Goal: Task Accomplishment & Management: Manage account settings

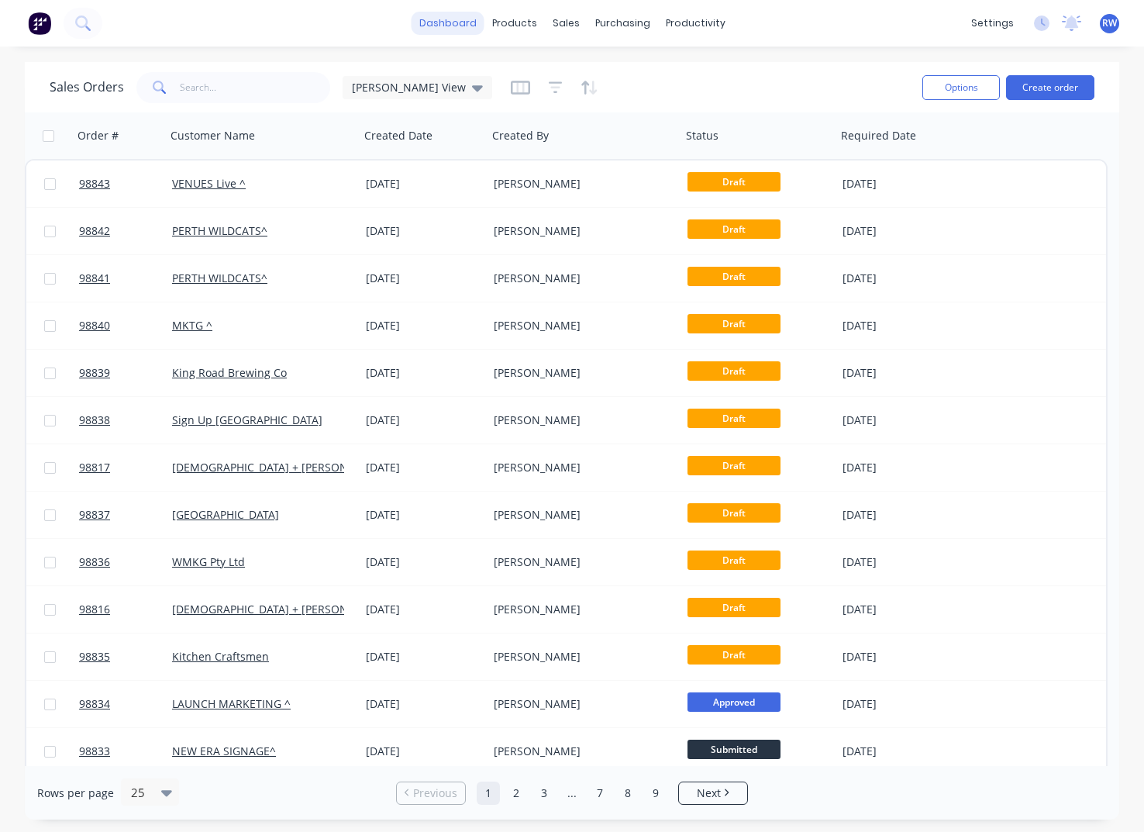
drag, startPoint x: 0, startPoint y: 0, endPoint x: 441, endPoint y: 23, distance: 441.8
click at [441, 23] on link "dashboard" at bounding box center [448, 23] width 73 height 23
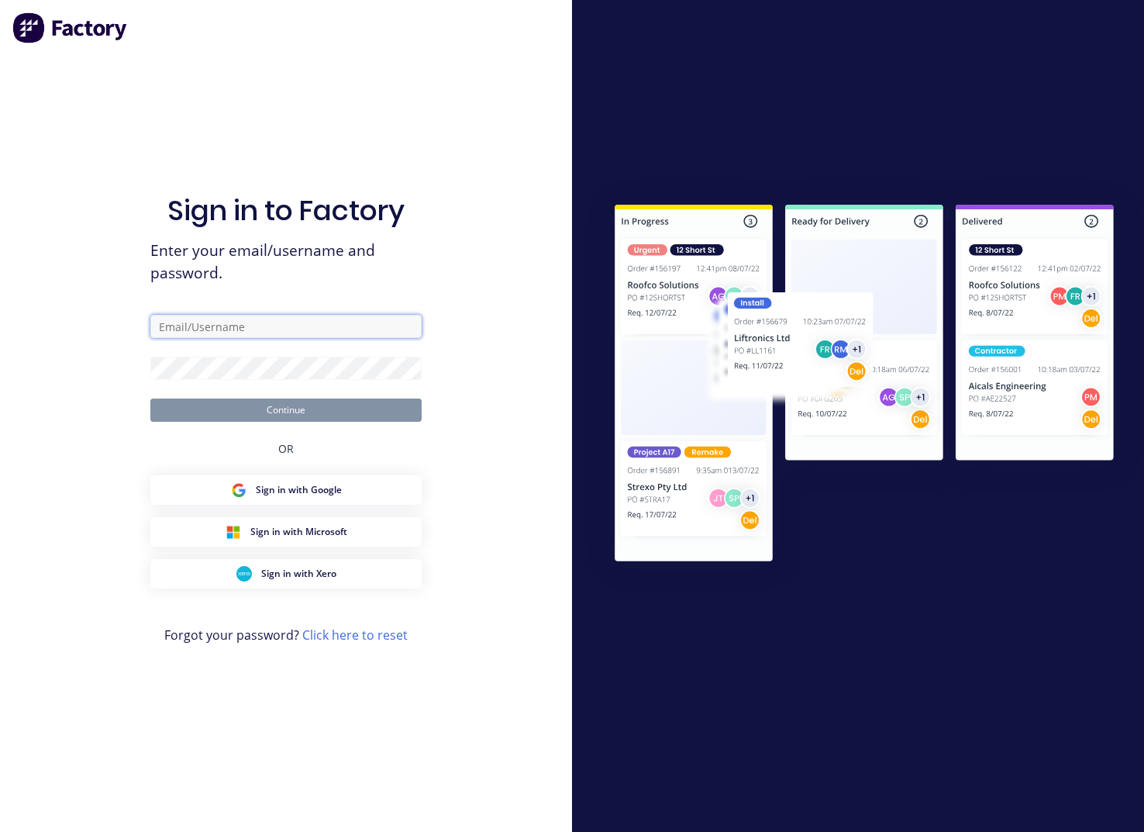
click at [265, 325] on input "text" at bounding box center [285, 326] width 271 height 23
type input "[EMAIL_ADDRESS][DOMAIN_NAME]"
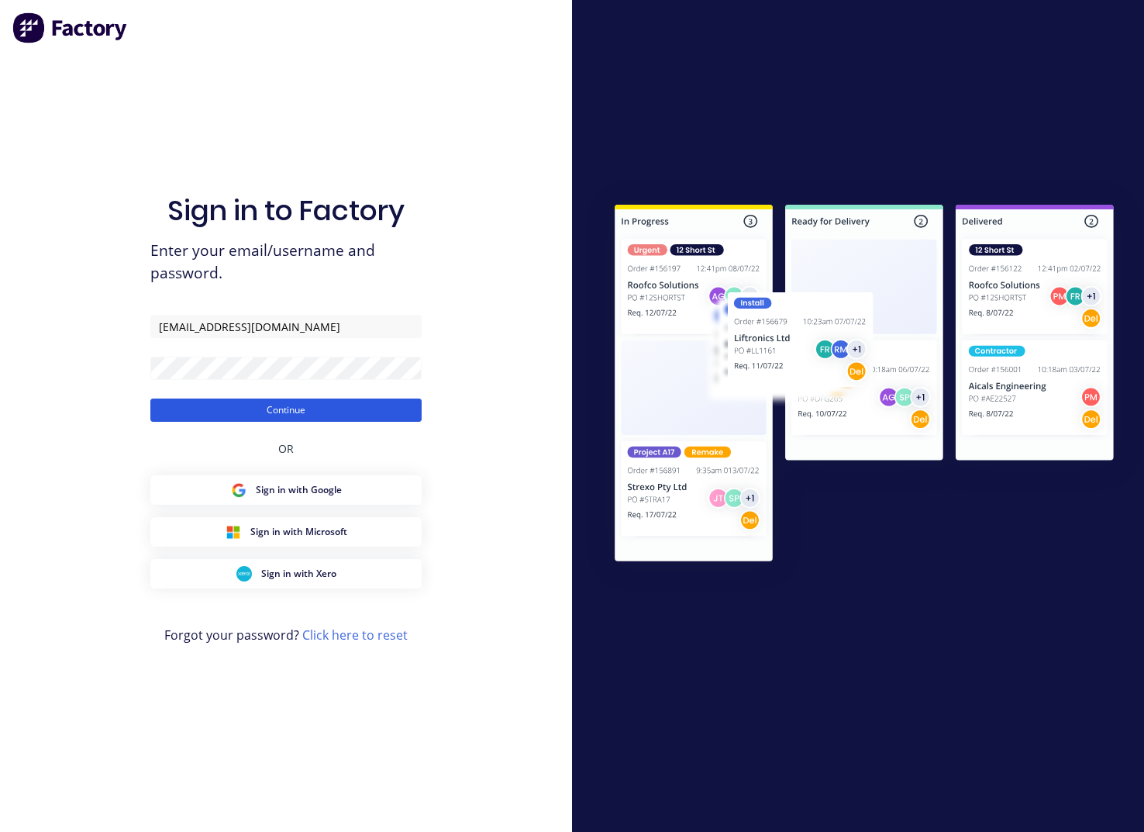
click at [286, 408] on button "Continue" at bounding box center [285, 410] width 271 height 23
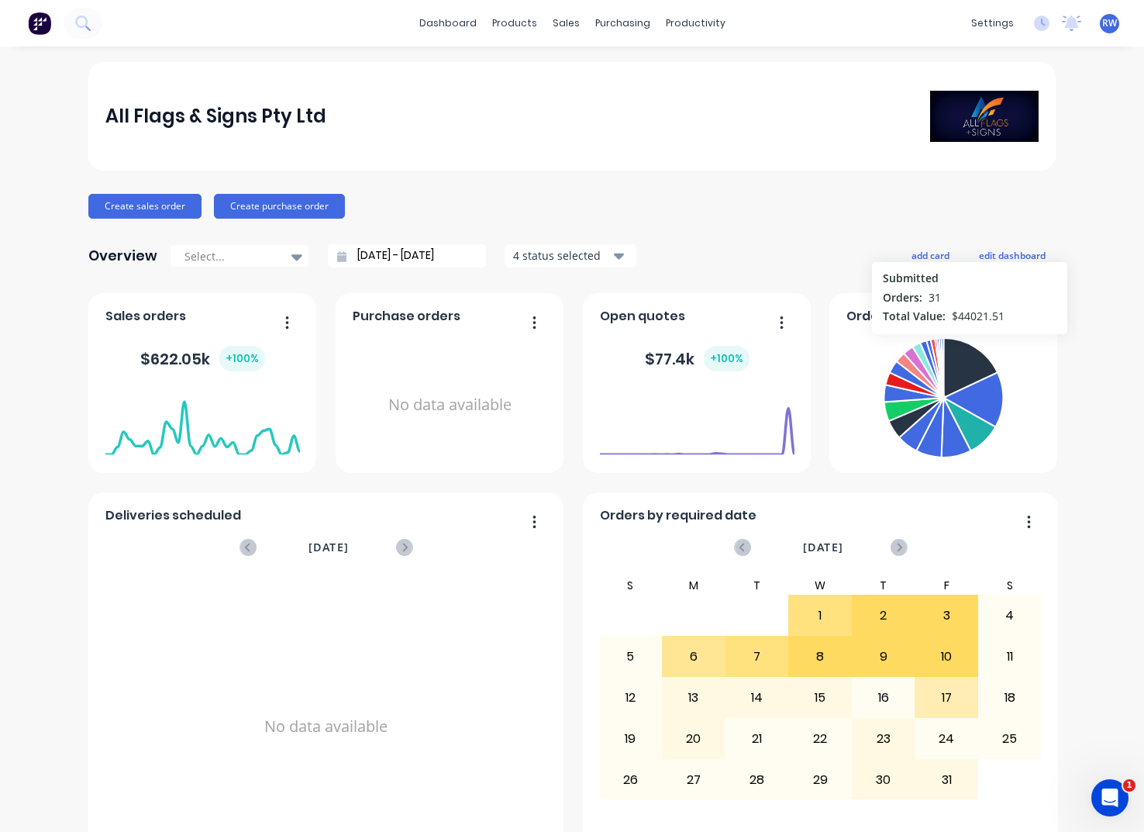
drag, startPoint x: 1093, startPoint y: 326, endPoint x: 1069, endPoint y: 329, distance: 24.2
click at [1093, 326] on div "All Flags & Signs Pty Ltd Create sales order Create purchase order Overview Sel…" at bounding box center [572, 666] width 1144 height 1208
drag, startPoint x: 823, startPoint y: 246, endPoint x: 844, endPoint y: 309, distance: 66.9
click at [823, 247] on div "Overview Select... [DATE] - [DATE] 4 status selected add card edit dashboard" at bounding box center [572, 255] width 968 height 31
click at [1020, 322] on button "button" at bounding box center [1022, 324] width 33 height 24
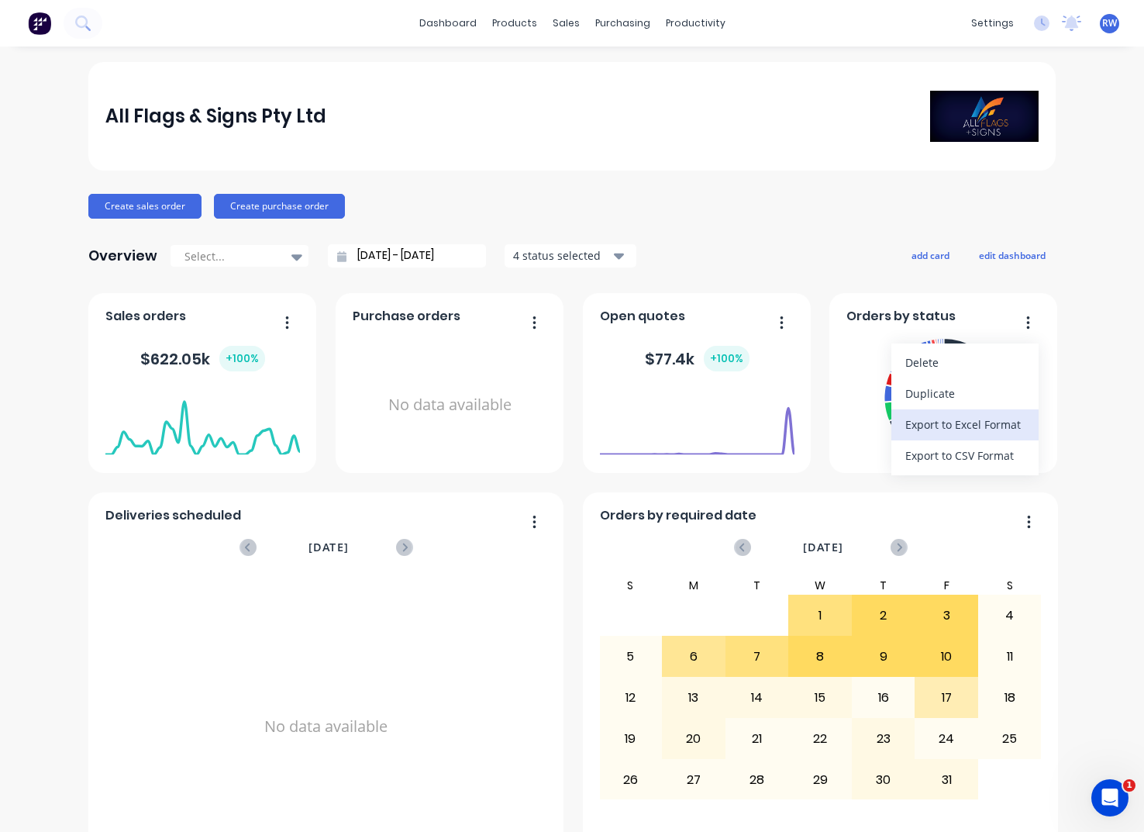
click at [994, 426] on div "Export to Excel Format" at bounding box center [965, 424] width 119 height 22
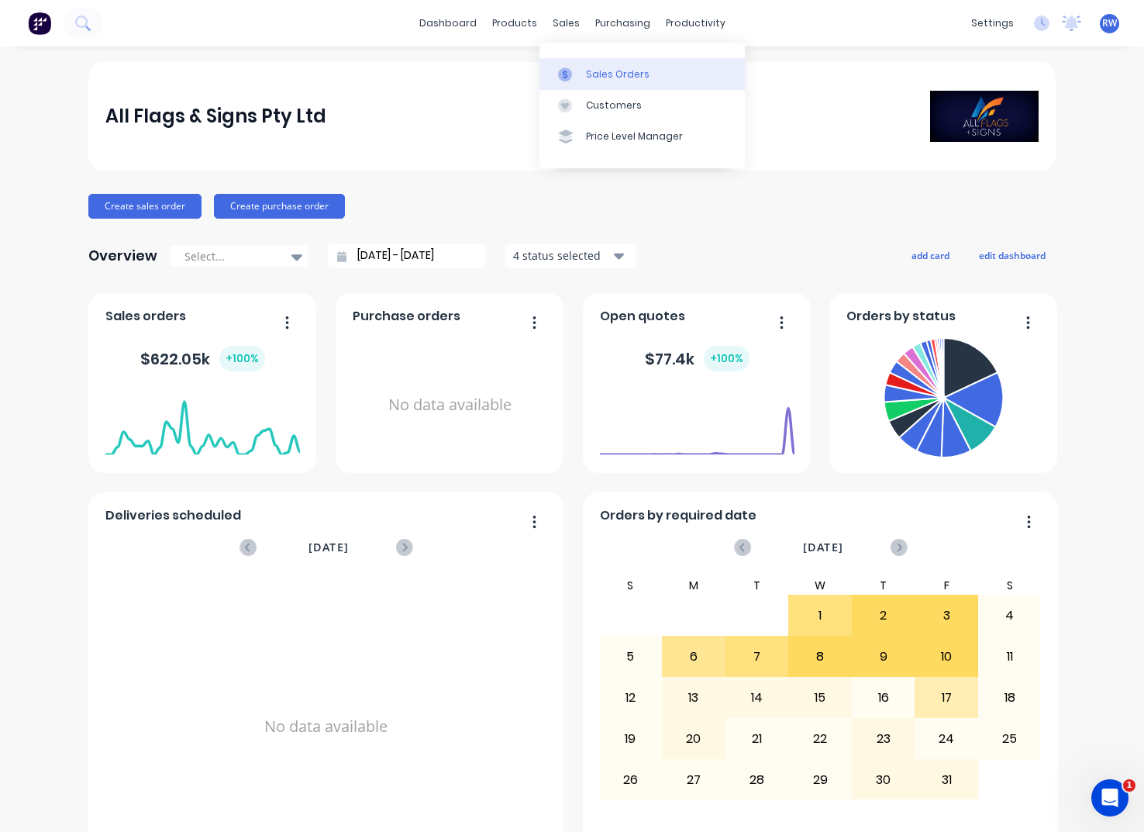
click at [618, 71] on div "Sales Orders" at bounding box center [618, 74] width 64 height 14
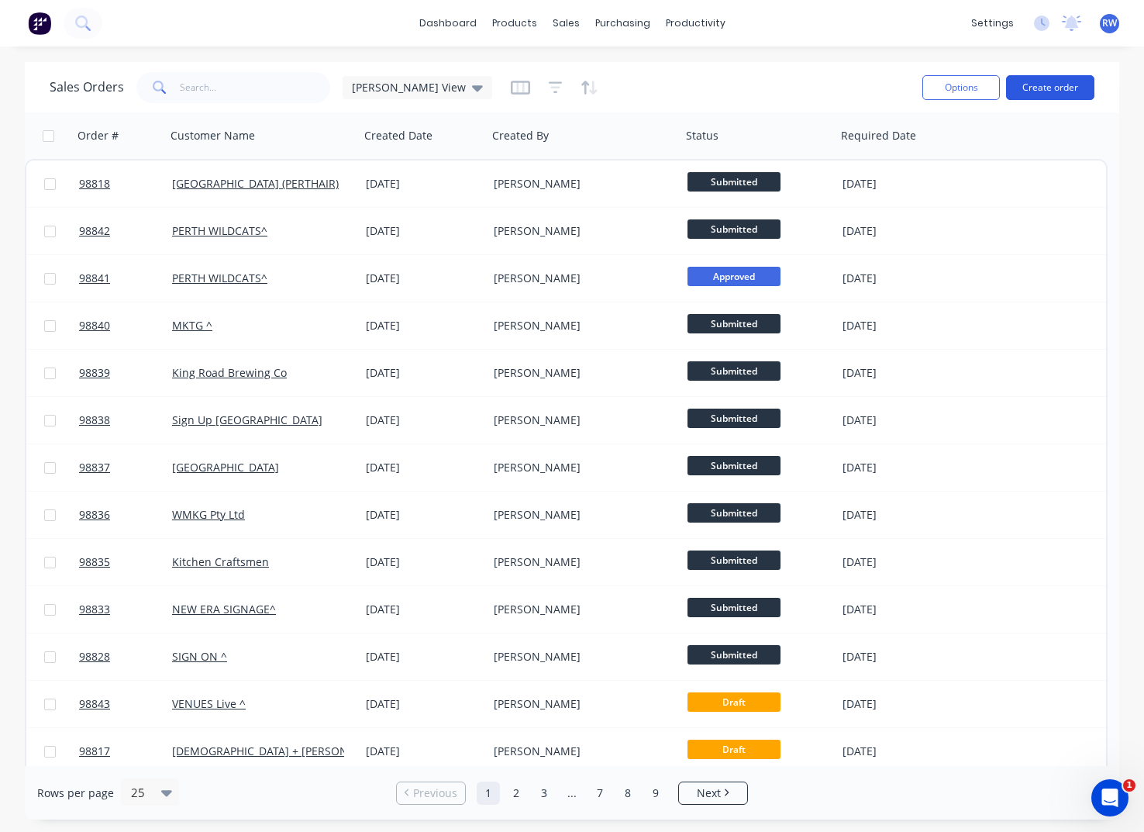
click at [1034, 84] on button "Create order" at bounding box center [1050, 87] width 88 height 25
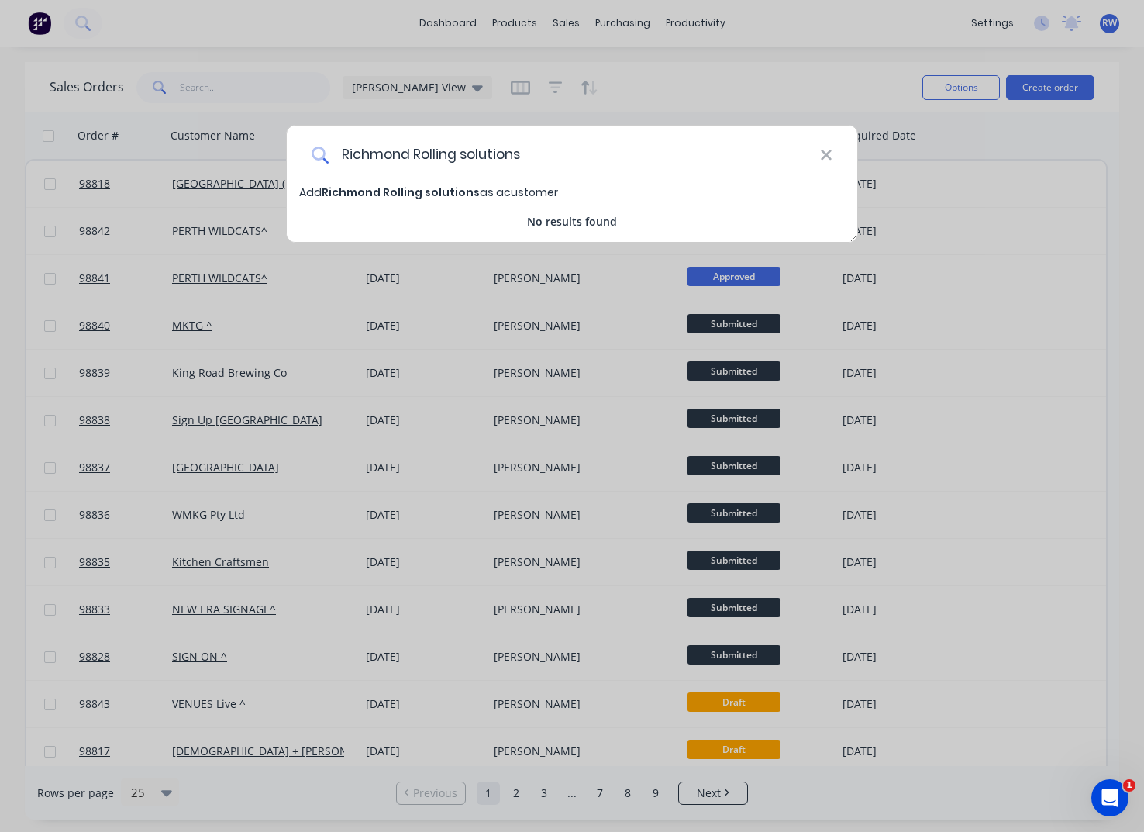
drag, startPoint x: 469, startPoint y: 155, endPoint x: 507, endPoint y: 181, distance: 45.8
click at [470, 156] on input "Richmond Rolling solutions" at bounding box center [575, 155] width 492 height 58
type input "Richmond Rolling Solutions"
click at [440, 195] on span "Richmond Rolling Solutions" at bounding box center [401, 193] width 159 height 16
select select "AU"
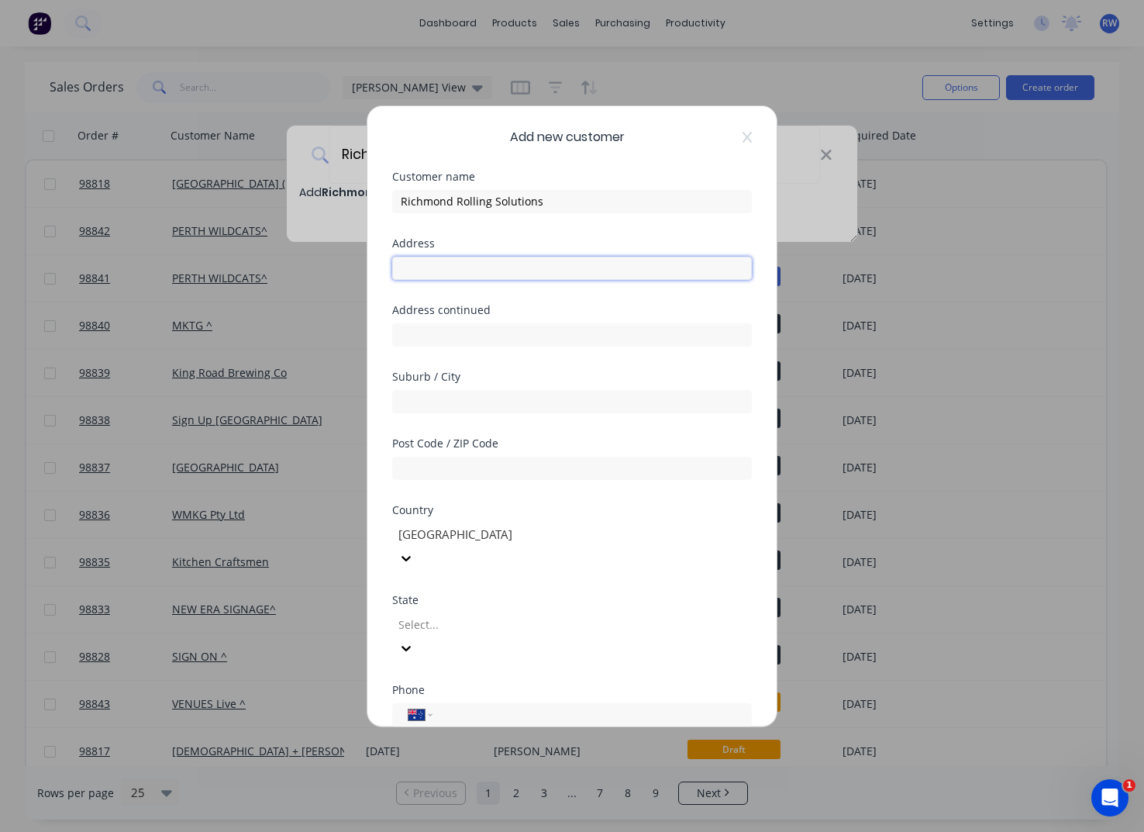
click at [511, 270] on input "text" at bounding box center [572, 268] width 360 height 23
type input "[STREET_ADDRESS]"
click at [450, 399] on input "text" at bounding box center [572, 401] width 360 height 23
type input "Welshpool"
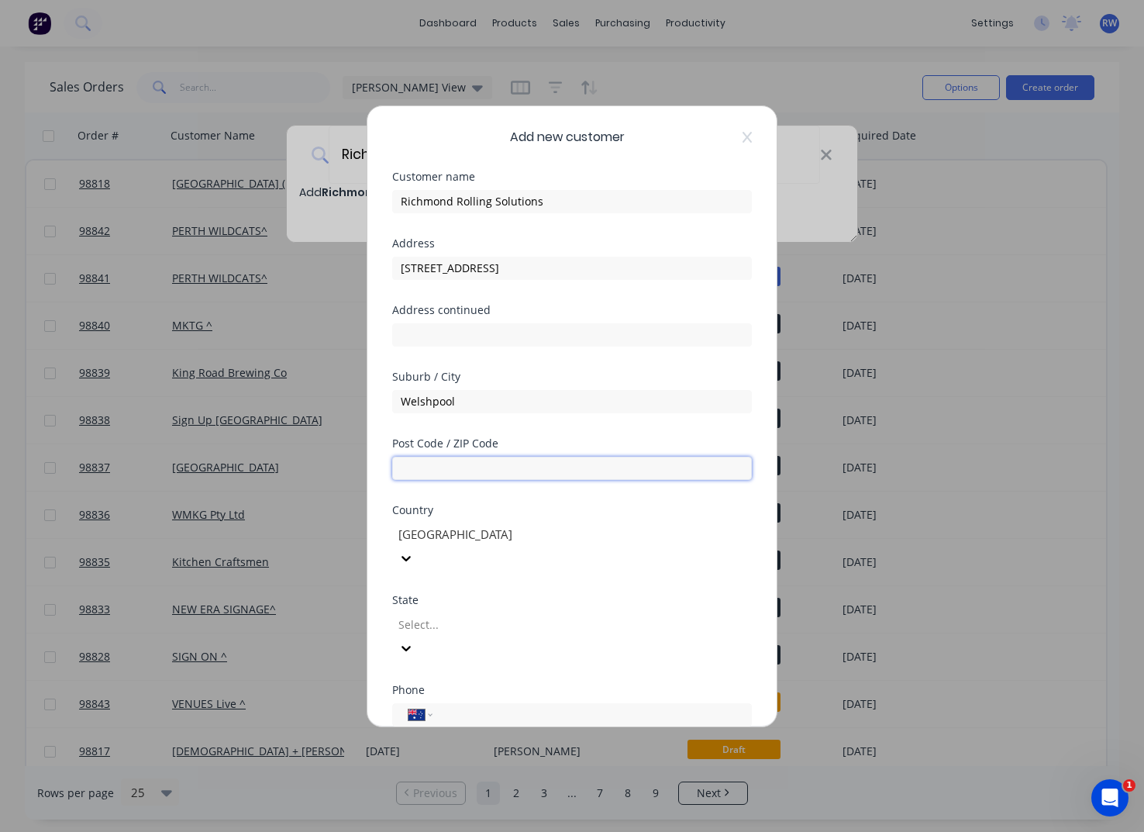
click at [472, 463] on input "text" at bounding box center [572, 468] width 360 height 23
type input "6106"
click at [488, 706] on input "tel" at bounding box center [589, 715] width 292 height 18
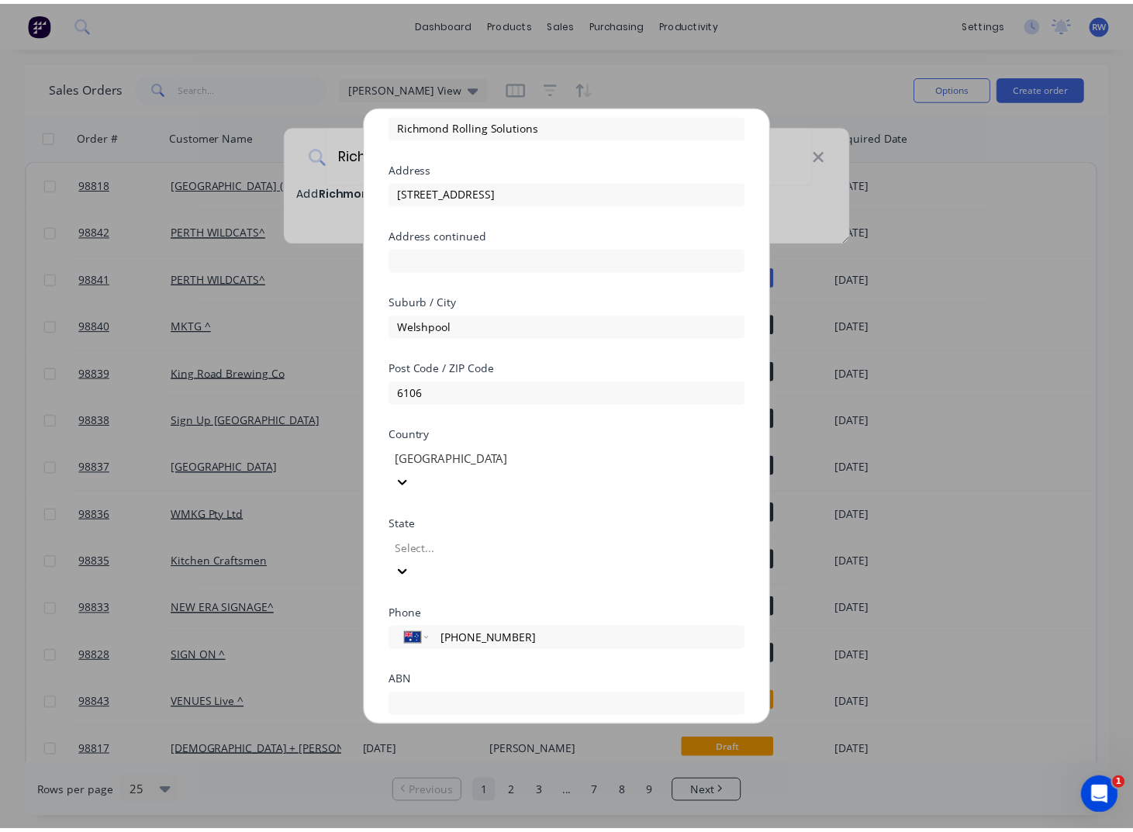
scroll to position [136, 0]
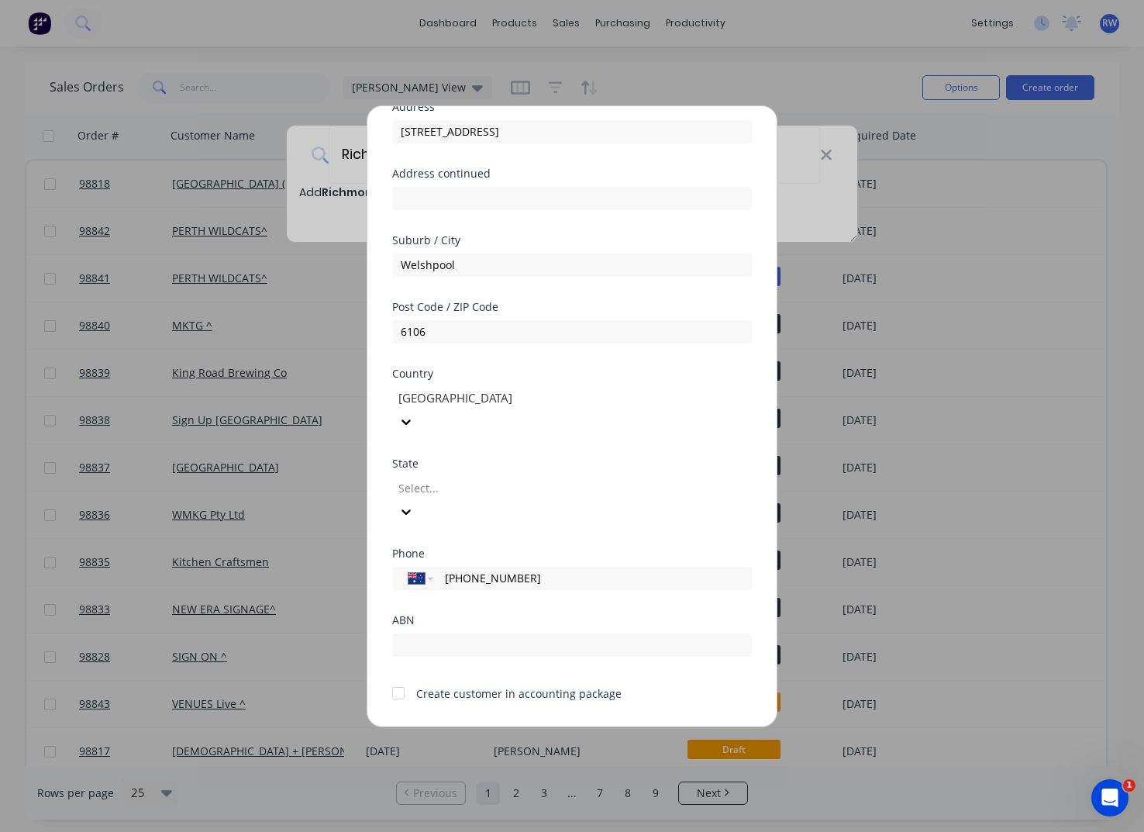
type input "[PHONE_NUMBER]"
click at [468, 633] on input "text" at bounding box center [572, 644] width 360 height 23
type input "48642862367"
click at [447, 685] on div "Create customer in accounting package" at bounding box center [518, 693] width 205 height 16
click at [400, 678] on div at bounding box center [398, 693] width 31 height 31
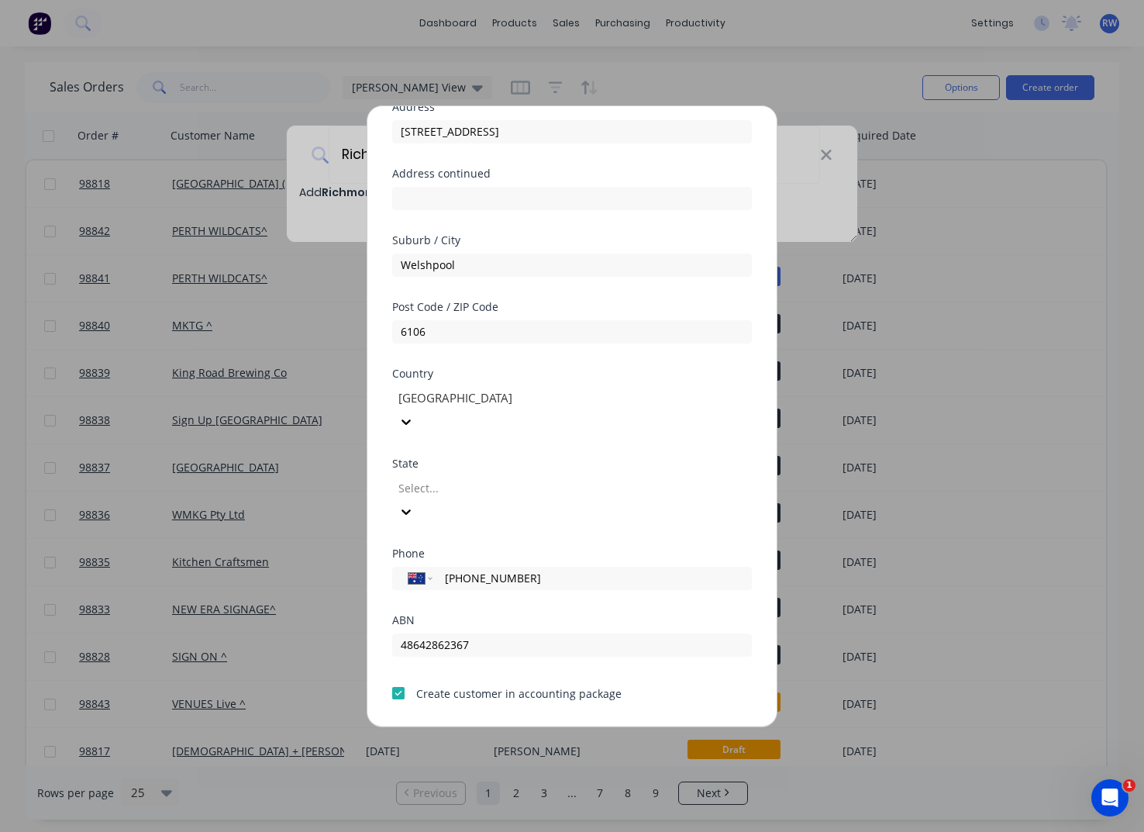
click at [401, 678] on div at bounding box center [398, 693] width 31 height 31
click at [514, 726] on button "Save" at bounding box center [523, 738] width 85 height 25
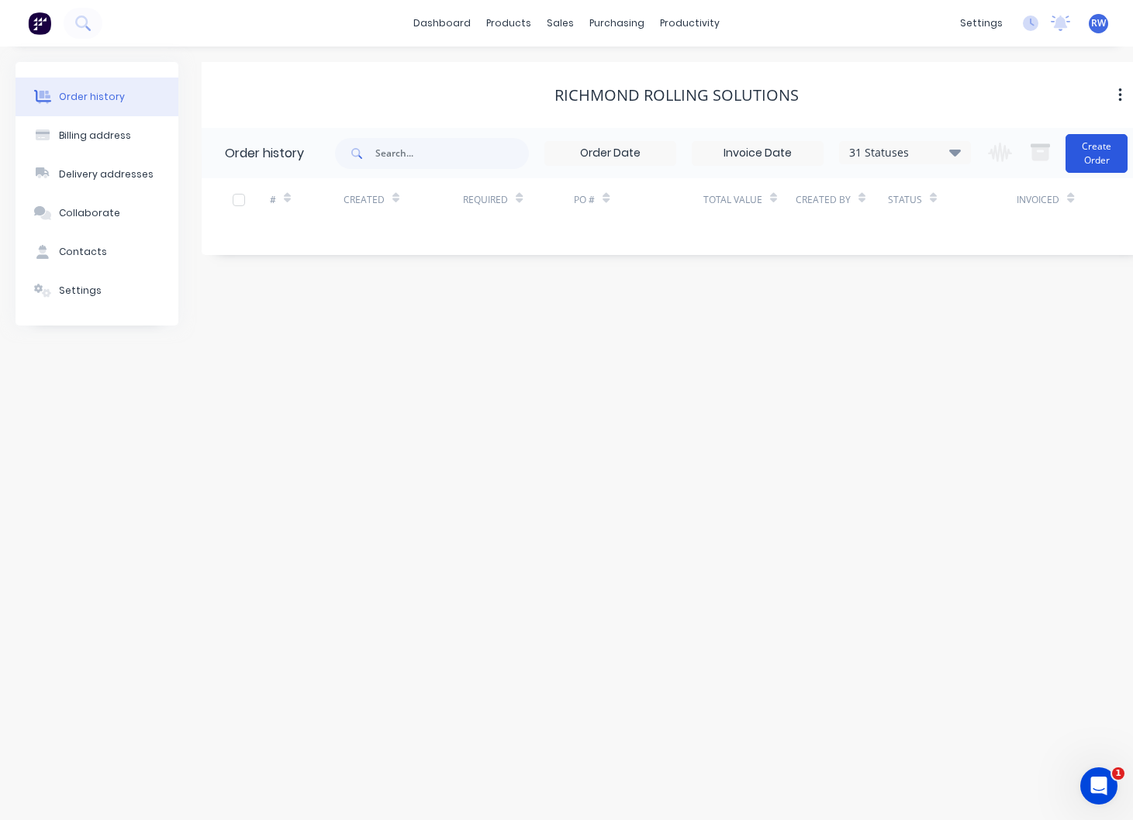
click at [1109, 160] on button "Create Order" at bounding box center [1096, 153] width 62 height 39
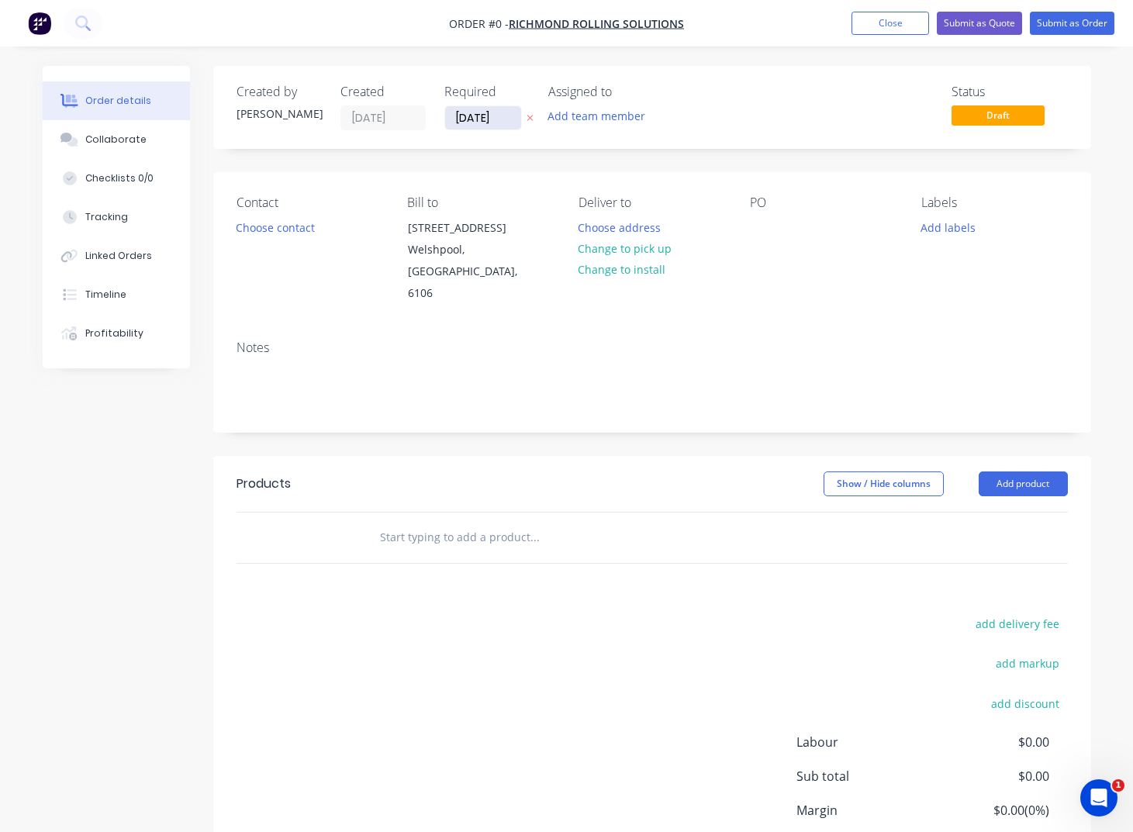
click at [506, 119] on input "[DATE]" at bounding box center [483, 117] width 76 height 23
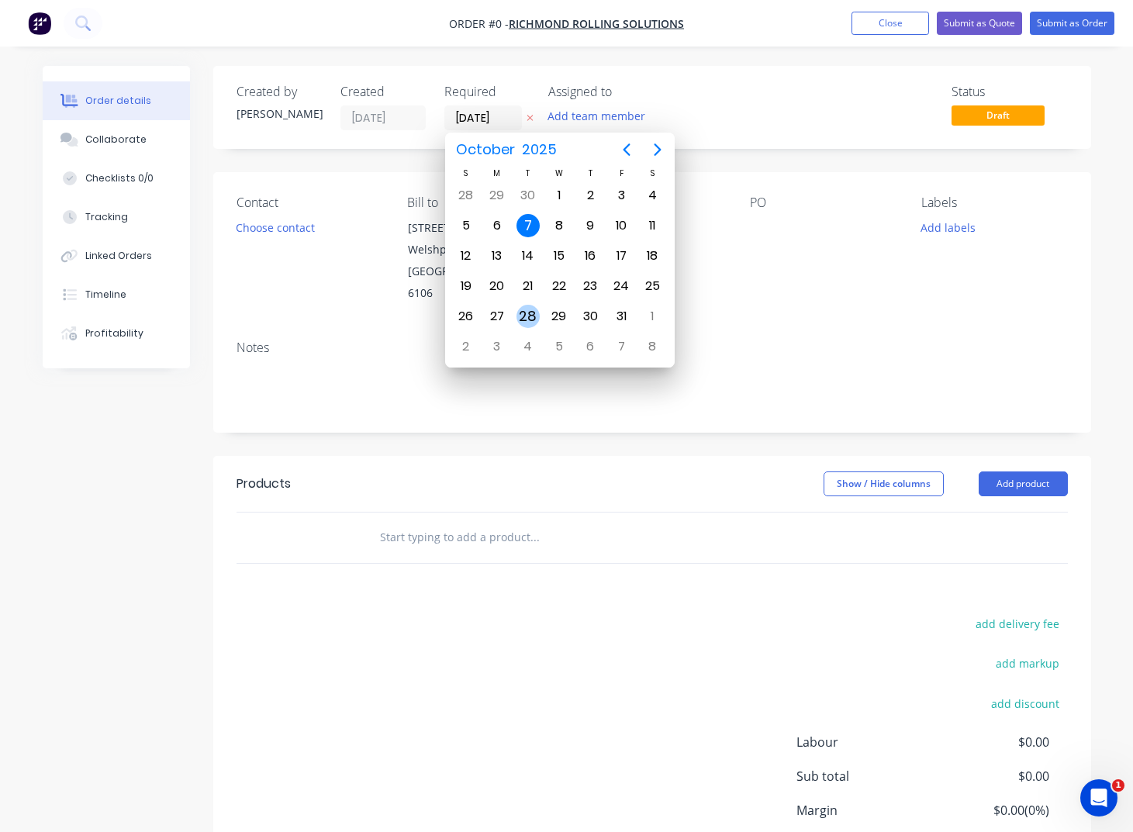
click at [520, 316] on div "28" at bounding box center [527, 316] width 23 height 23
type input "[DATE]"
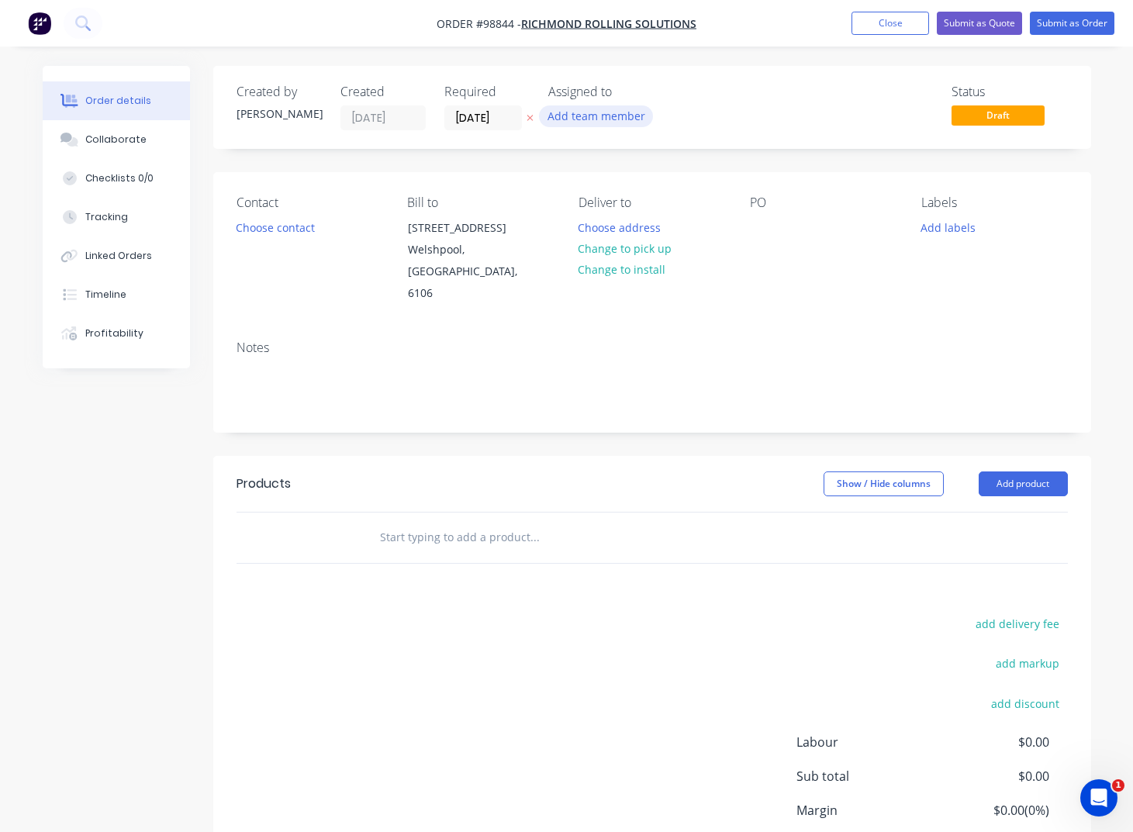
click at [613, 120] on button "Add team member" at bounding box center [596, 115] width 114 height 21
type input "[PERSON_NAME]"
click at [619, 200] on div "[PERSON_NAME]" at bounding box center [672, 203] width 155 height 16
click at [295, 222] on button "Choose contact" at bounding box center [274, 226] width 95 height 21
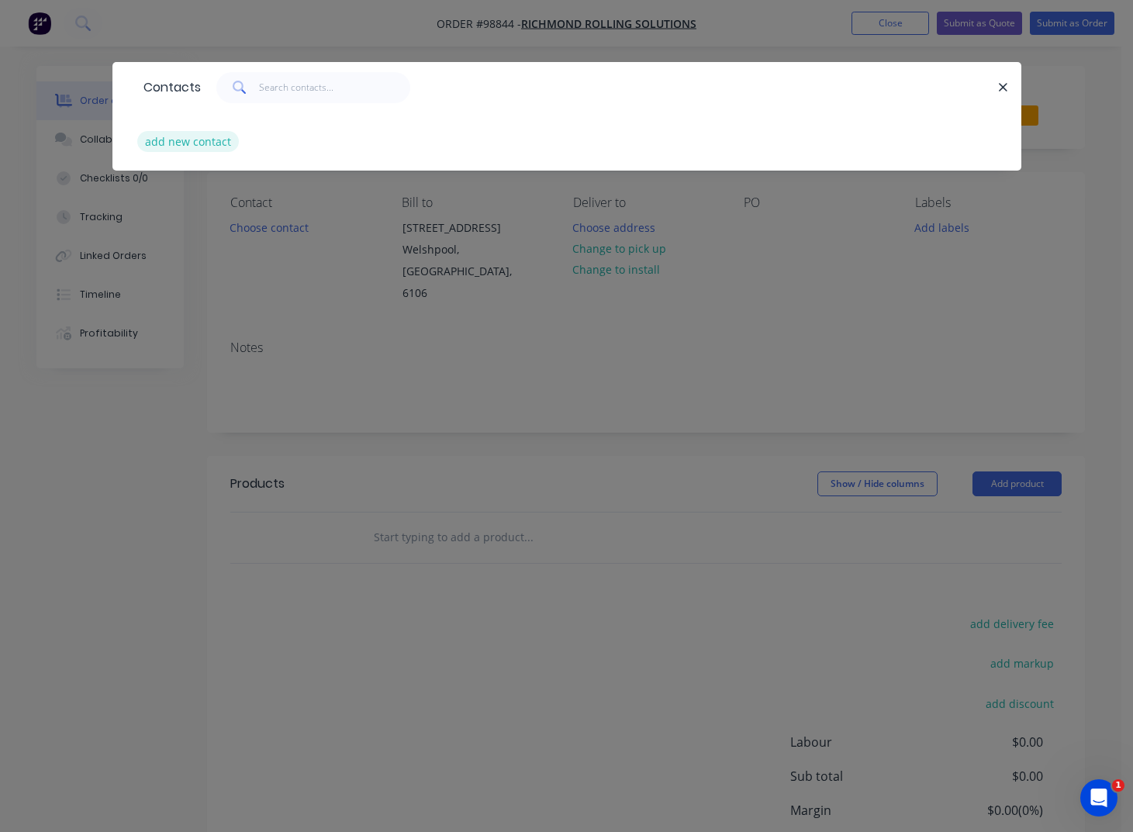
click at [184, 147] on button "add new contact" at bounding box center [188, 141] width 102 height 21
select select "AU"
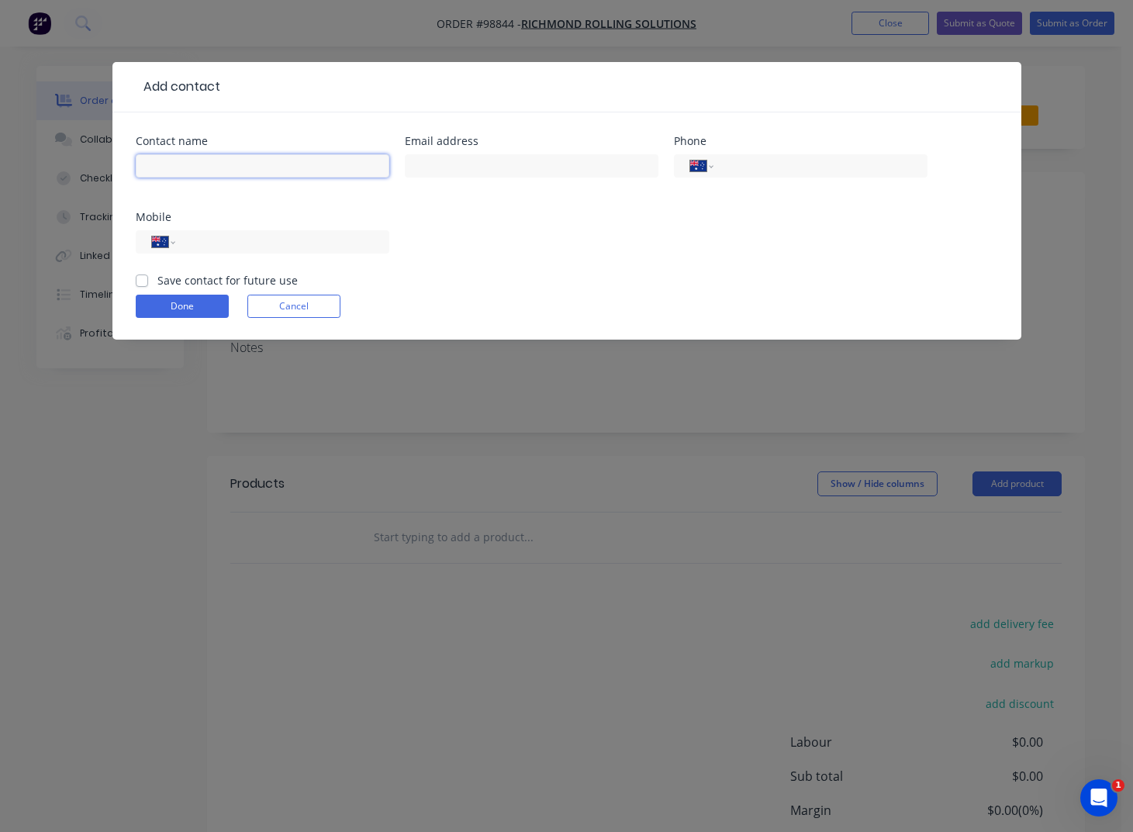
click at [190, 163] on input "text" at bounding box center [263, 165] width 254 height 23
type input "[PERSON_NAME]"
click at [438, 157] on input "text" at bounding box center [532, 165] width 254 height 23
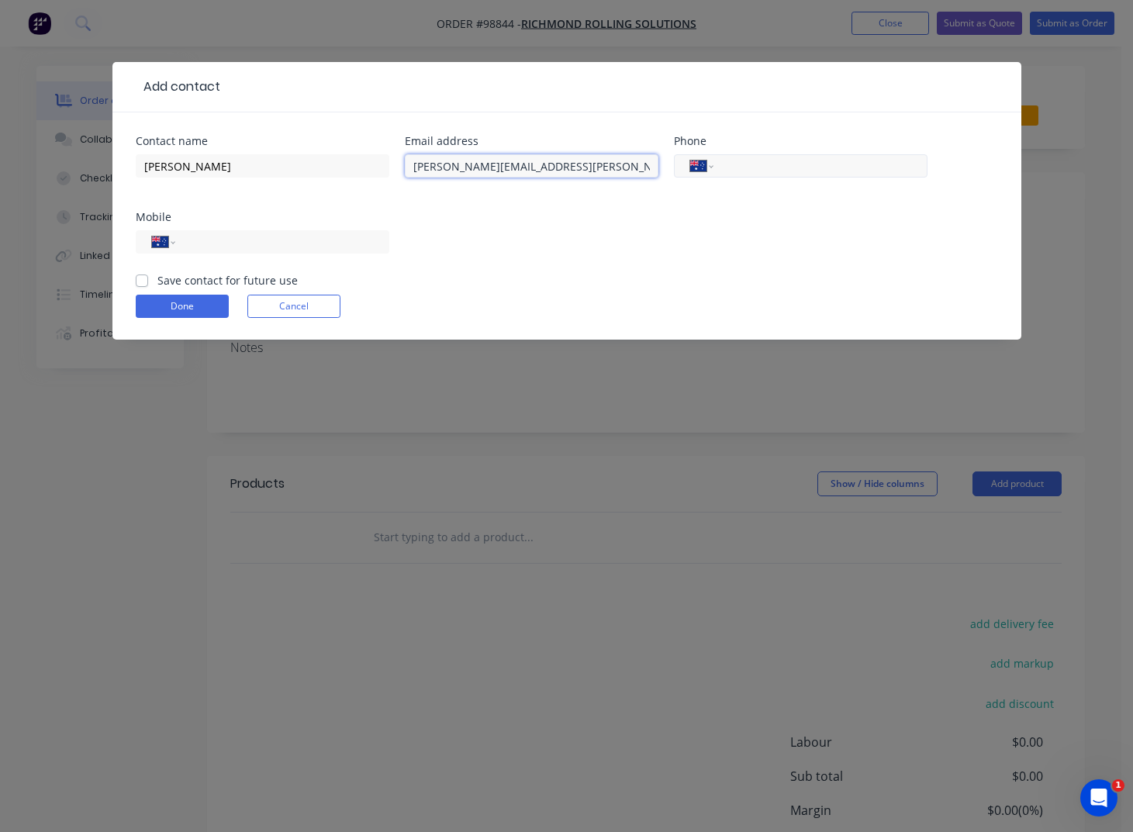
type input "[PERSON_NAME][EMAIL_ADDRESS][PERSON_NAME][DOMAIN_NAME]"
click at [771, 165] on input "tel" at bounding box center [817, 166] width 186 height 18
type input "[PHONE_NUMBER]"
click at [238, 240] on input "tel" at bounding box center [279, 242] width 186 height 18
type input "0427 721 834"
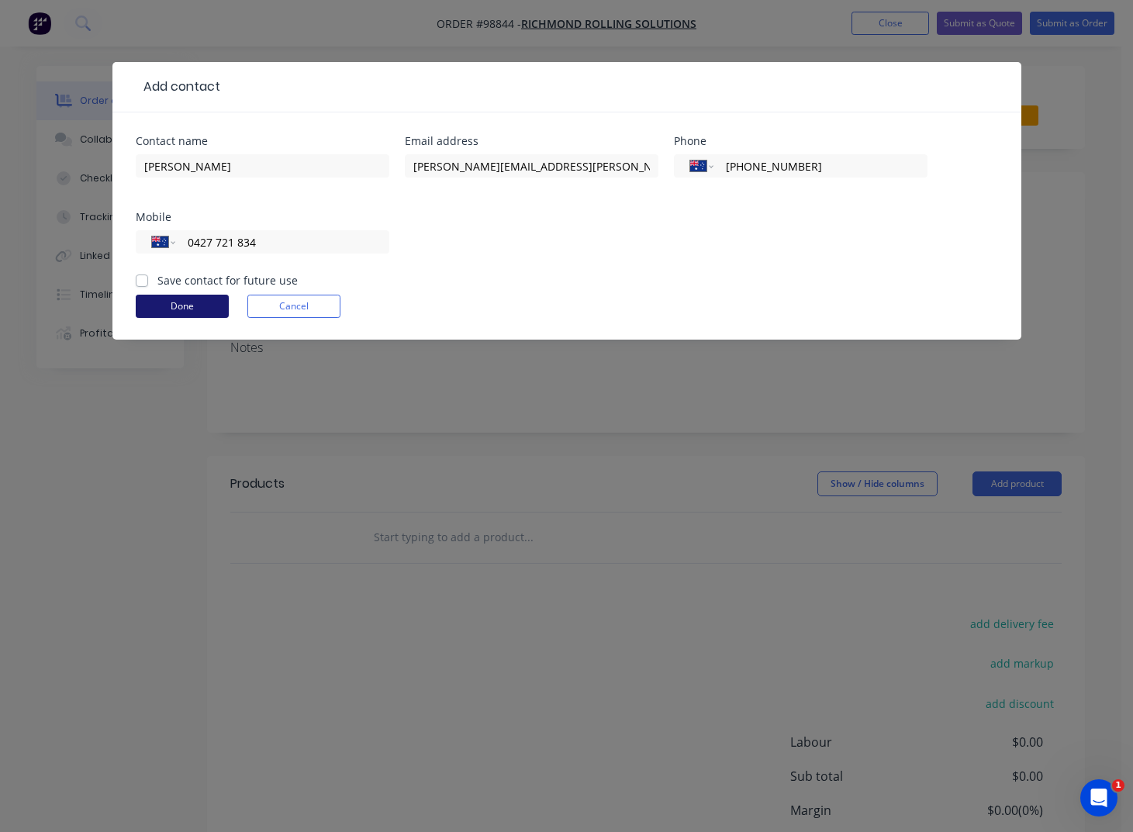
drag, startPoint x: 178, startPoint y: 284, endPoint x: 178, endPoint y: 300, distance: 16.3
click at [178, 284] on label "Save contact for future use" at bounding box center [227, 280] width 140 height 16
click at [148, 284] on input "Save contact for future use" at bounding box center [142, 279] width 12 height 15
checkbox input "true"
click at [176, 303] on button "Done" at bounding box center [182, 306] width 93 height 23
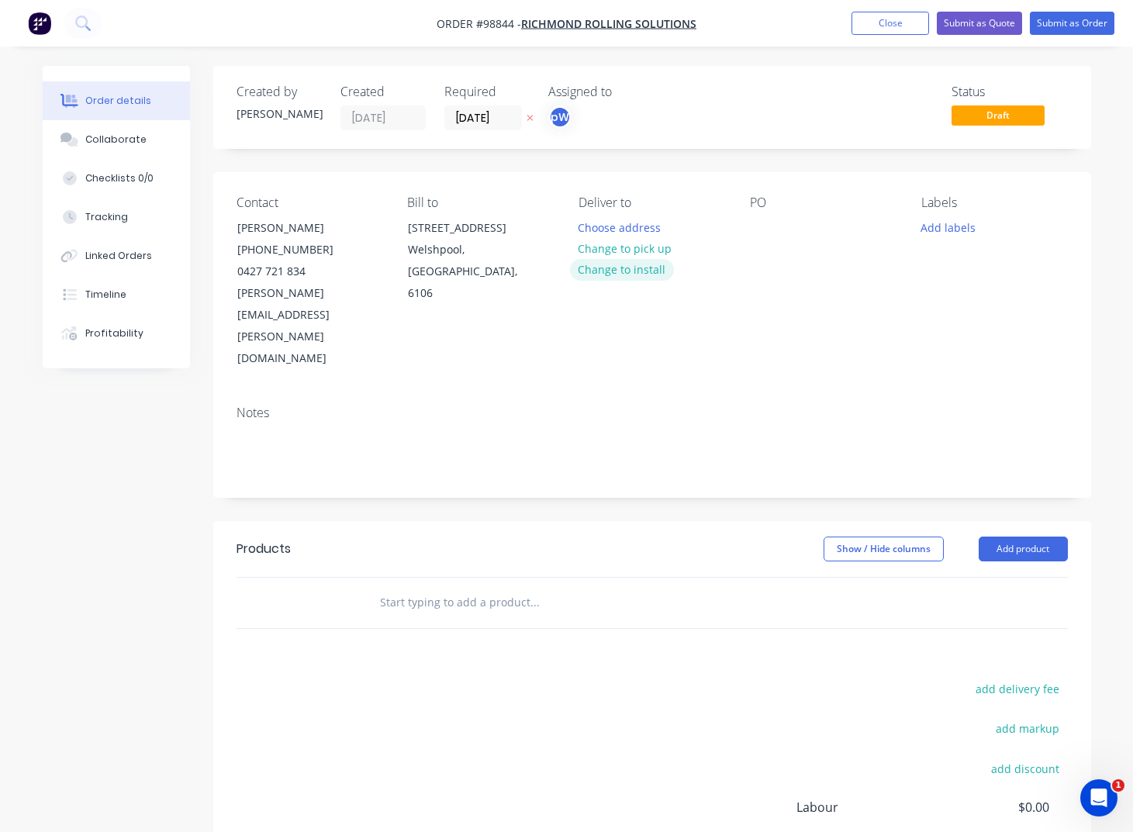
click at [630, 266] on button "Change to install" at bounding box center [622, 269] width 104 height 21
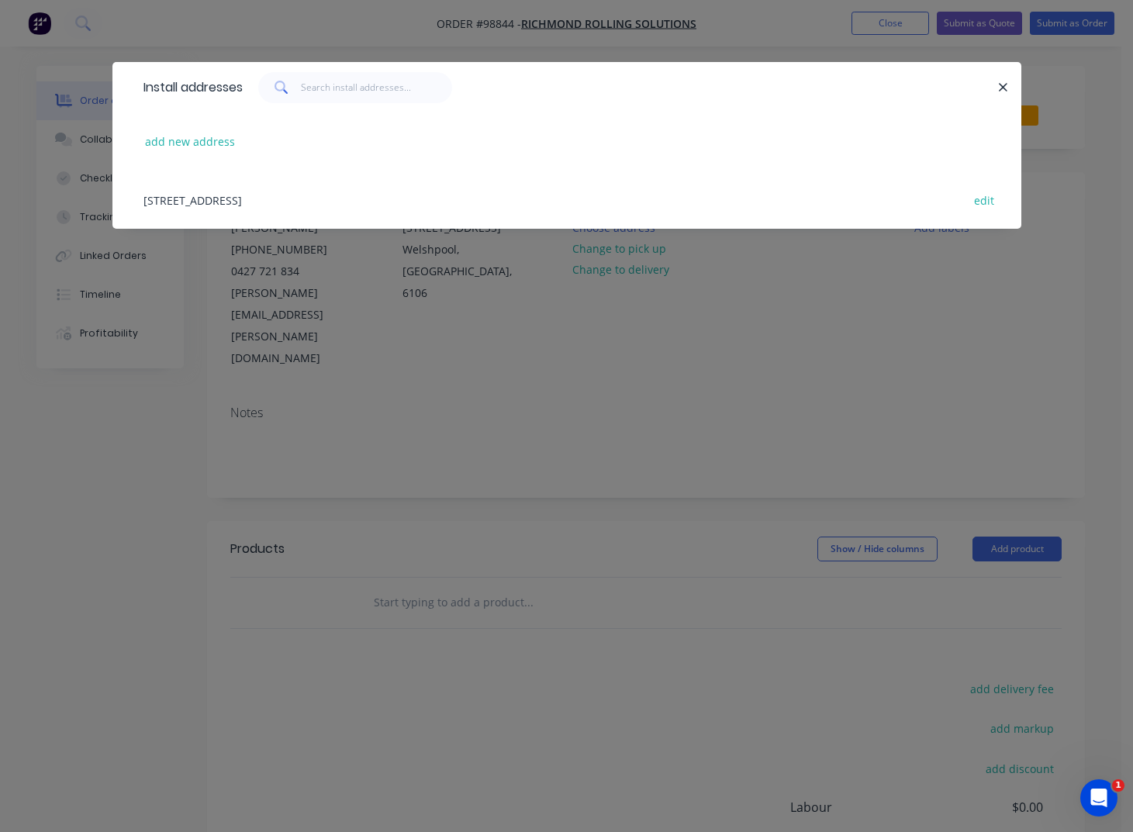
drag, startPoint x: 425, startPoint y: 202, endPoint x: 433, endPoint y: 201, distance: 8.7
click at [431, 201] on div "[STREET_ADDRESS] edit" at bounding box center [567, 200] width 862 height 58
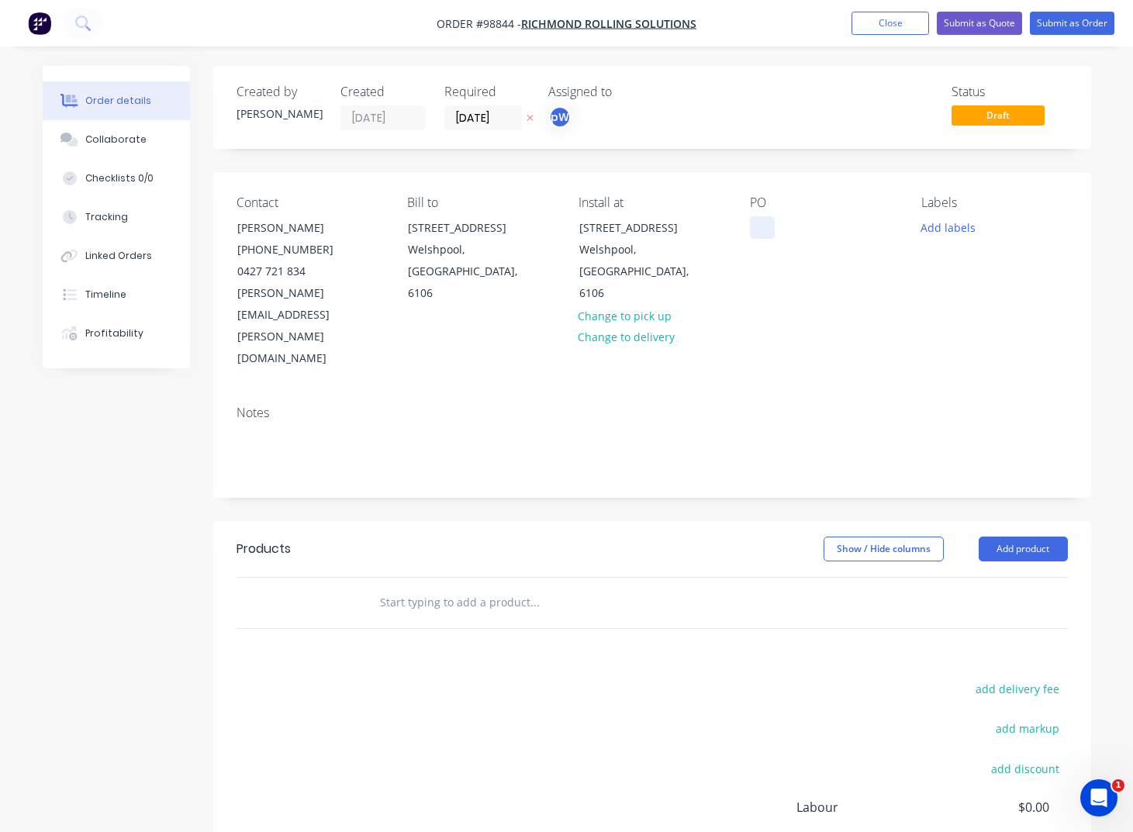
click at [757, 227] on div at bounding box center [762, 227] width 25 height 22
click at [960, 232] on button "Add labels" at bounding box center [948, 226] width 71 height 21
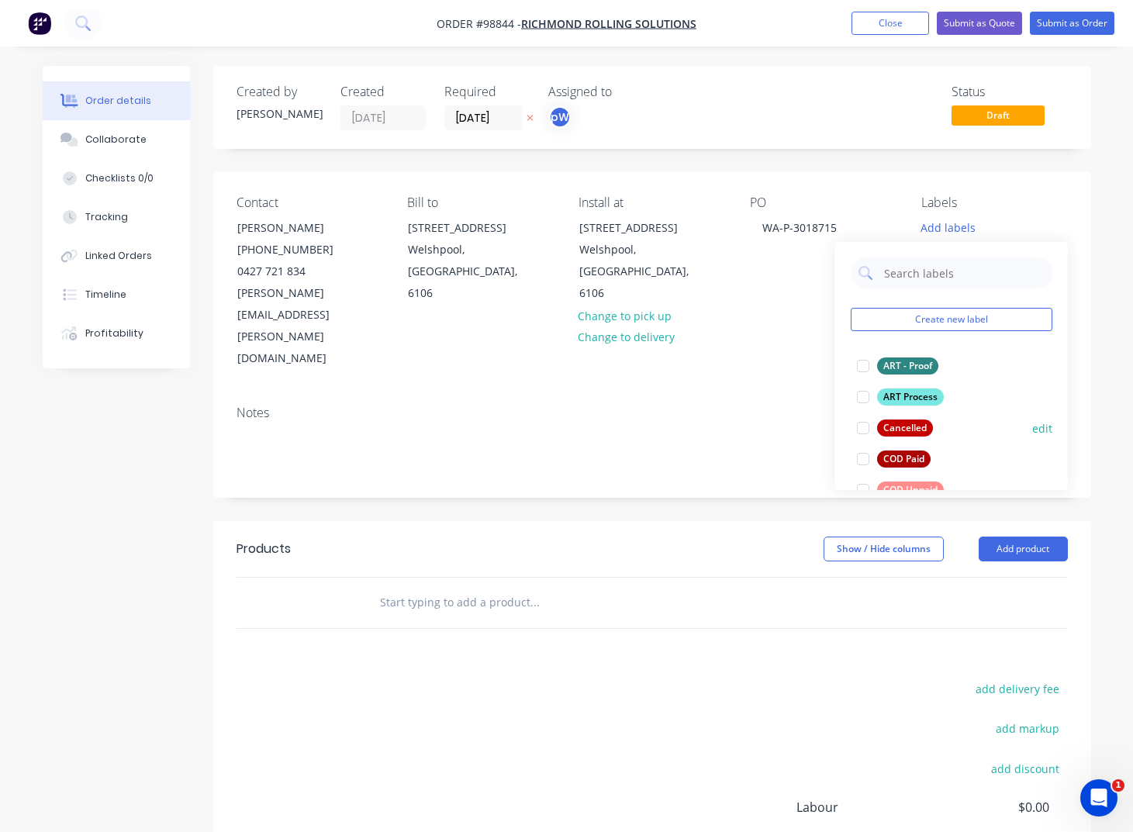
drag, startPoint x: 861, startPoint y: 363, endPoint x: 856, endPoint y: 408, distance: 45.2
click at [859, 368] on div at bounding box center [862, 365] width 31 height 31
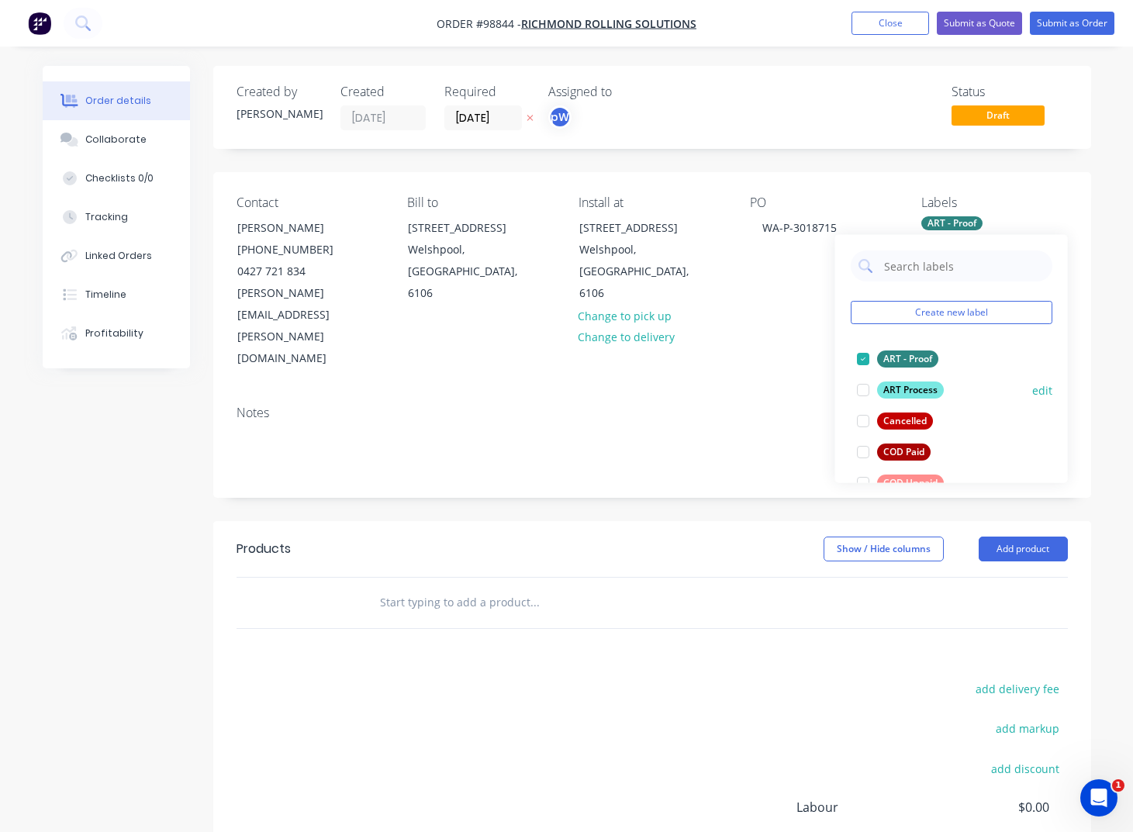
click at [861, 389] on div at bounding box center [862, 389] width 31 height 31
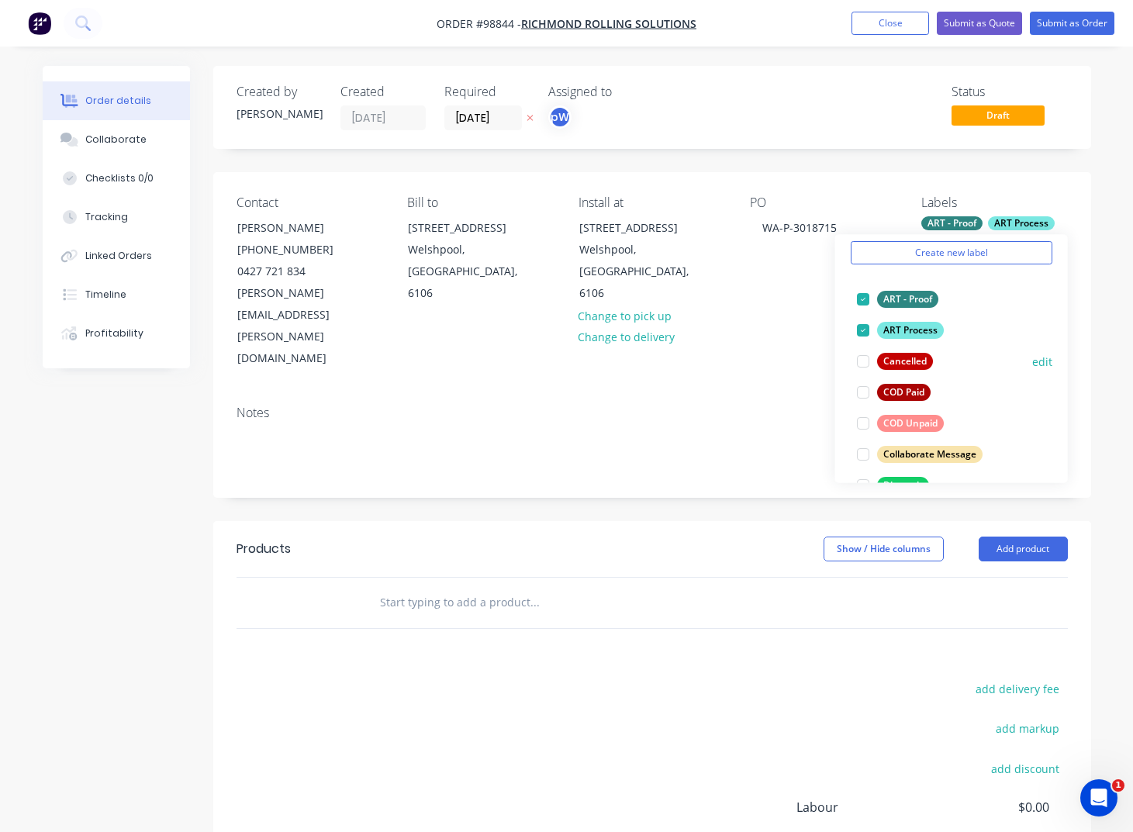
scroll to position [64, 0]
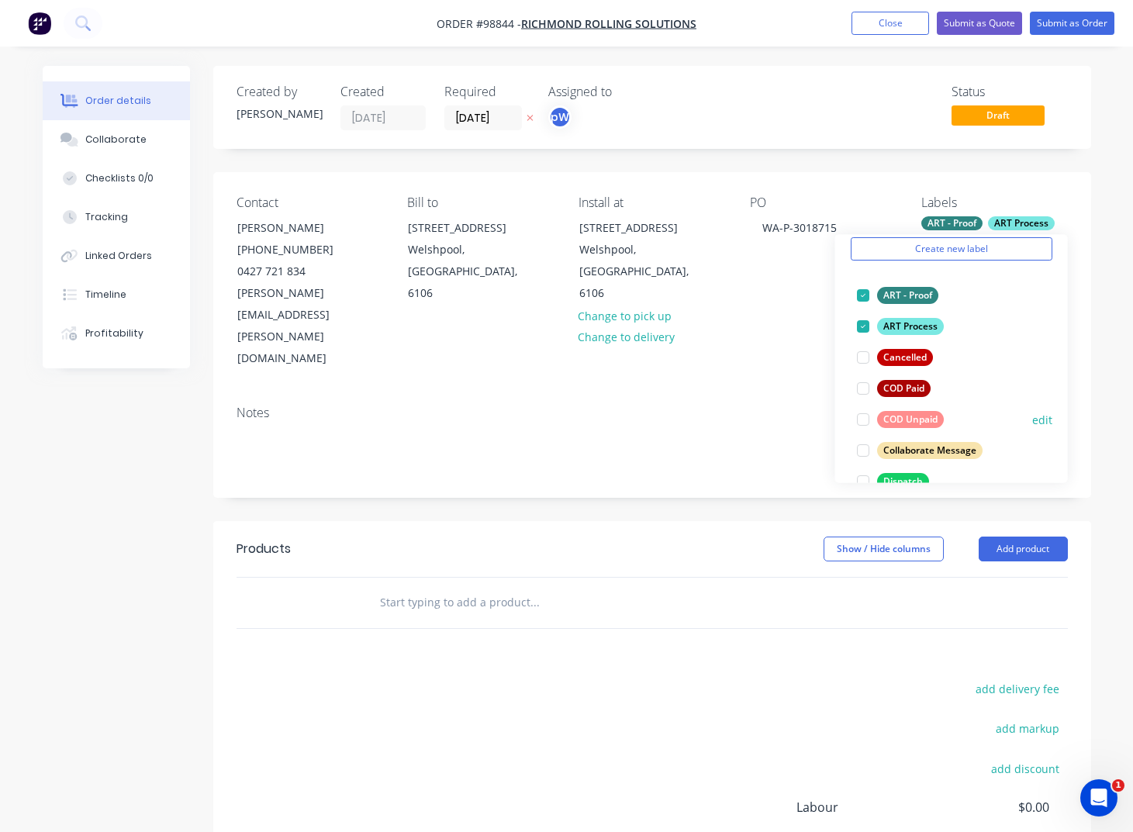
click at [859, 418] on div at bounding box center [862, 419] width 31 height 31
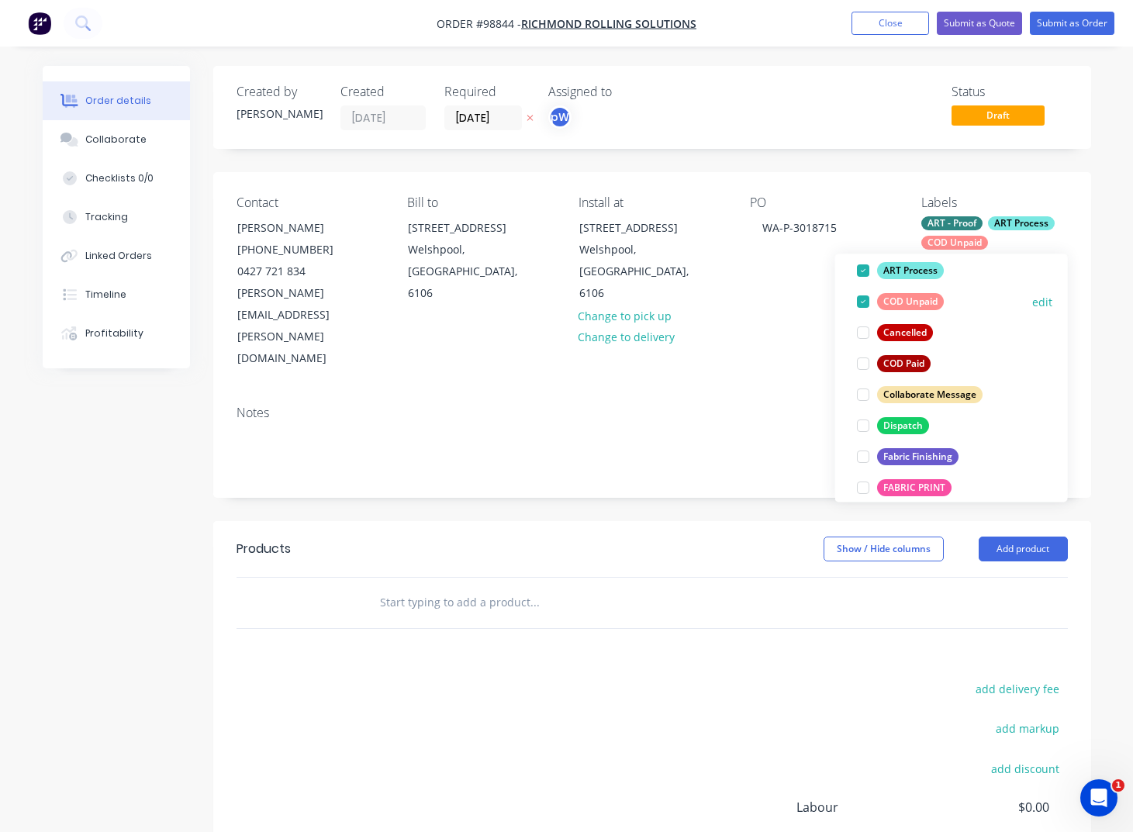
scroll to position [140, 0]
click at [858, 426] on div at bounding box center [862, 424] width 31 height 31
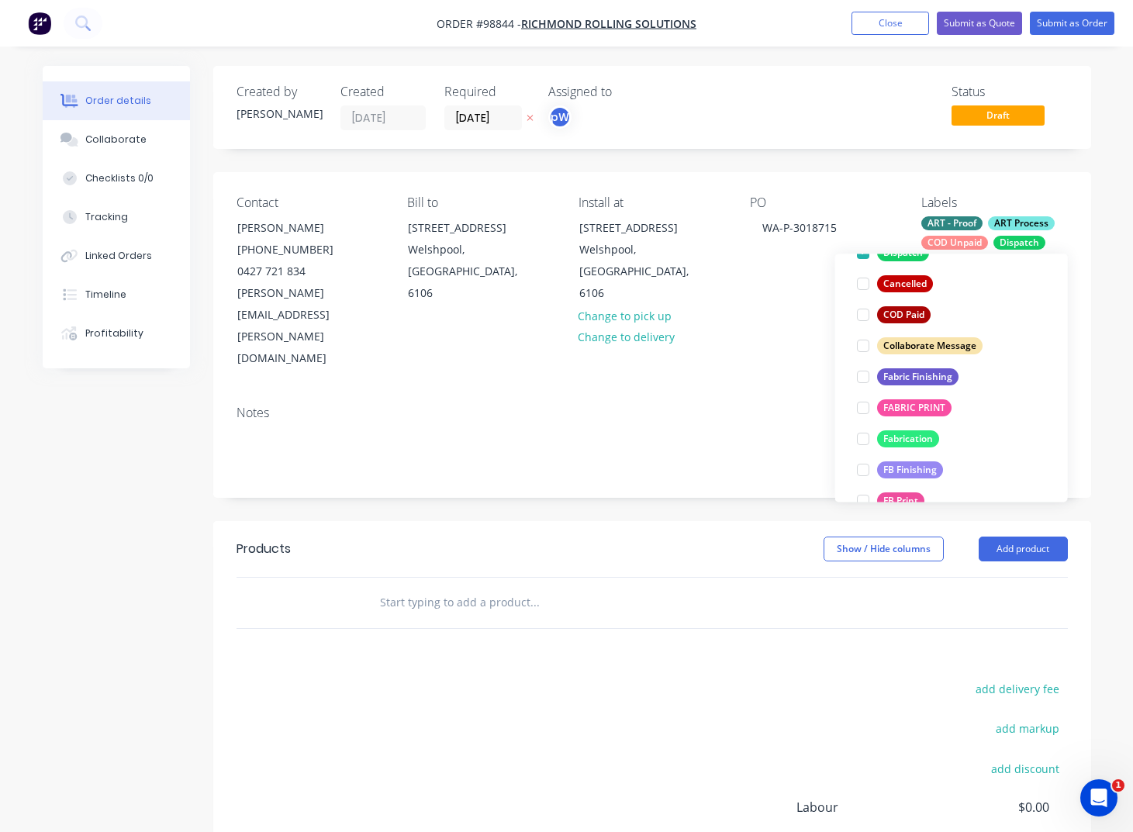
scroll to position [243, 0]
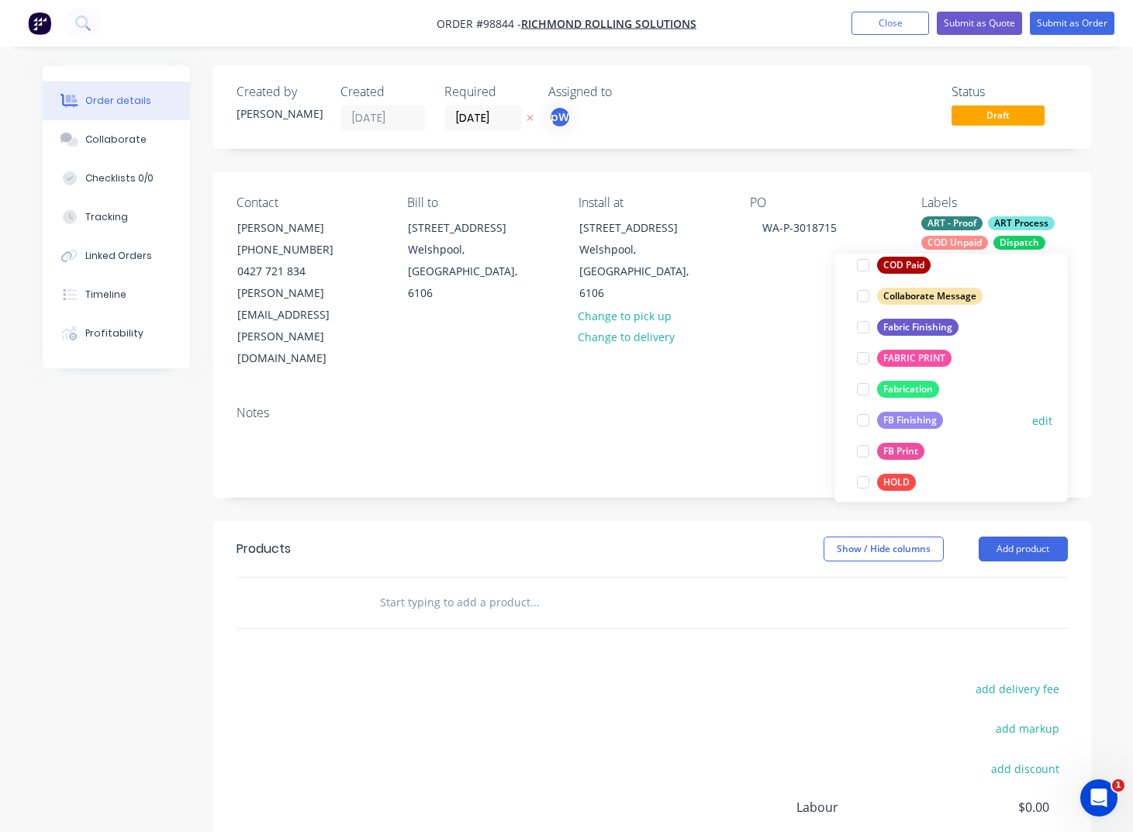
click at [858, 426] on div at bounding box center [862, 420] width 31 height 31
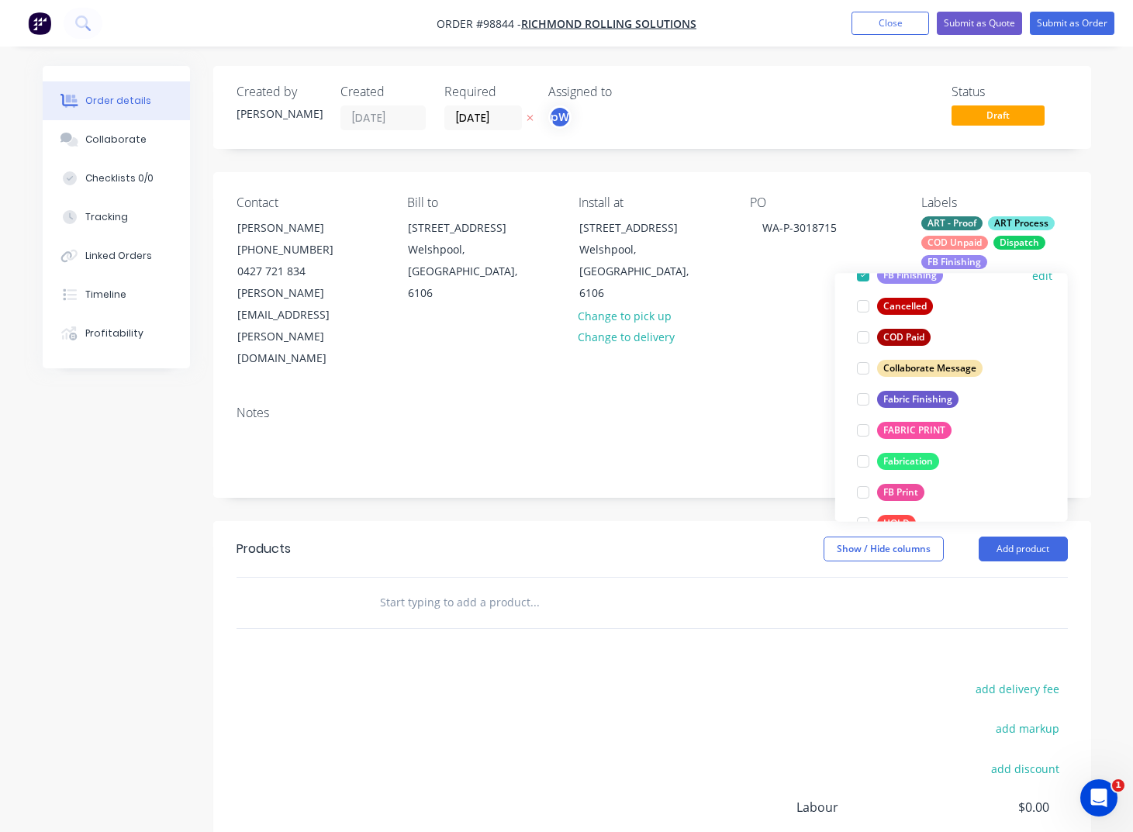
scroll to position [324, 0]
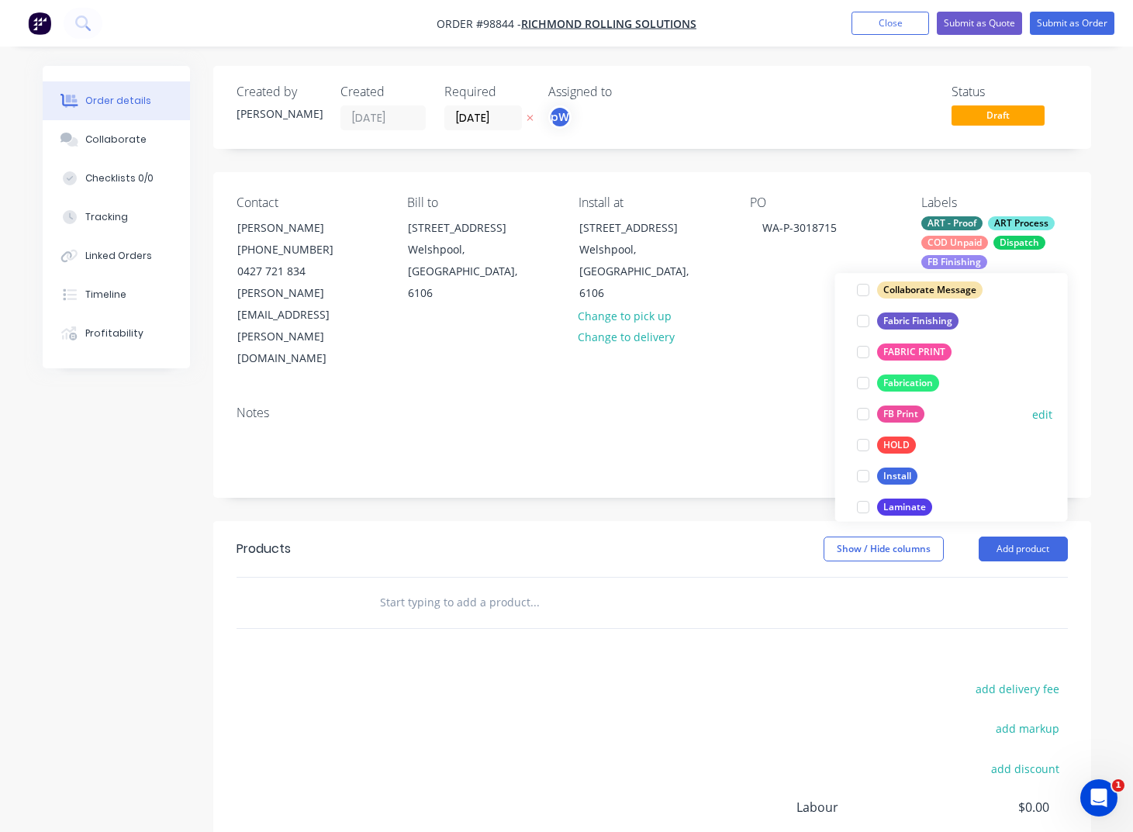
click at [856, 415] on div at bounding box center [862, 414] width 31 height 31
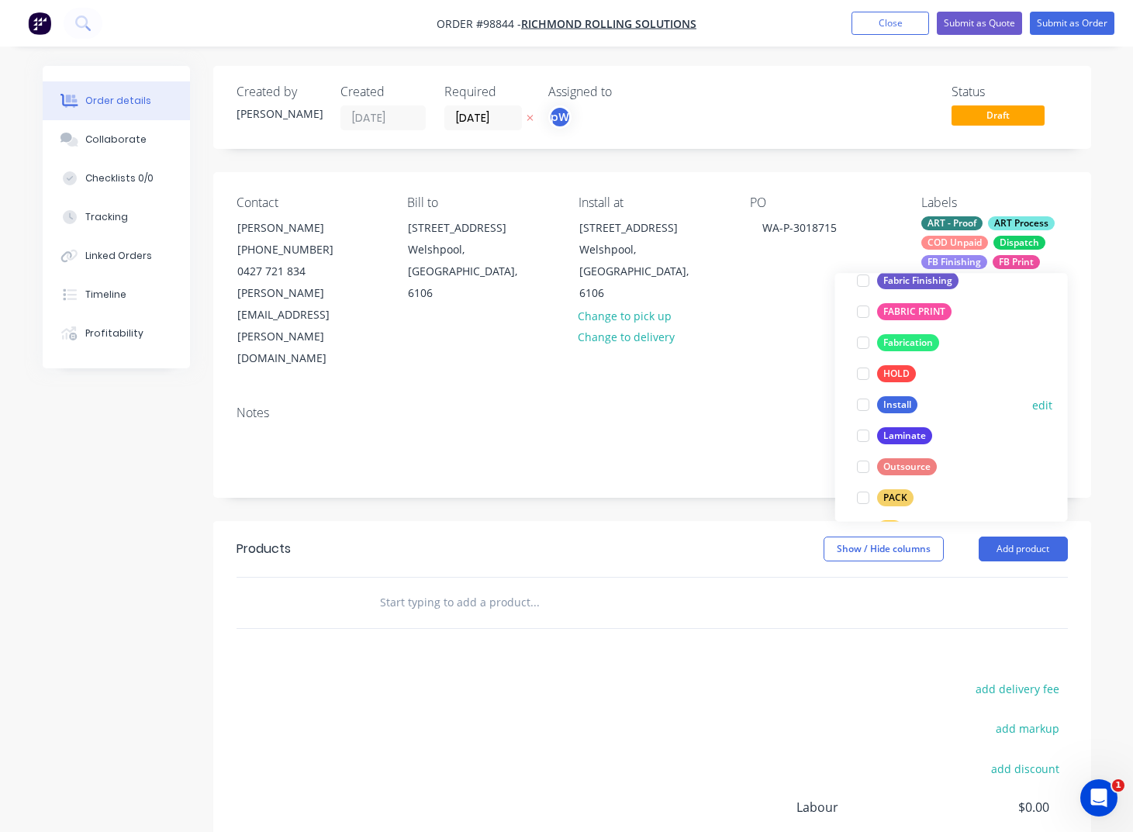
click at [858, 406] on div at bounding box center [862, 405] width 31 height 31
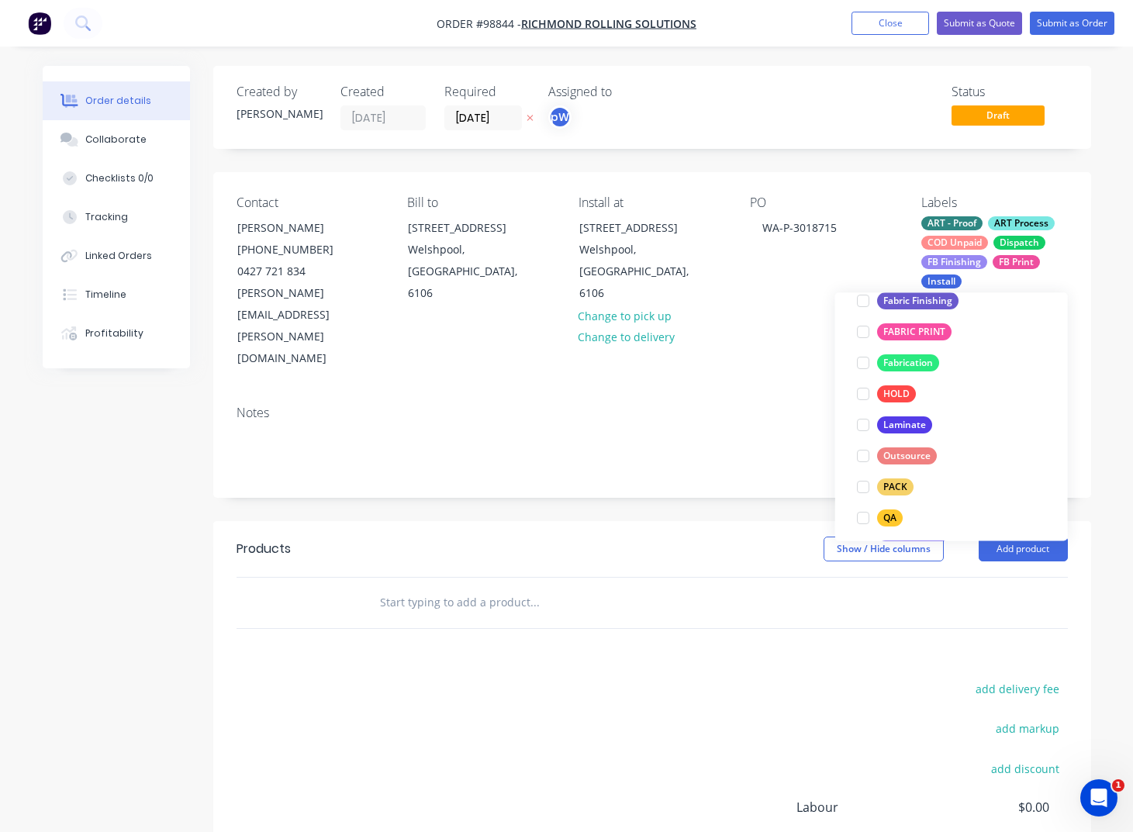
scroll to position [438, 0]
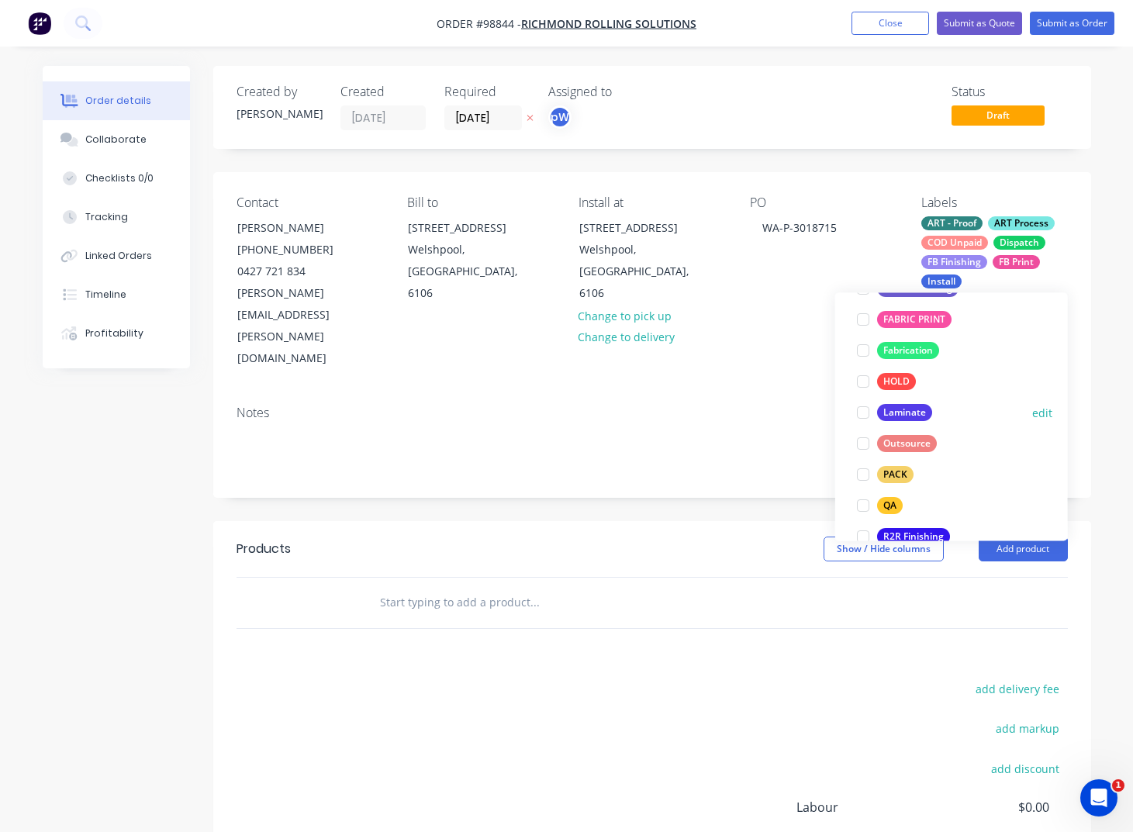
click at [856, 412] on div at bounding box center [862, 413] width 31 height 31
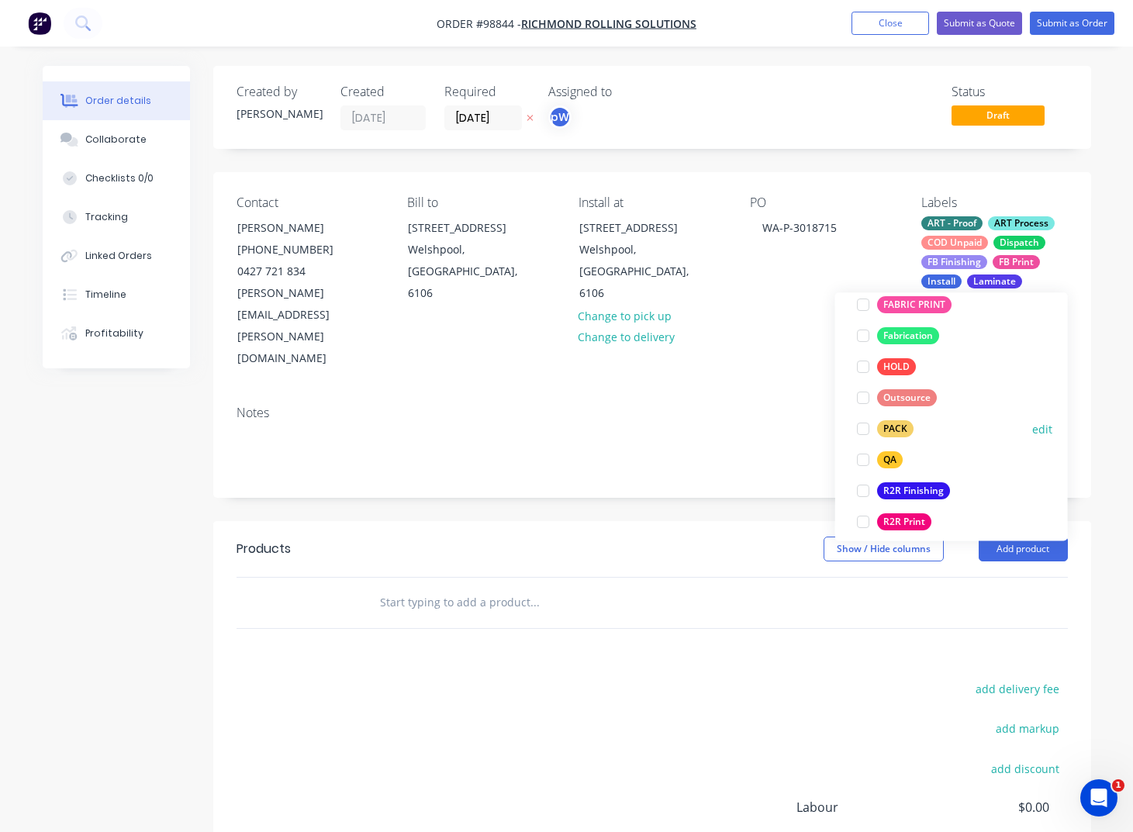
click at [861, 429] on div at bounding box center [862, 429] width 31 height 31
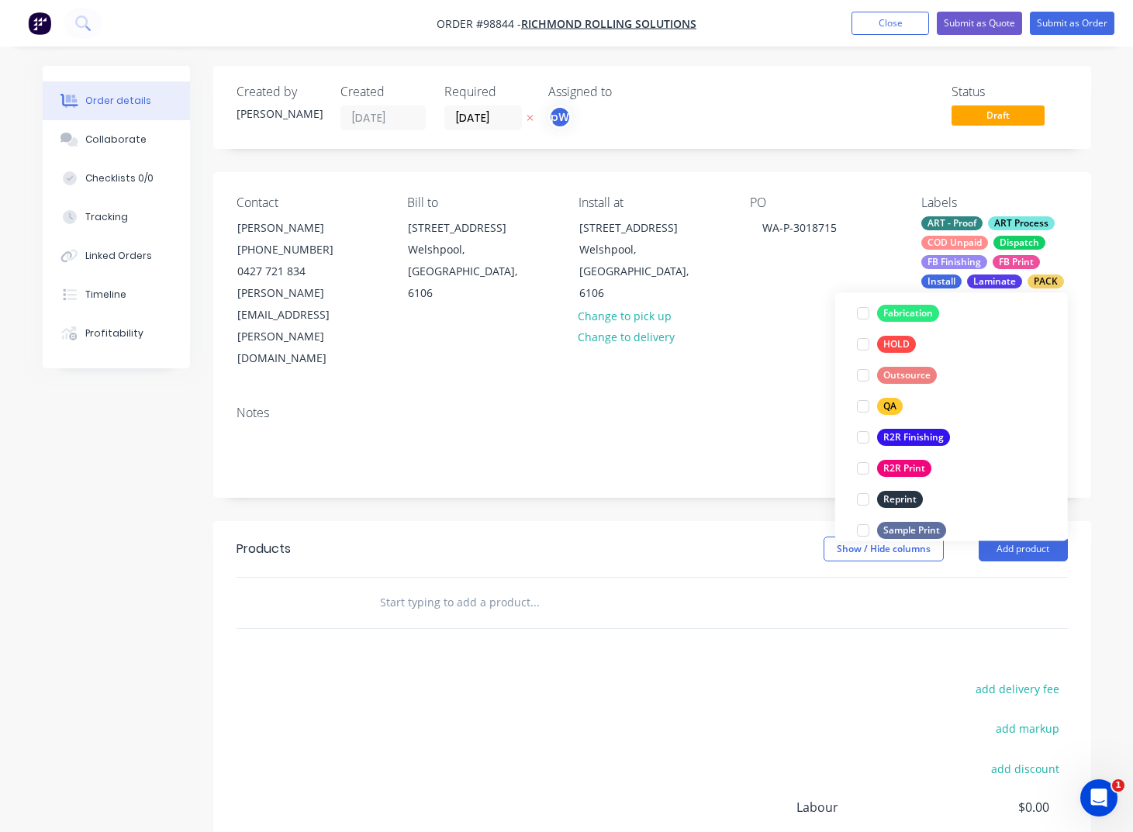
scroll to position [538, 0]
click at [861, 405] on div at bounding box center [862, 406] width 31 height 31
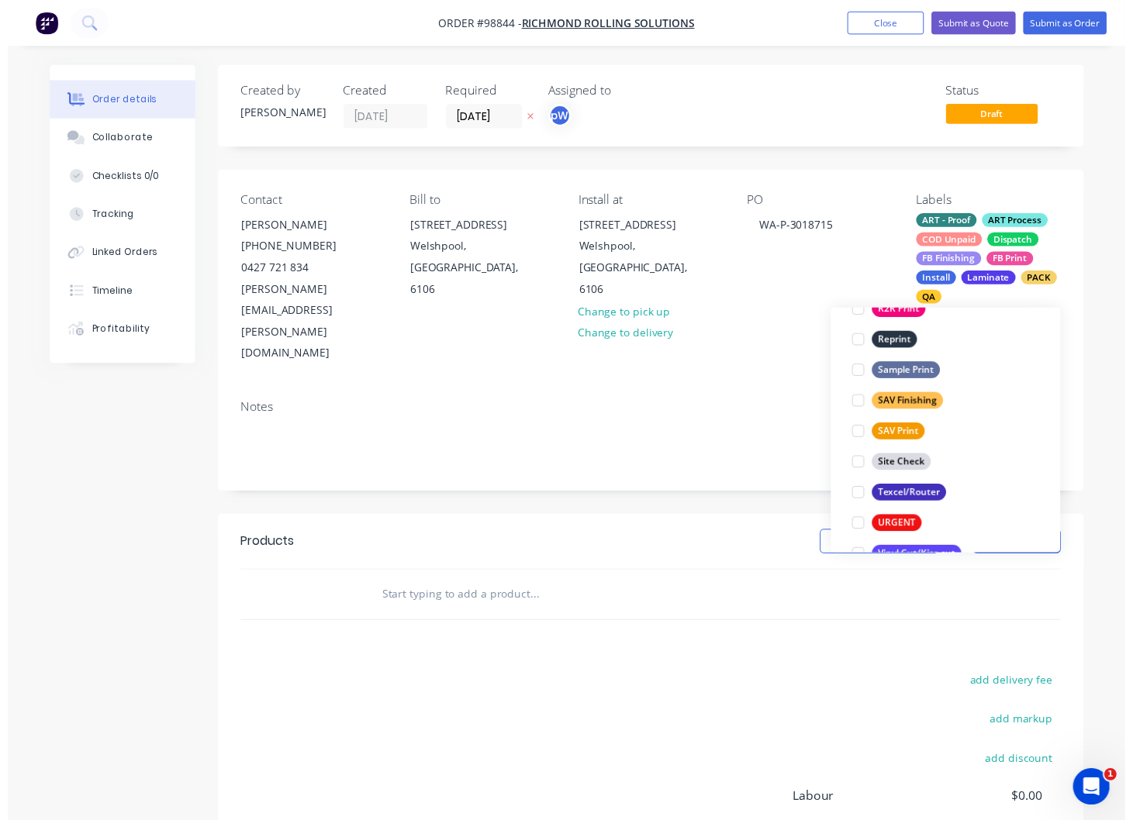
scroll to position [744, 0]
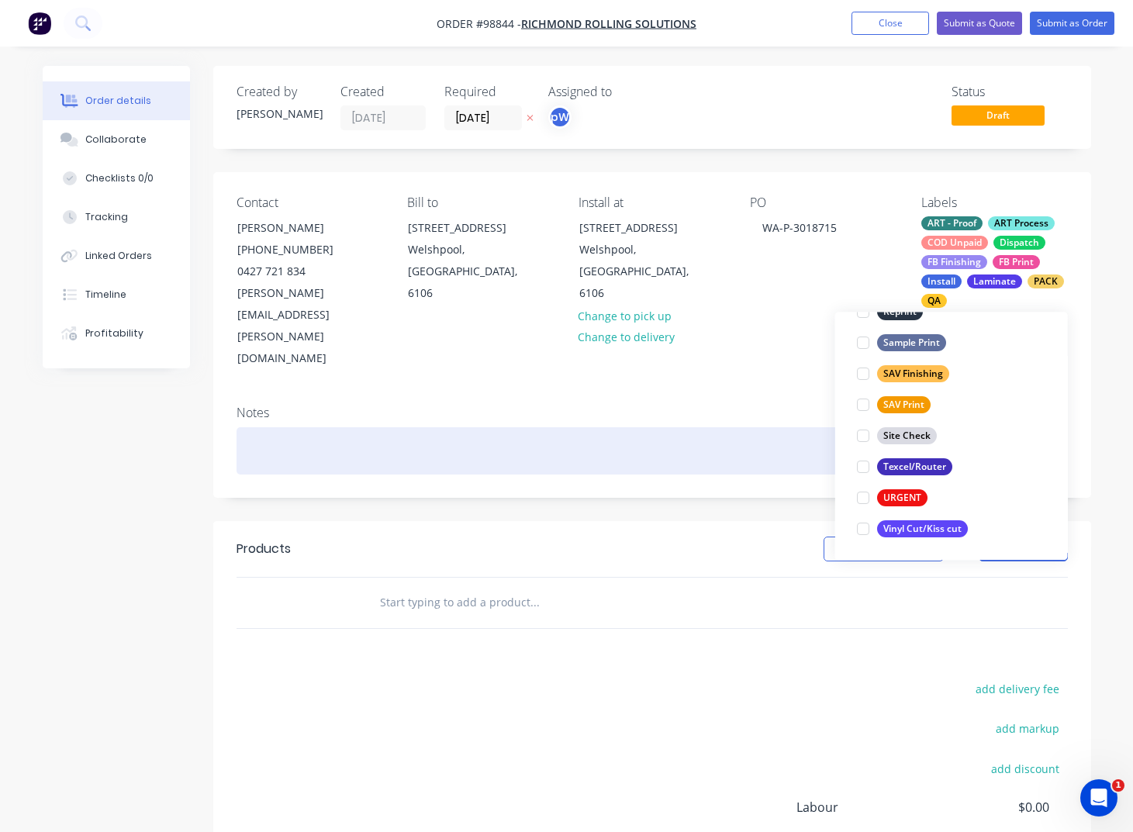
click at [357, 427] on div at bounding box center [651, 450] width 831 height 47
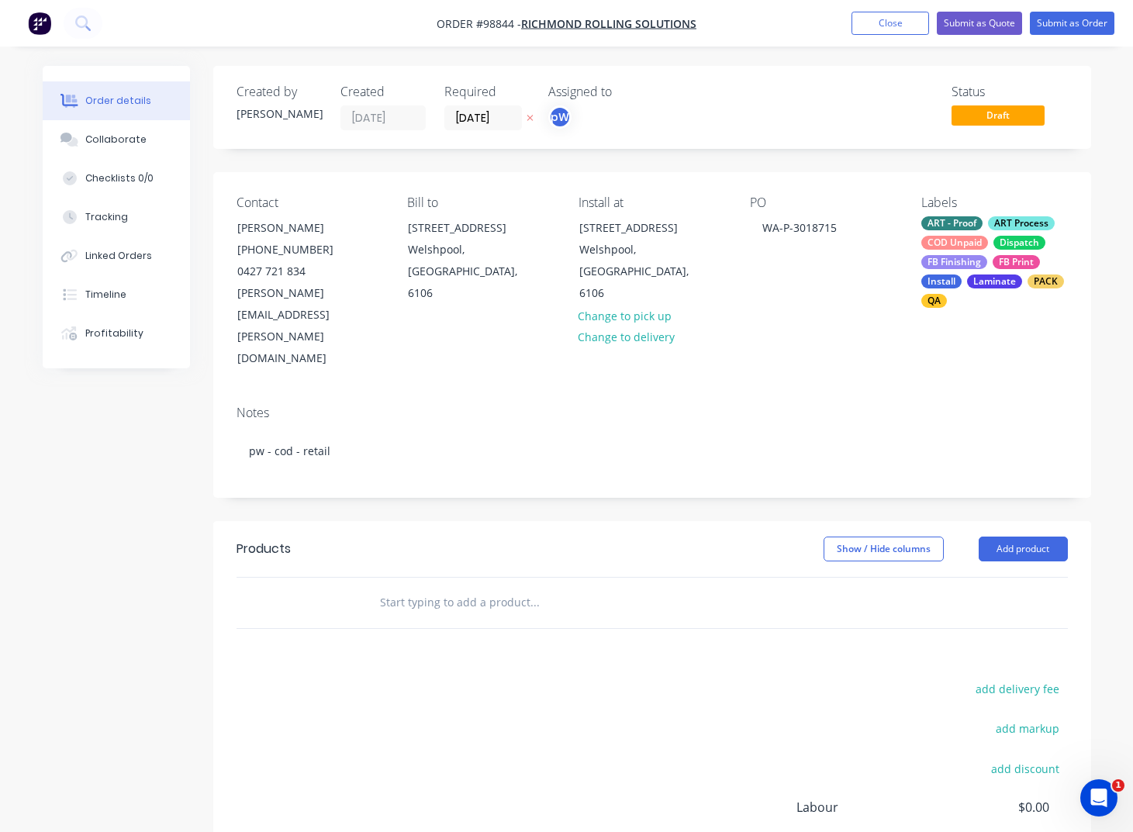
click at [409, 587] on input "text" at bounding box center [534, 602] width 310 height 31
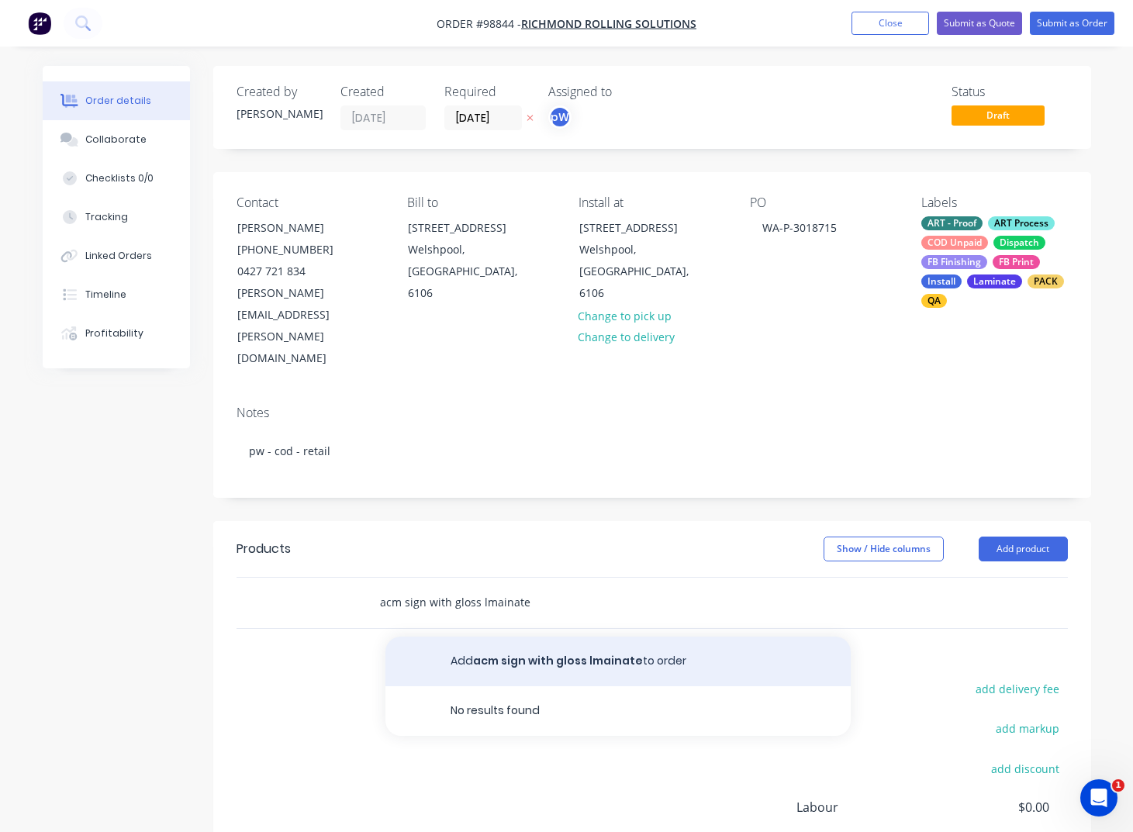
type input "acm sign with gloss lmainate"
click at [528, 637] on button "Add acm sign with gloss lmainate to order" at bounding box center [617, 662] width 465 height 50
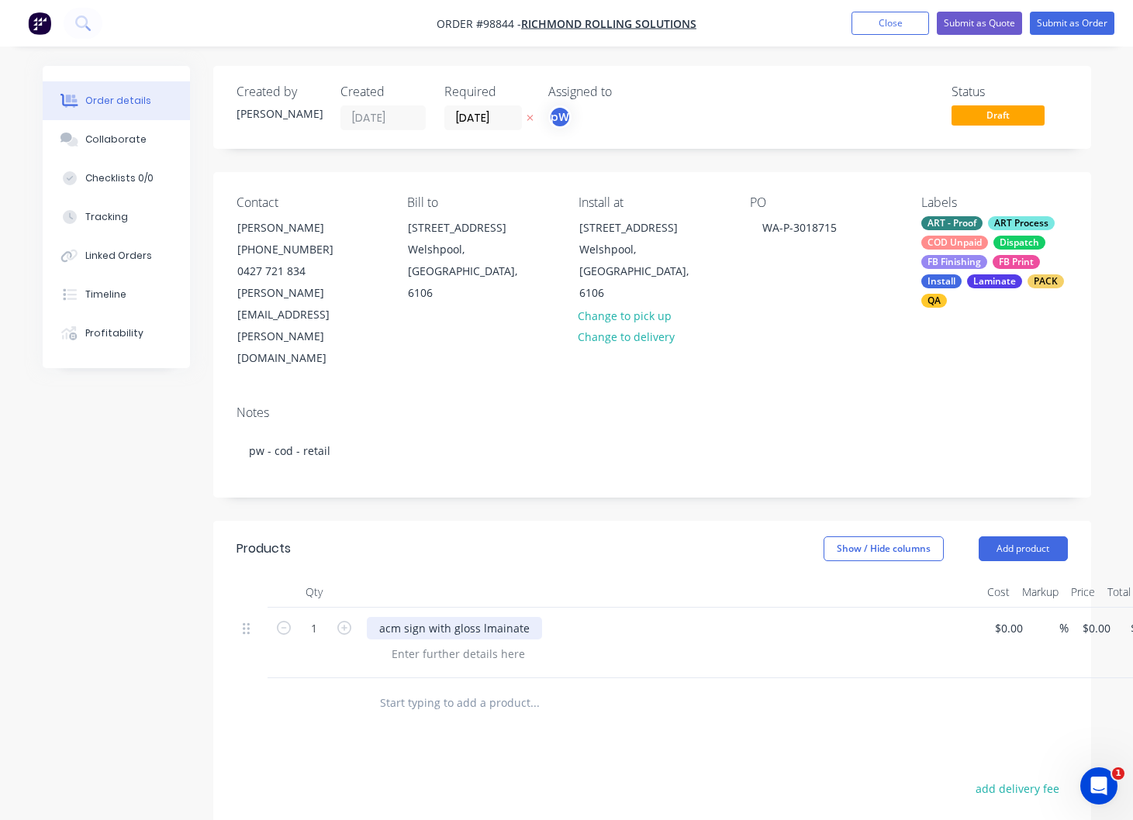
click at [510, 617] on div "acm sign with gloss lmainate" at bounding box center [454, 628] width 175 height 22
click at [530, 617] on div "acm sign with gloss laminate" at bounding box center [454, 628] width 175 height 22
click at [471, 688] on input "text" at bounding box center [534, 703] width 310 height 31
click at [437, 643] on div at bounding box center [458, 654] width 158 height 22
paste div
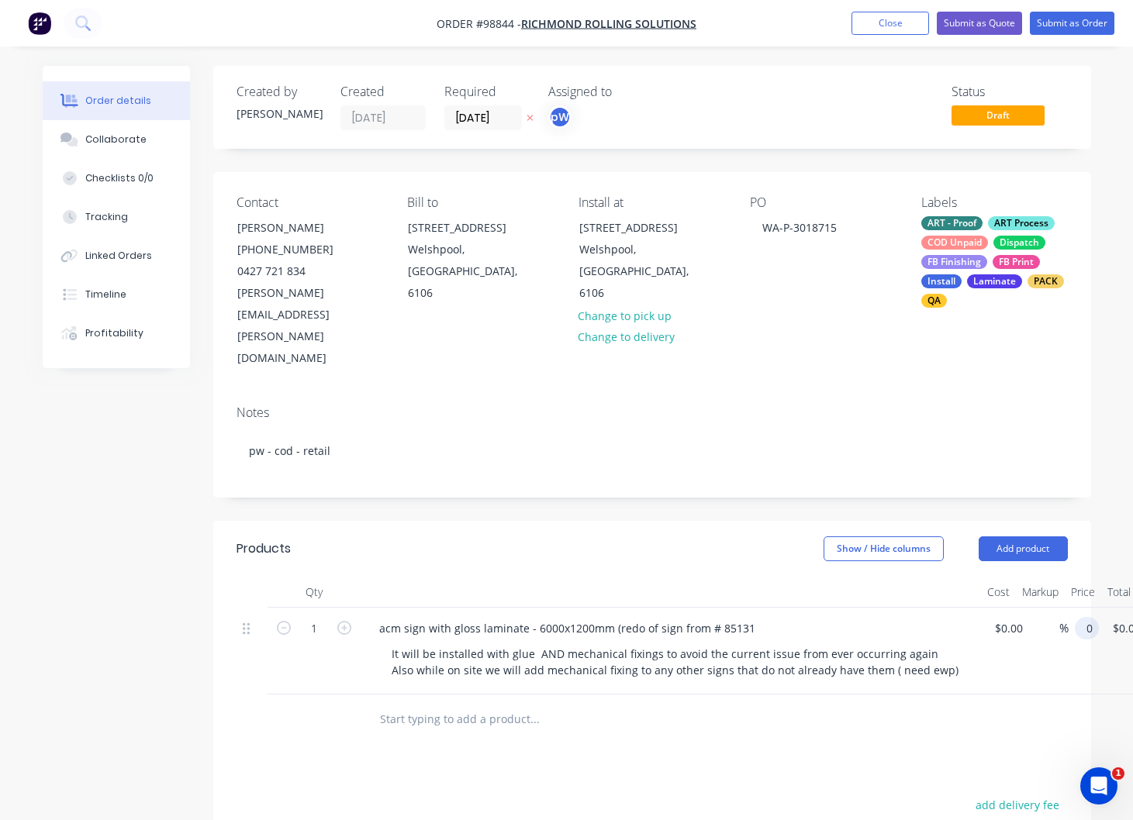
click at [1099, 617] on input "0" at bounding box center [1090, 628] width 18 height 22
type input "$1,787.00"
click at [885, 34] on button "Close" at bounding box center [890, 23] width 78 height 23
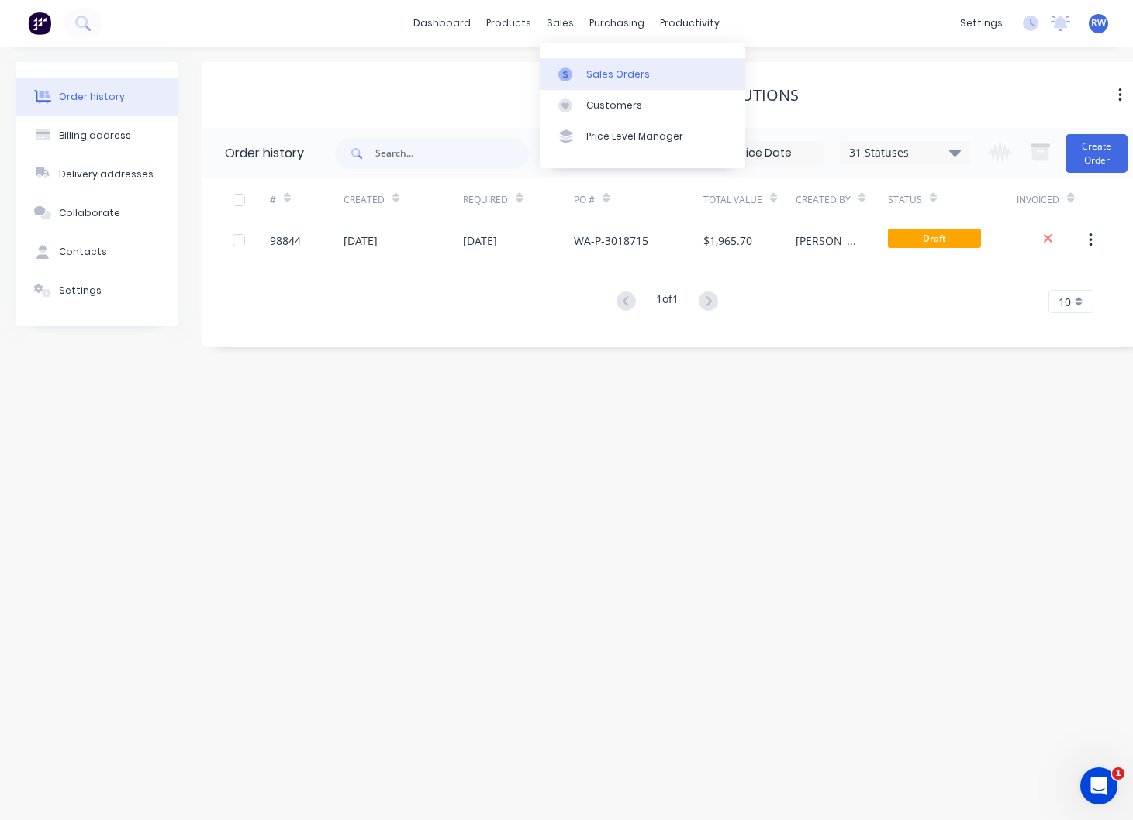
click at [609, 64] on link "Sales Orders" at bounding box center [642, 74] width 205 height 31
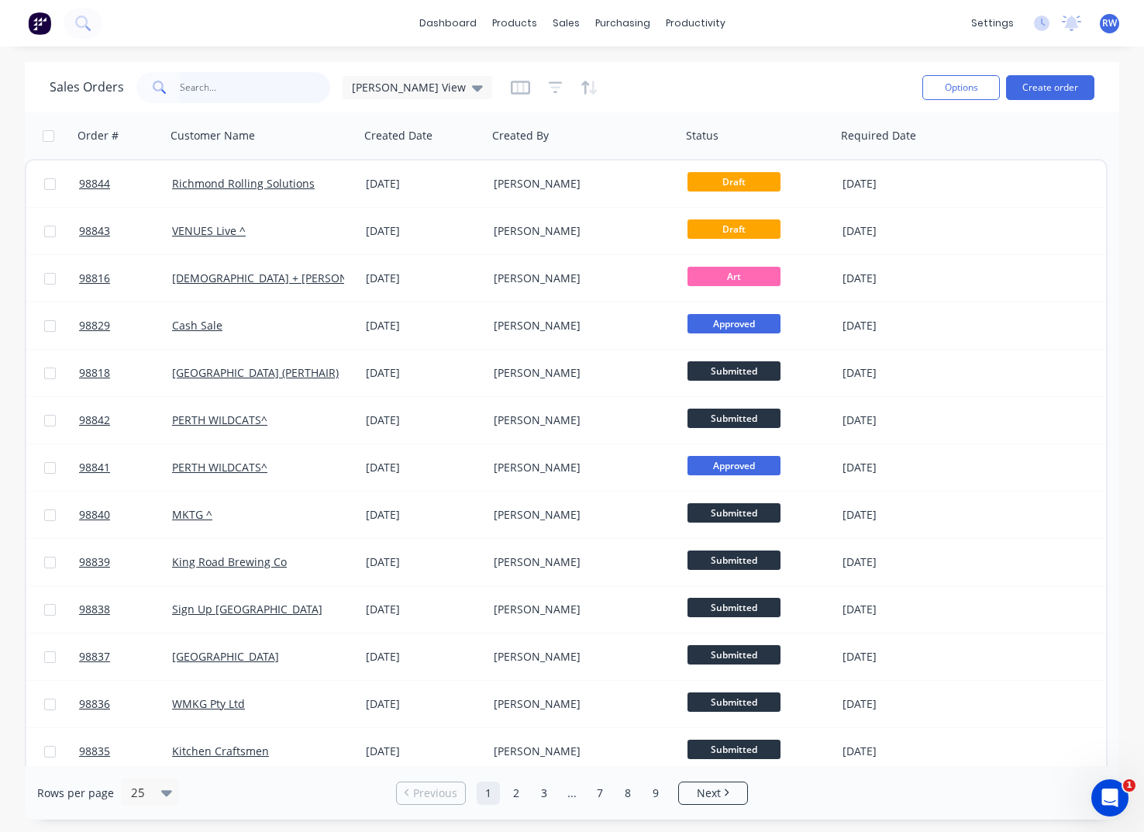
drag, startPoint x: 247, startPoint y: 89, endPoint x: 267, endPoint y: 90, distance: 20.9
click at [250, 89] on input "text" at bounding box center [255, 87] width 151 height 31
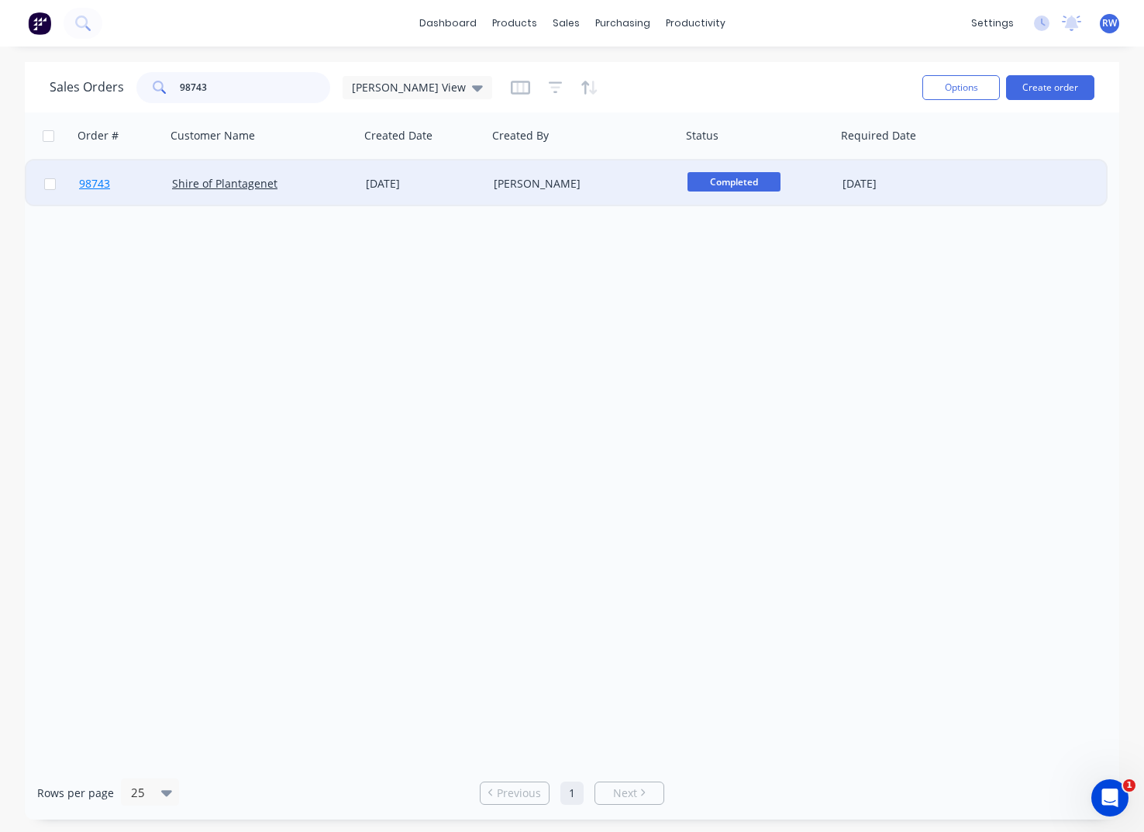
type input "98743"
click at [94, 185] on span "98743" at bounding box center [94, 184] width 31 height 16
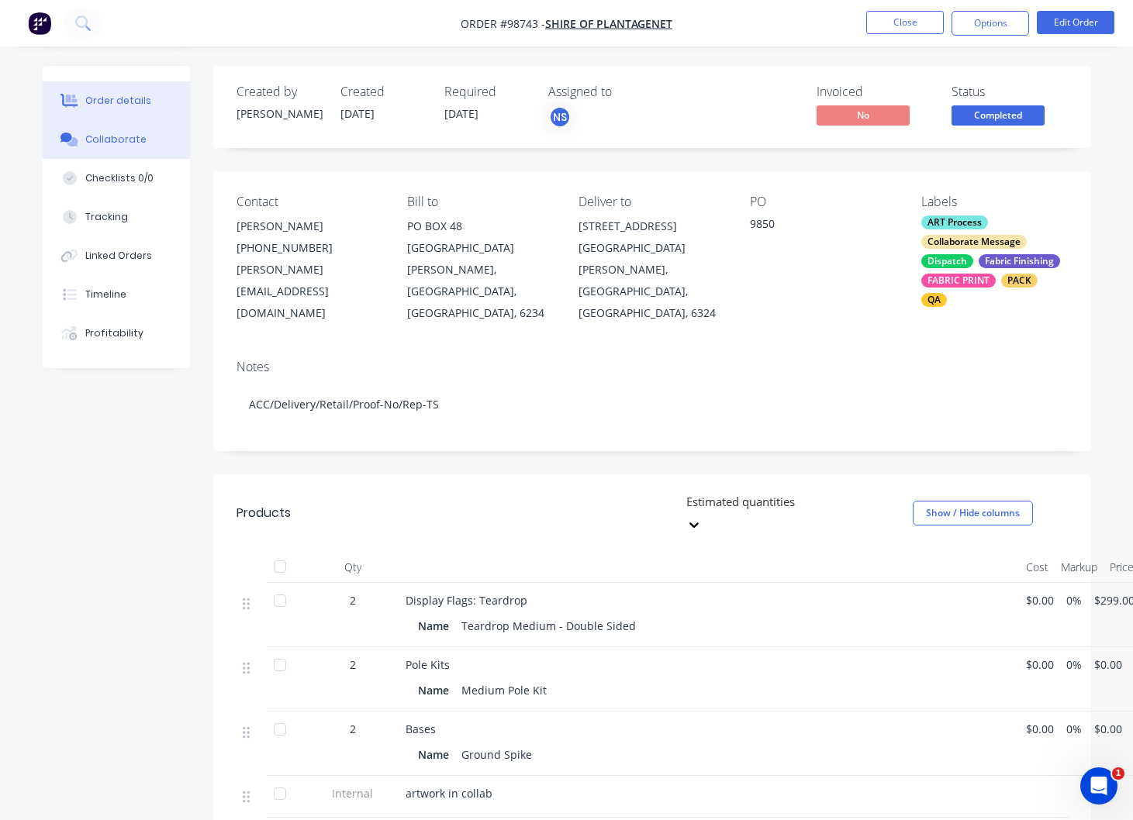
click at [104, 140] on div "Collaborate" at bounding box center [115, 140] width 61 height 14
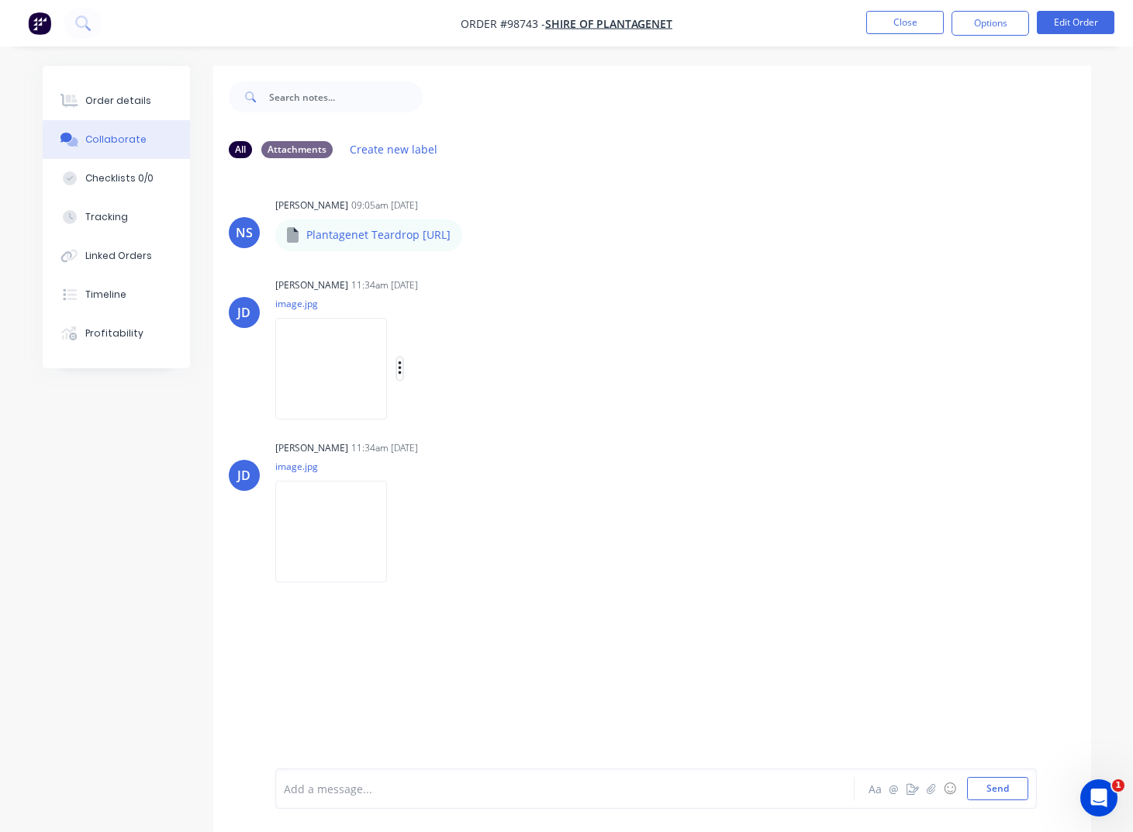
click at [401, 368] on icon "button" at bounding box center [400, 369] width 5 height 18
click at [446, 409] on button "Download" at bounding box center [501, 409] width 174 height 35
click at [399, 531] on icon "button" at bounding box center [400, 532] width 5 height 18
click at [461, 571] on button "Download" at bounding box center [501, 572] width 174 height 35
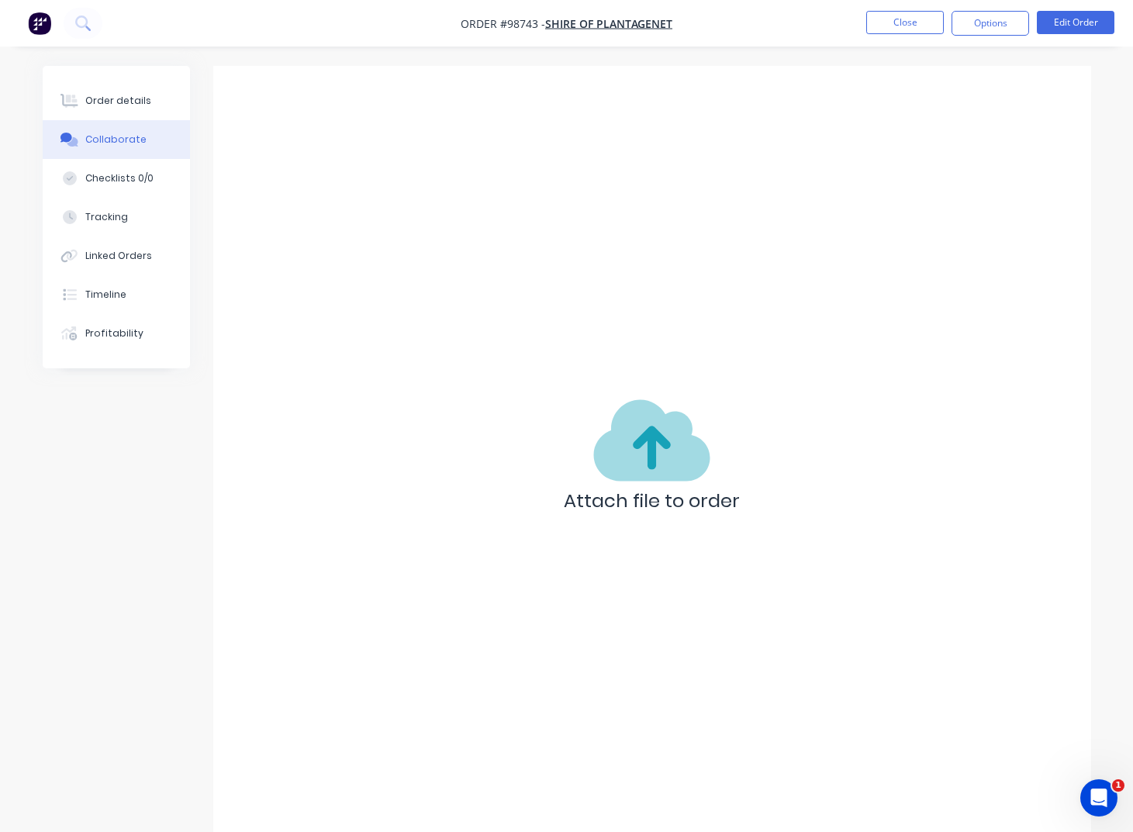
click at [906, 23] on button "Close" at bounding box center [905, 22] width 78 height 23
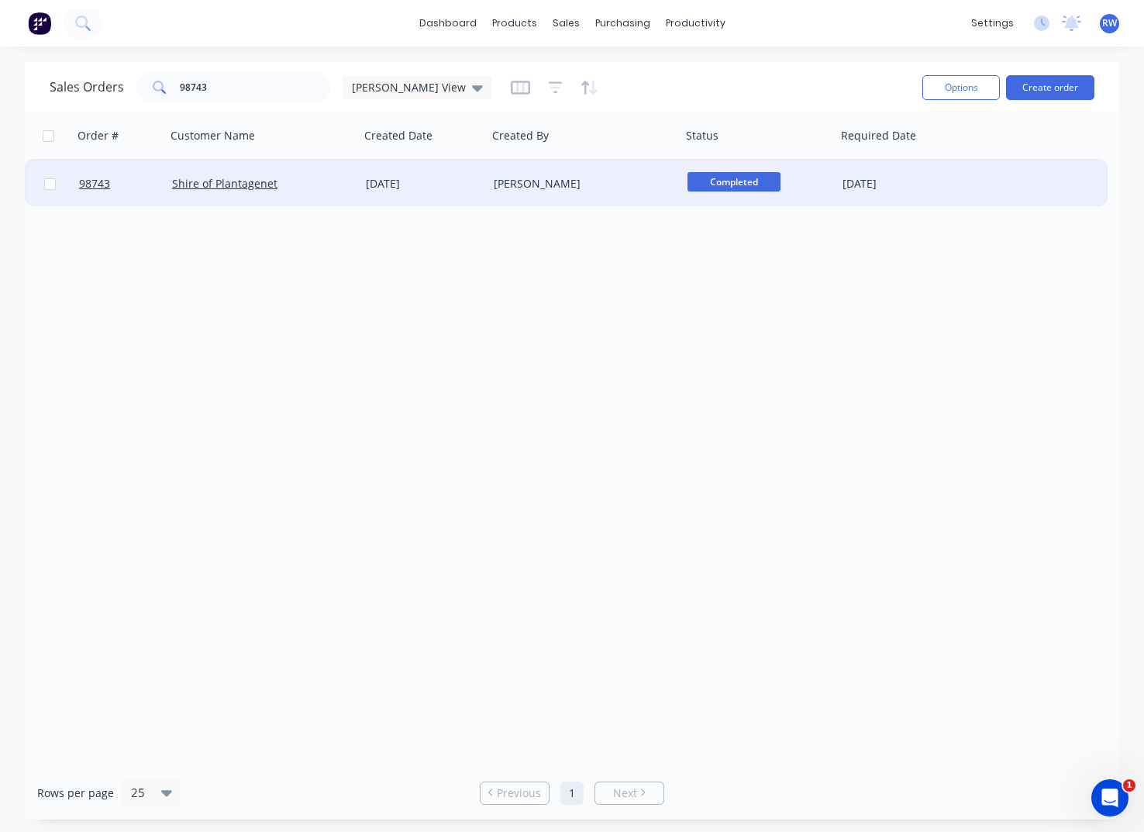
click at [47, 185] on input "checkbox" at bounding box center [50, 184] width 12 height 12
checkbox input "true"
click at [968, 80] on button "Options" at bounding box center [962, 87] width 78 height 25
click at [875, 164] on div "Archive" at bounding box center [915, 158] width 143 height 22
checkbox input "false"
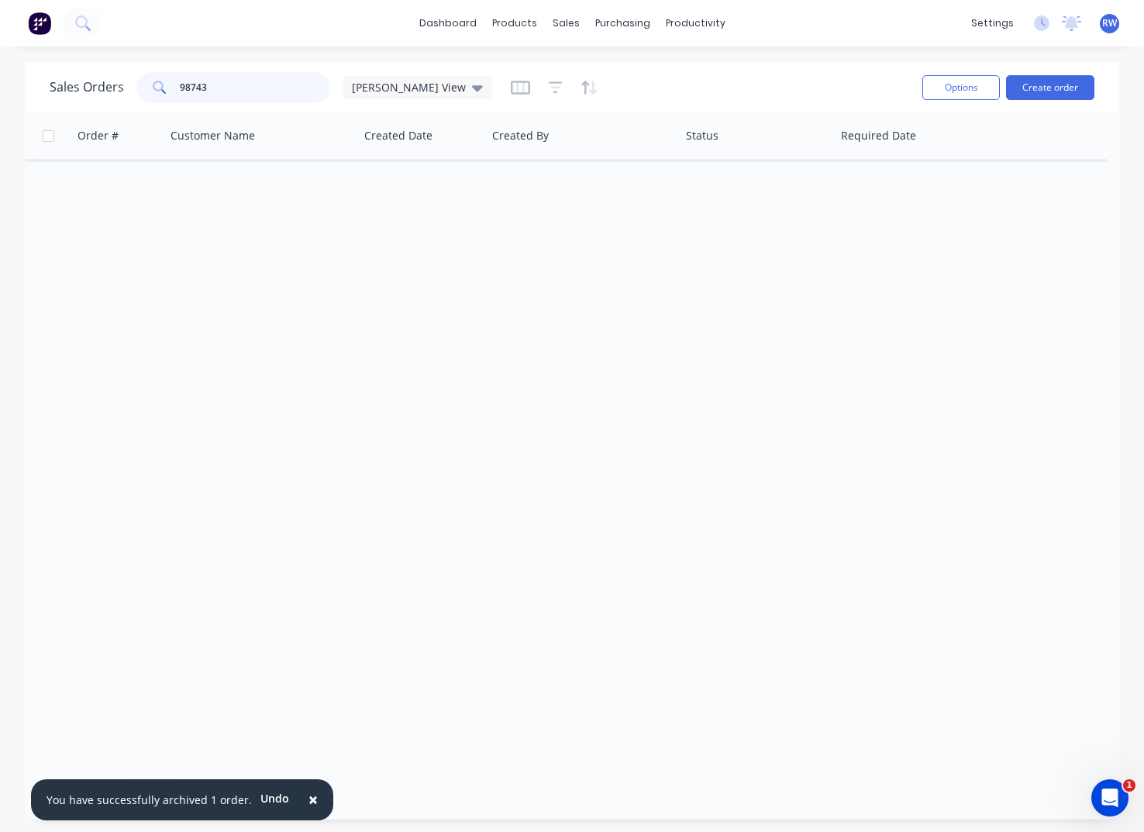
drag, startPoint x: 229, startPoint y: 88, endPoint x: 150, endPoint y: 81, distance: 79.5
click at [180, 81] on input "98743" at bounding box center [255, 87] width 151 height 31
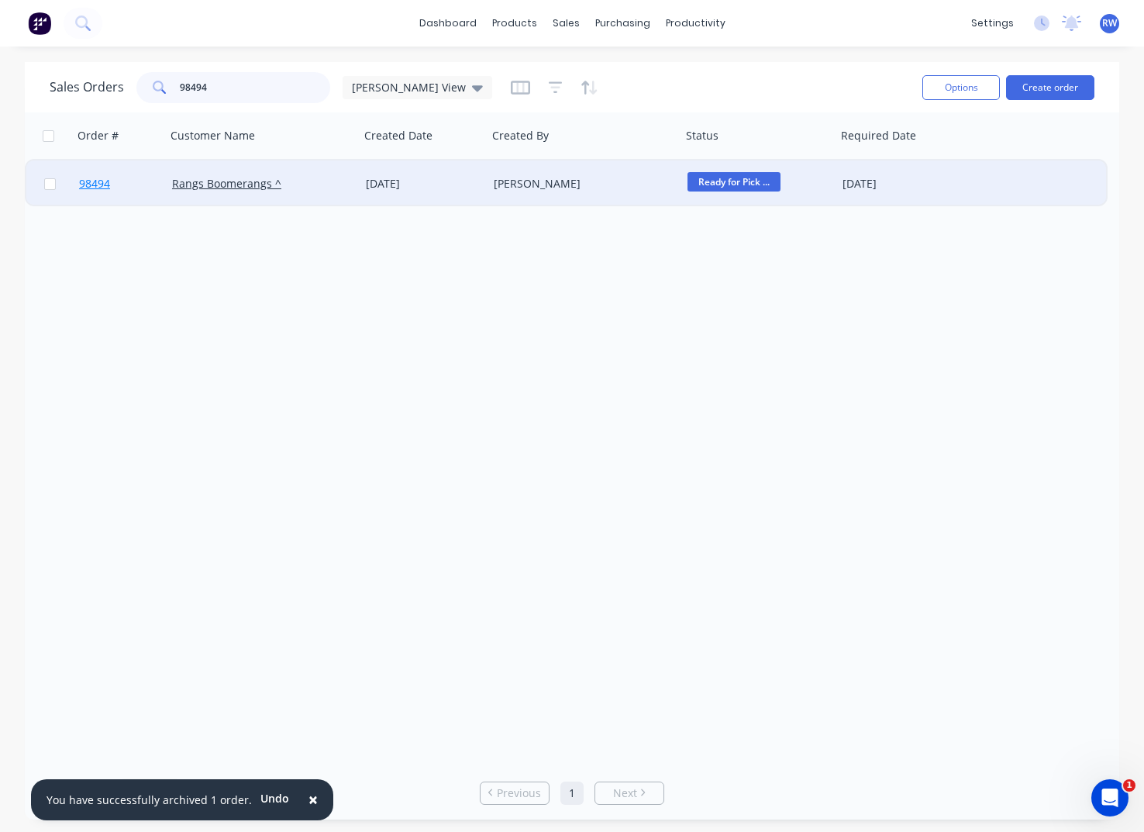
type input "98494"
click at [104, 187] on span "98494" at bounding box center [94, 184] width 31 height 16
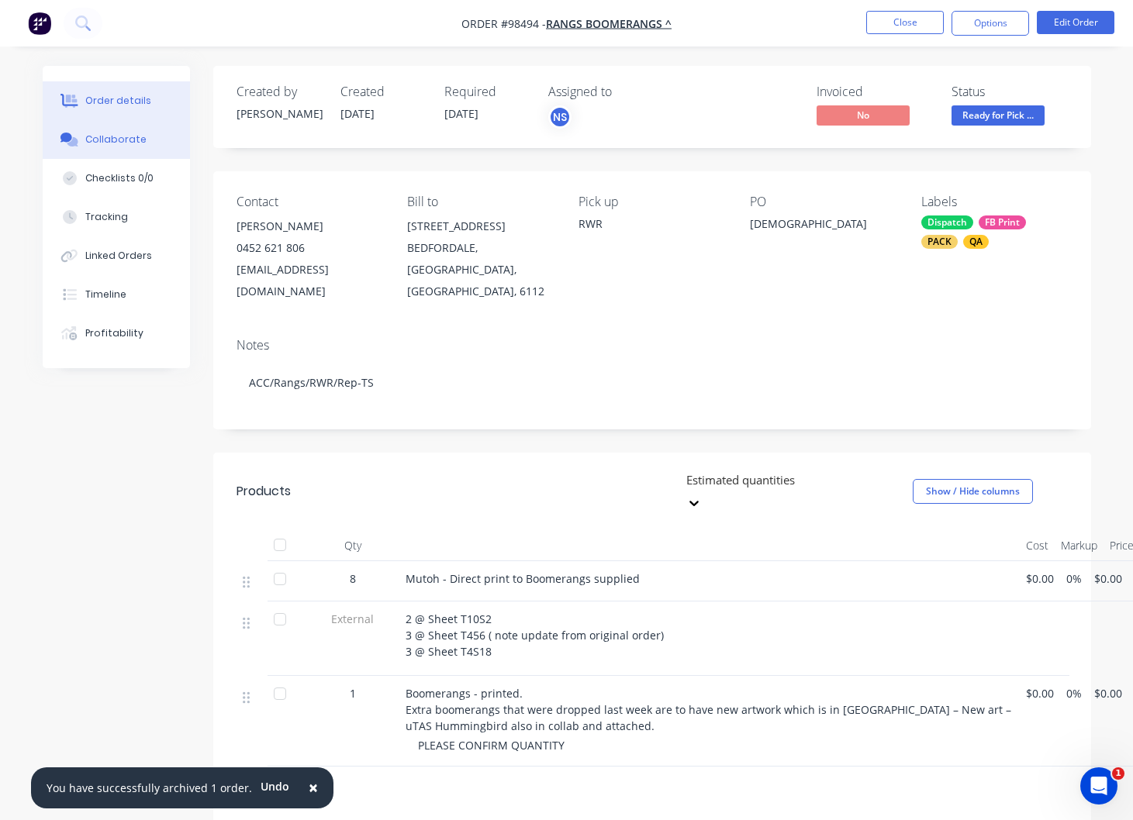
click at [116, 141] on div "Collaborate" at bounding box center [115, 140] width 61 height 14
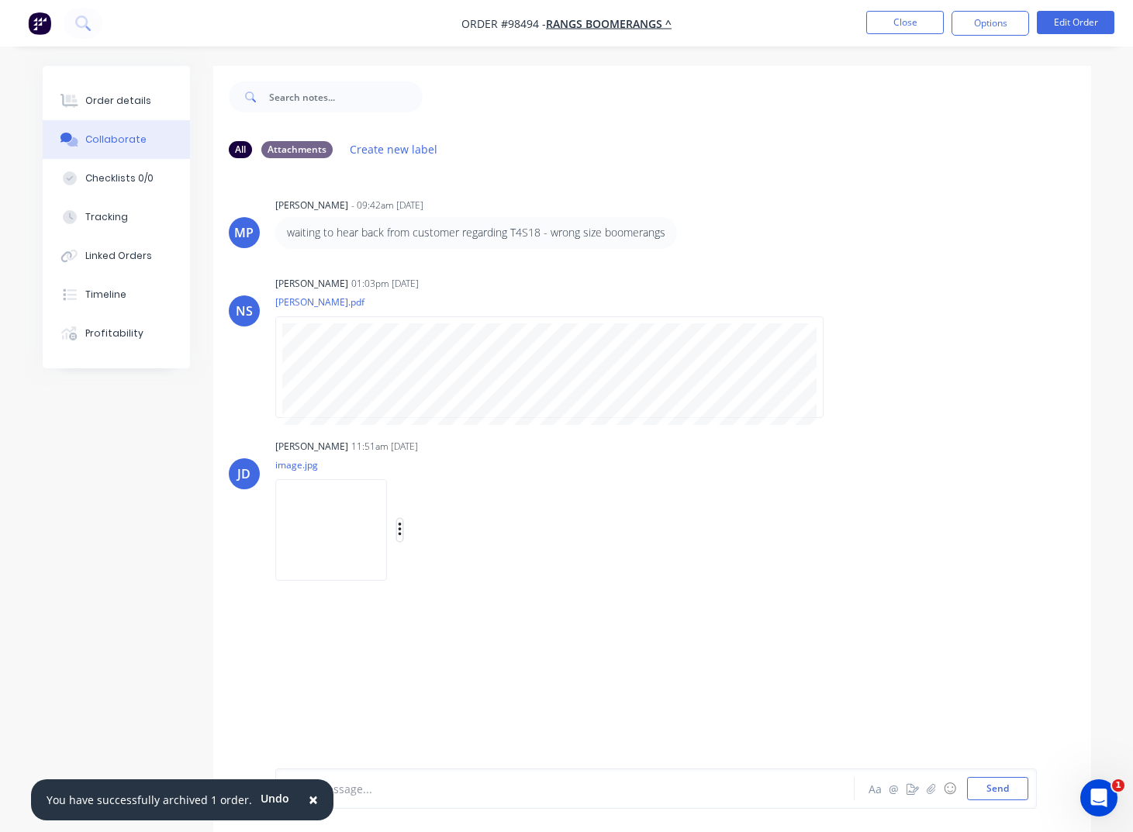
click at [401, 529] on icon "button" at bounding box center [399, 530] width 3 height 14
click at [472, 571] on button "Download" at bounding box center [501, 571] width 174 height 35
click at [909, 25] on button "Close" at bounding box center [905, 22] width 78 height 23
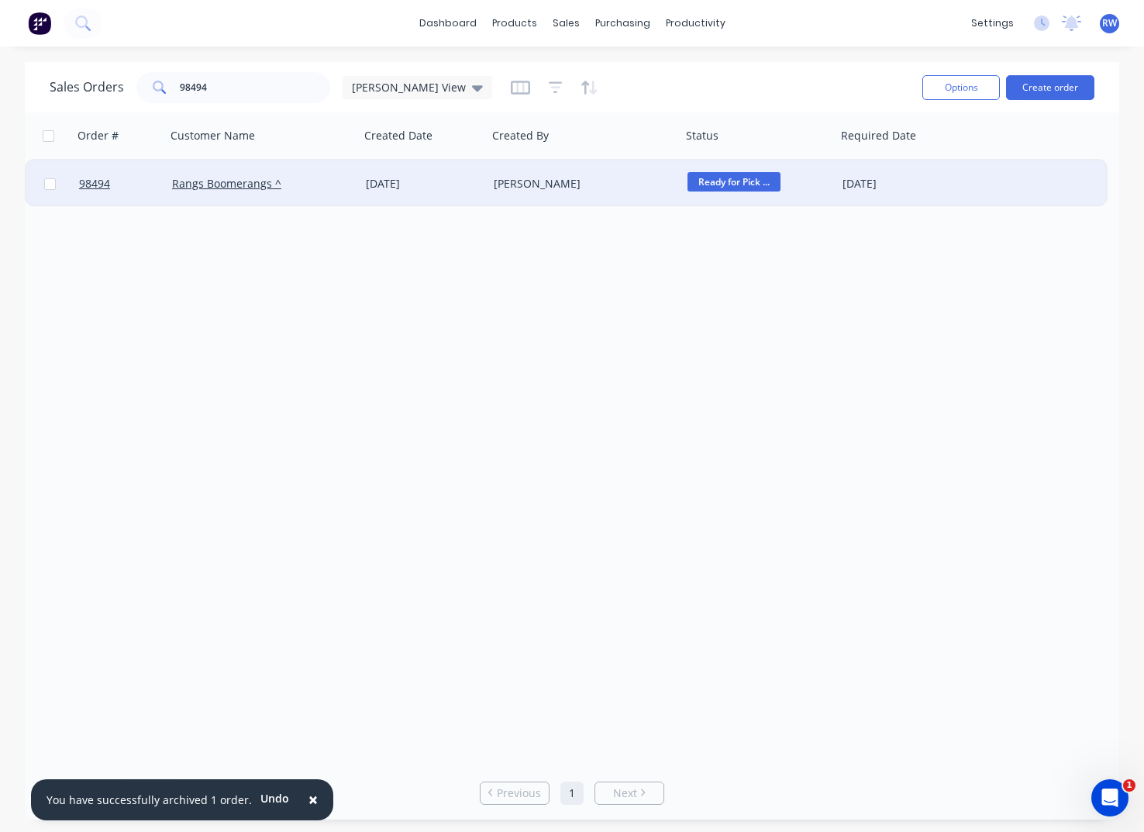
click at [53, 185] on input "checkbox" at bounding box center [50, 184] width 12 height 12
checkbox input "true"
click at [949, 95] on button "Options" at bounding box center [962, 87] width 78 height 25
click at [927, 164] on div "Archive" at bounding box center [915, 158] width 143 height 22
checkbox input "false"
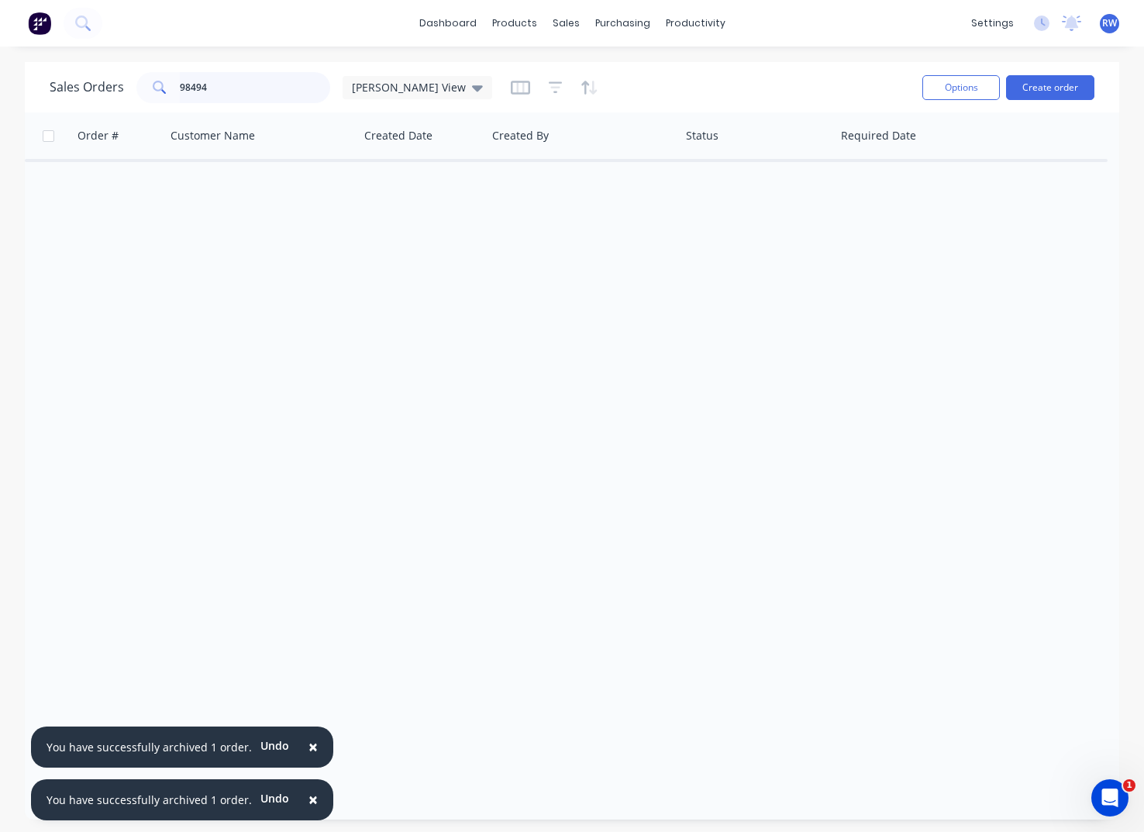
click at [211, 85] on input "98494" at bounding box center [255, 87] width 151 height 31
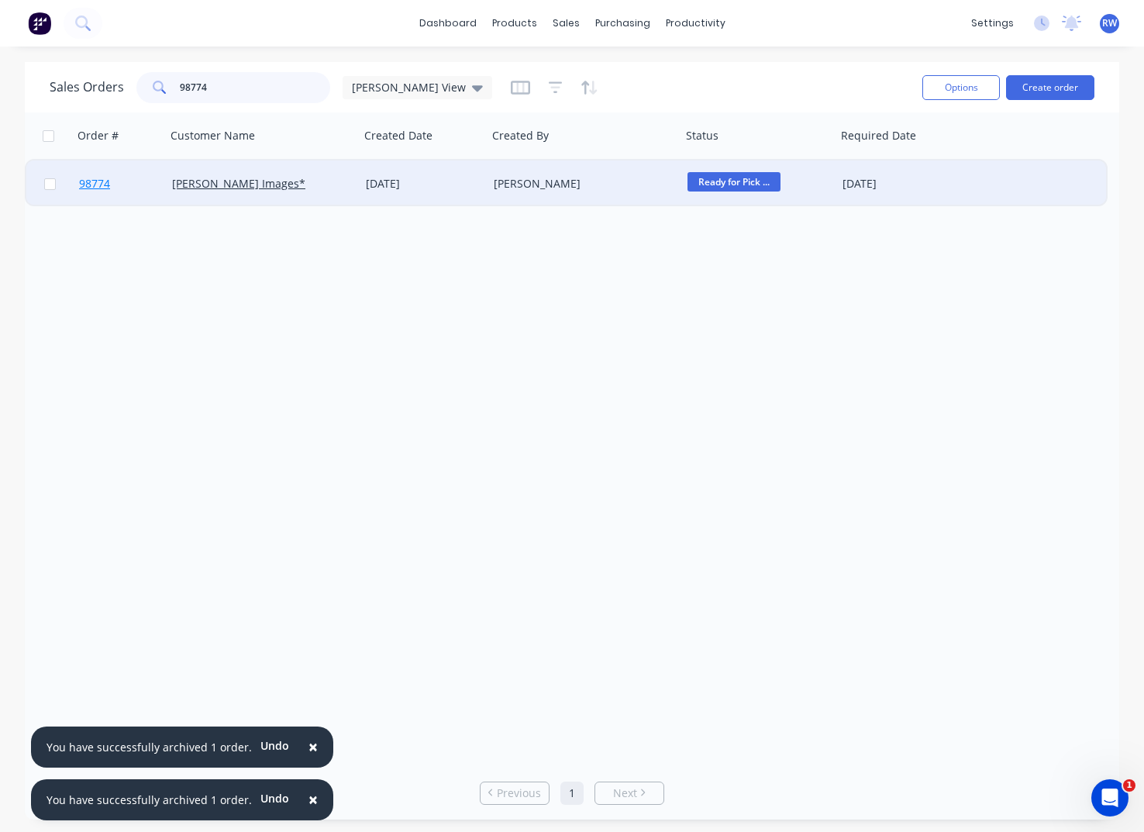
type input "98774"
click at [110, 178] on span "98774" at bounding box center [94, 184] width 31 height 16
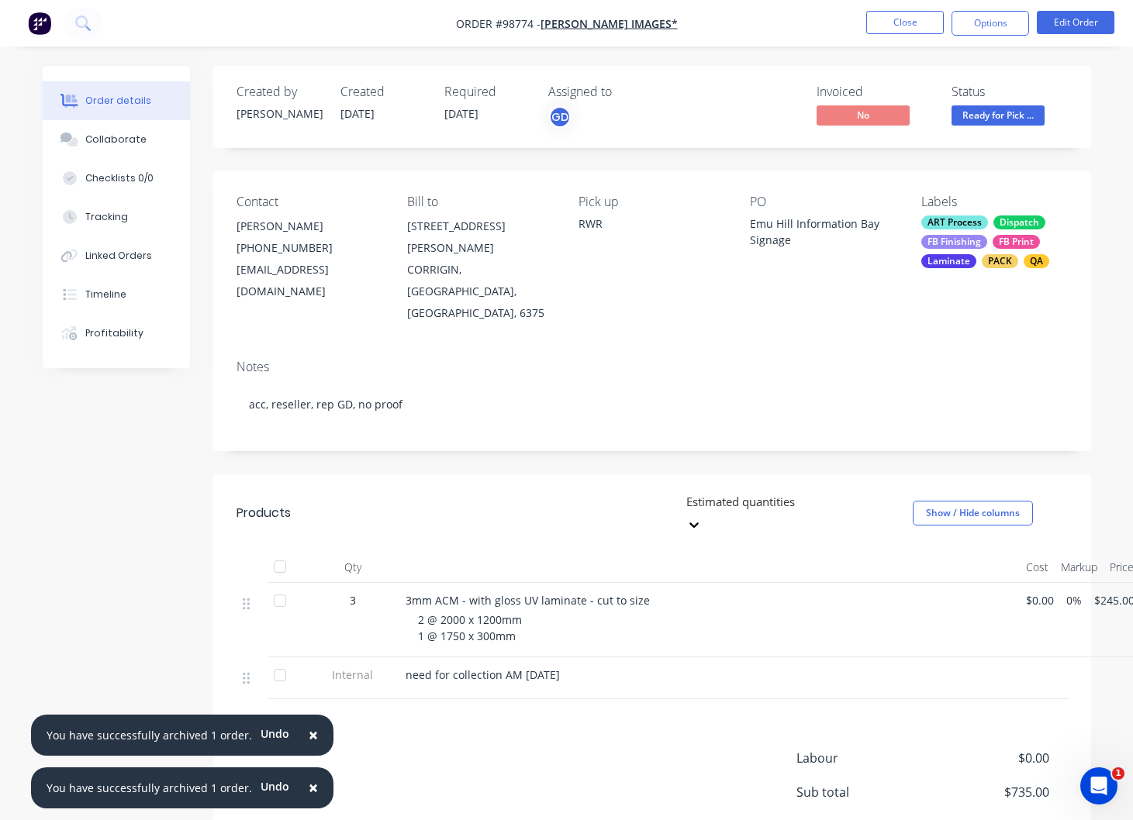
scroll to position [0, 59]
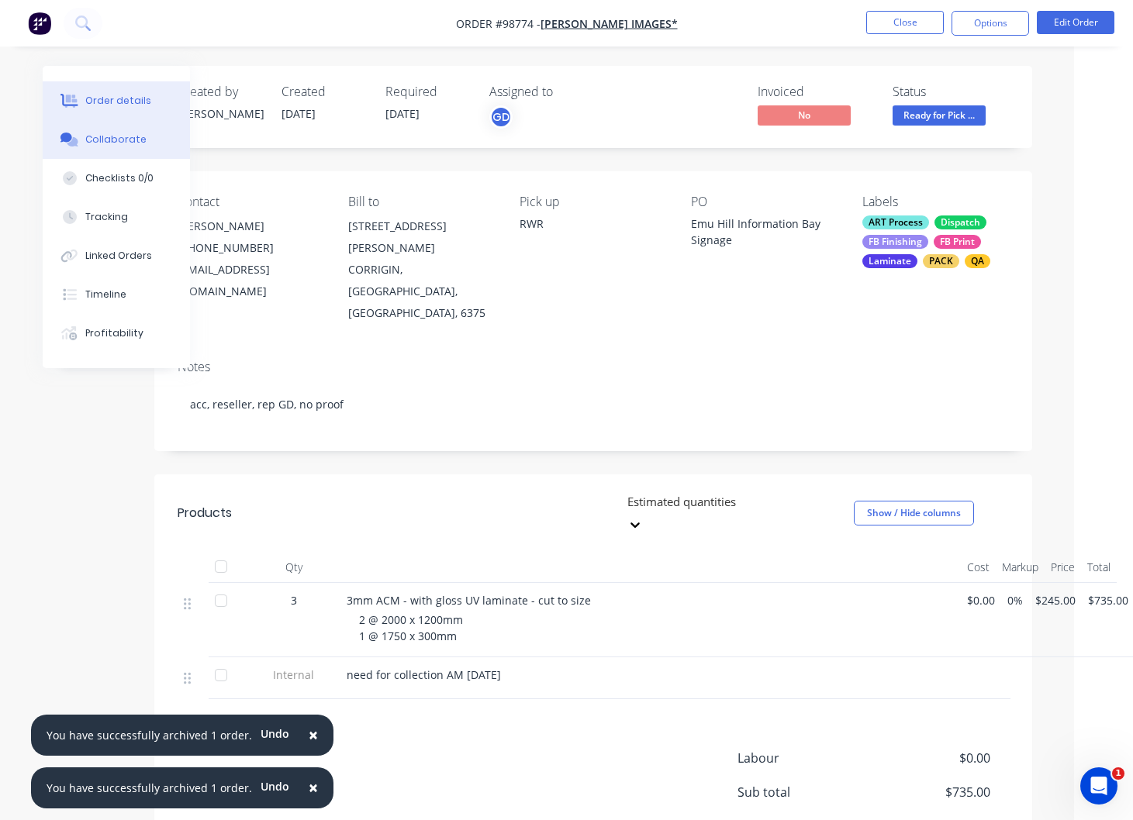
click at [116, 138] on div "Collaborate" at bounding box center [115, 140] width 61 height 14
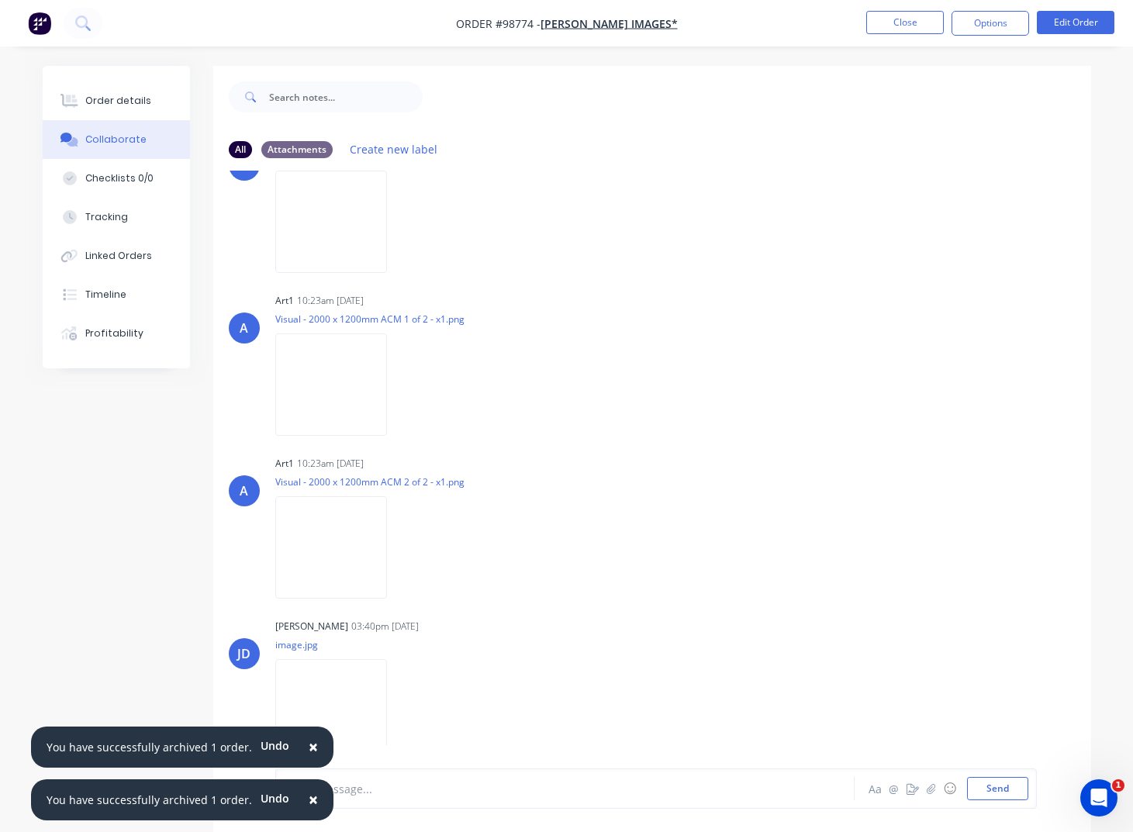
scroll to position [23, 0]
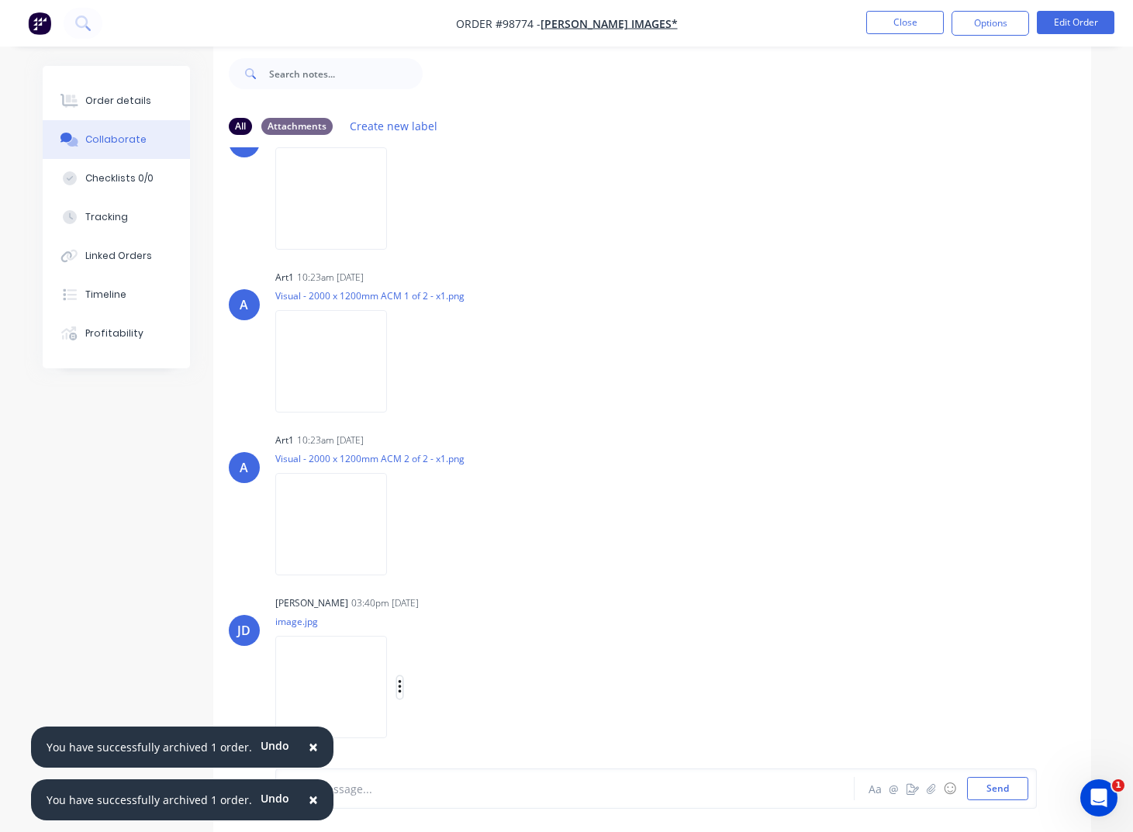
click at [401, 688] on icon "button" at bounding box center [399, 687] width 3 height 14
click at [464, 692] on button "Download" at bounding box center [501, 688] width 174 height 35
click at [912, 23] on button "Close" at bounding box center [905, 22] width 78 height 23
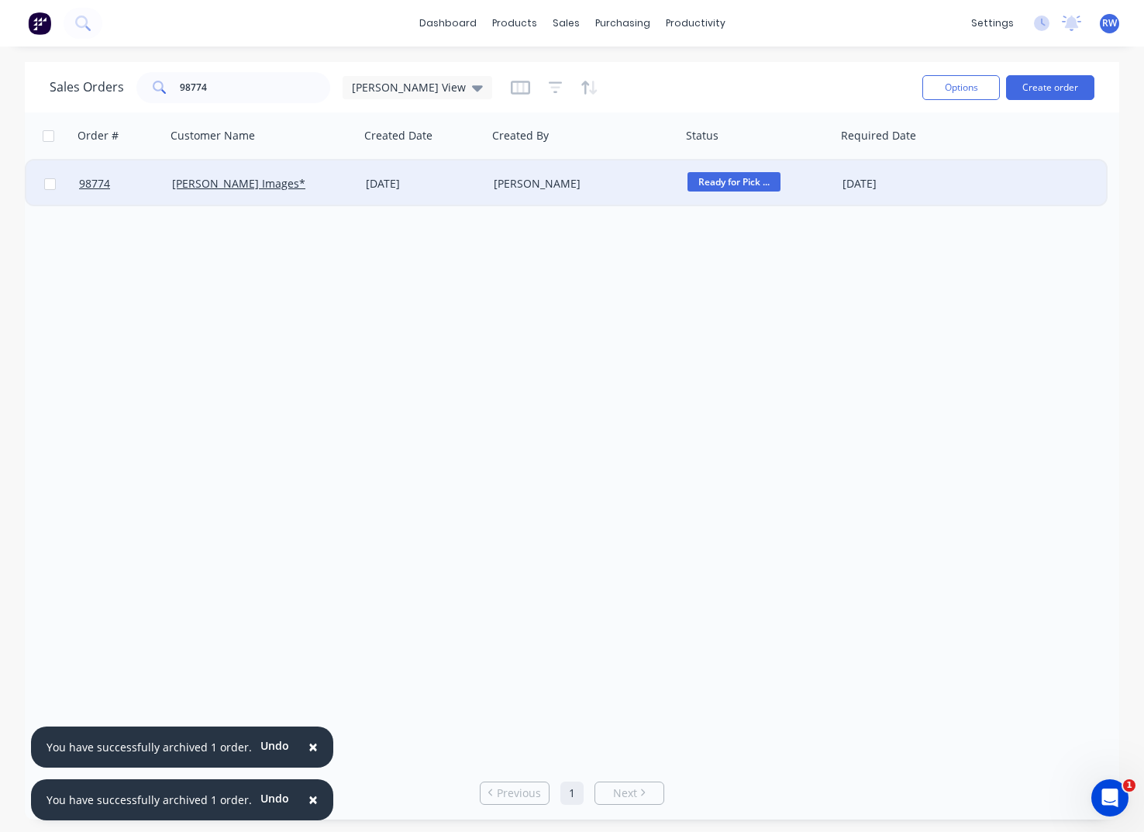
click at [53, 185] on input "checkbox" at bounding box center [50, 184] width 12 height 12
checkbox input "true"
click at [955, 93] on button "Options" at bounding box center [962, 87] width 78 height 25
click at [912, 161] on div "Archive" at bounding box center [915, 158] width 143 height 22
checkbox input "false"
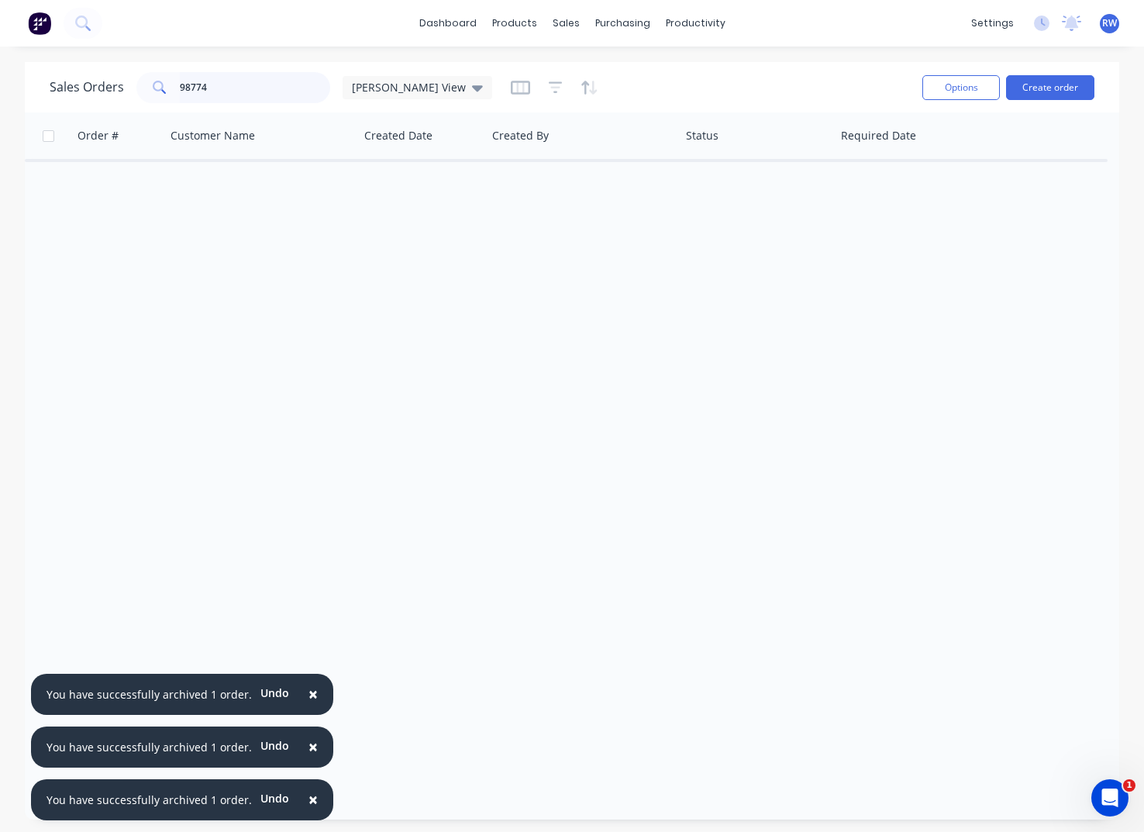
click at [238, 86] on input "98774" at bounding box center [255, 87] width 151 height 31
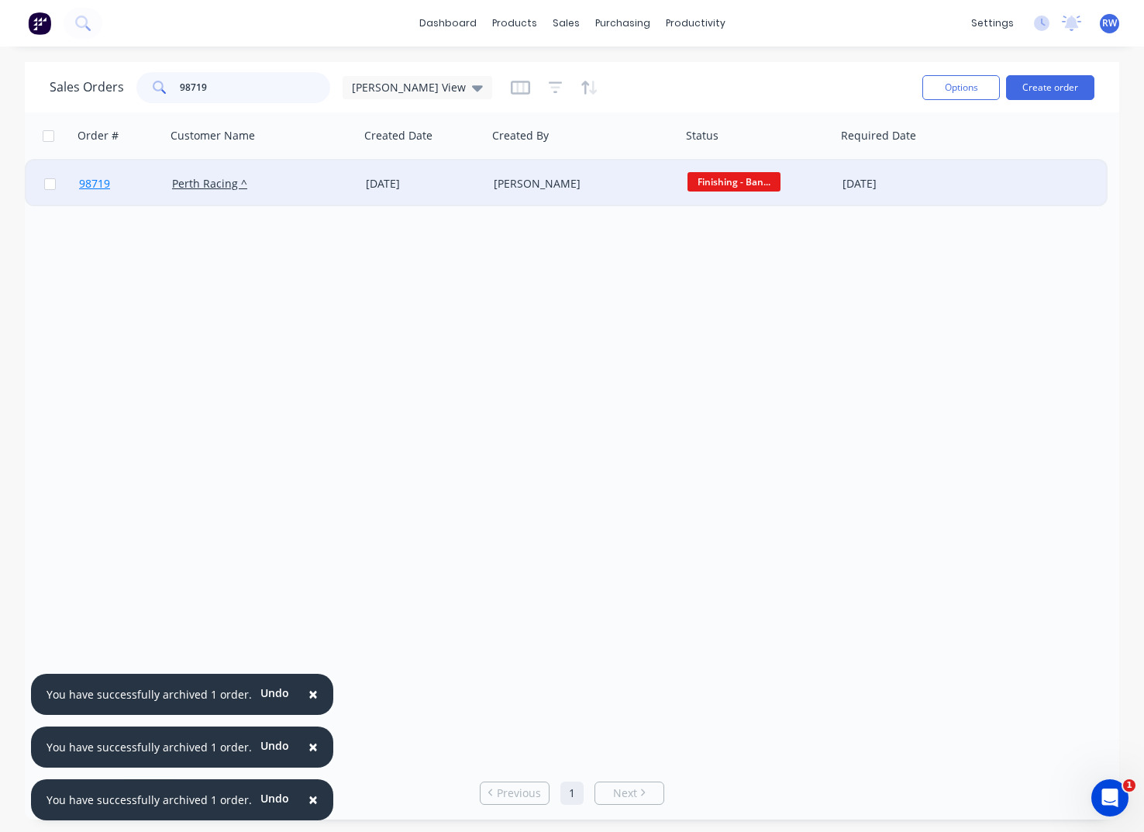
type input "98719"
click at [95, 184] on span "98719" at bounding box center [94, 184] width 31 height 16
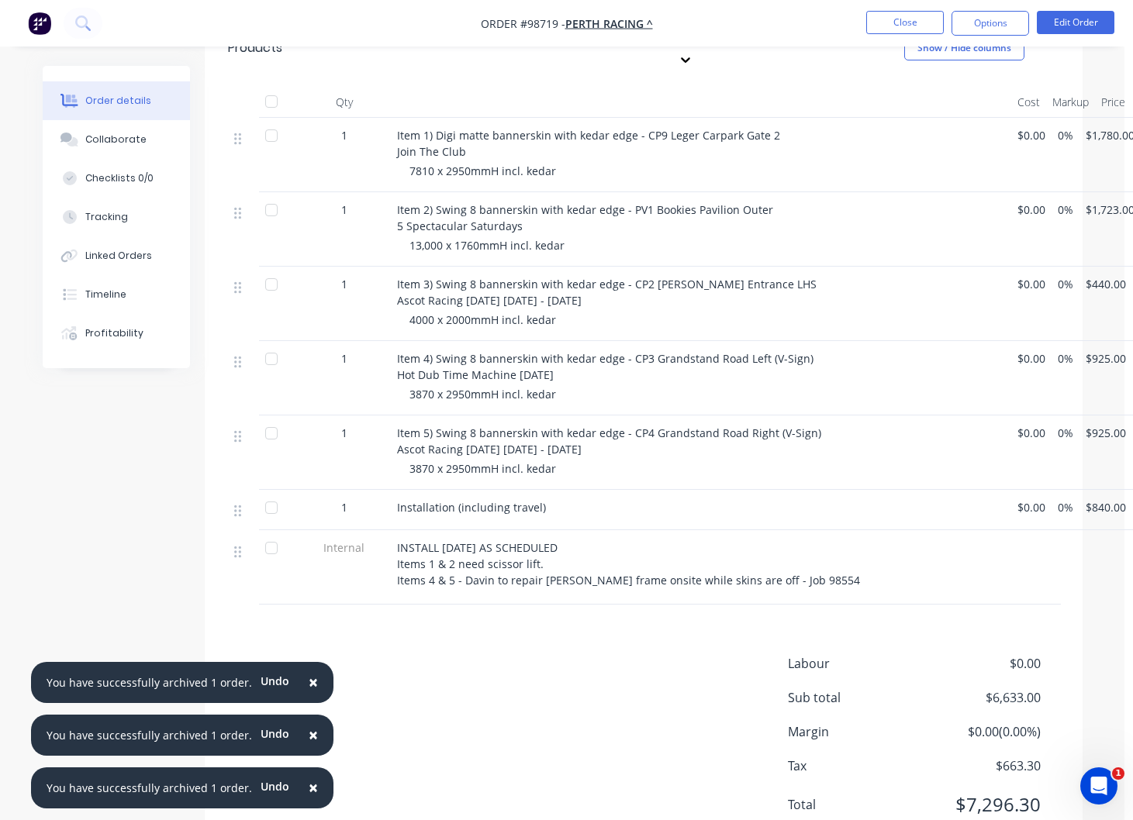
scroll to position [504, 9]
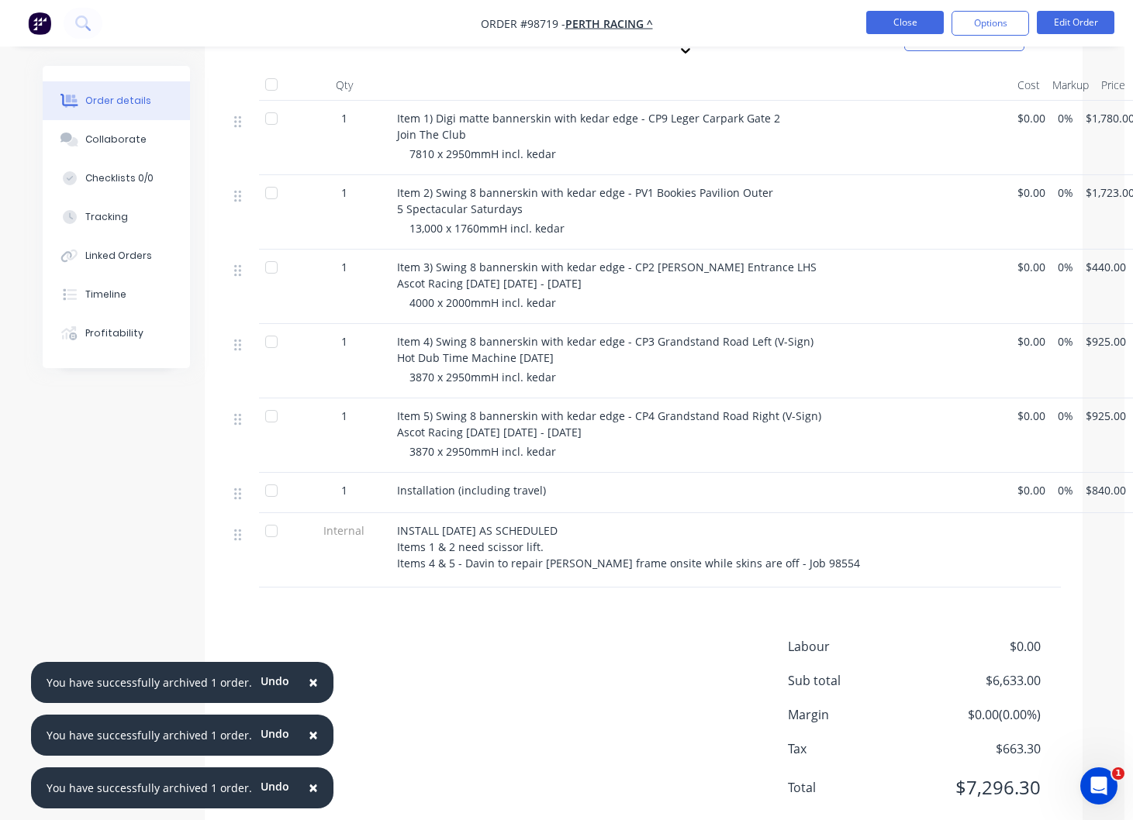
click at [909, 20] on button "Close" at bounding box center [905, 22] width 78 height 23
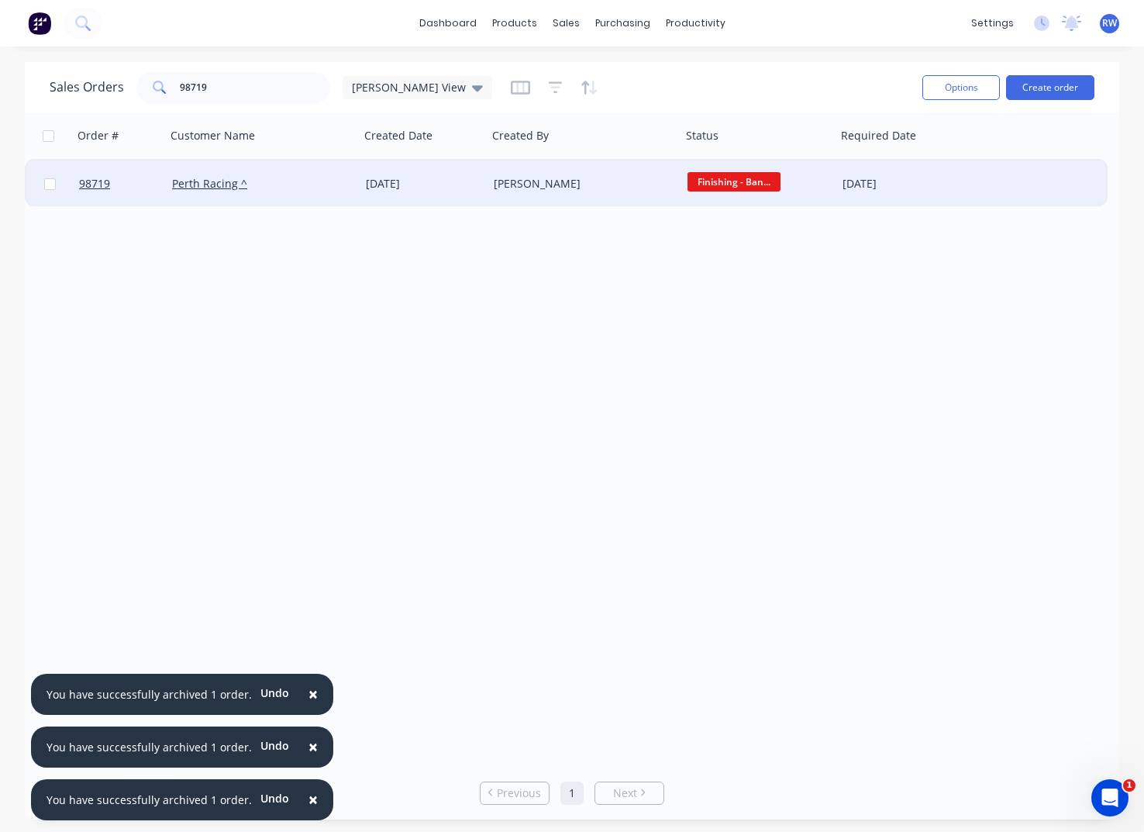
click at [51, 183] on input "checkbox" at bounding box center [50, 184] width 12 height 12
checkbox input "true"
click at [943, 91] on button "Options" at bounding box center [962, 87] width 78 height 25
click at [865, 160] on div "Archive" at bounding box center [915, 158] width 143 height 22
checkbox input "false"
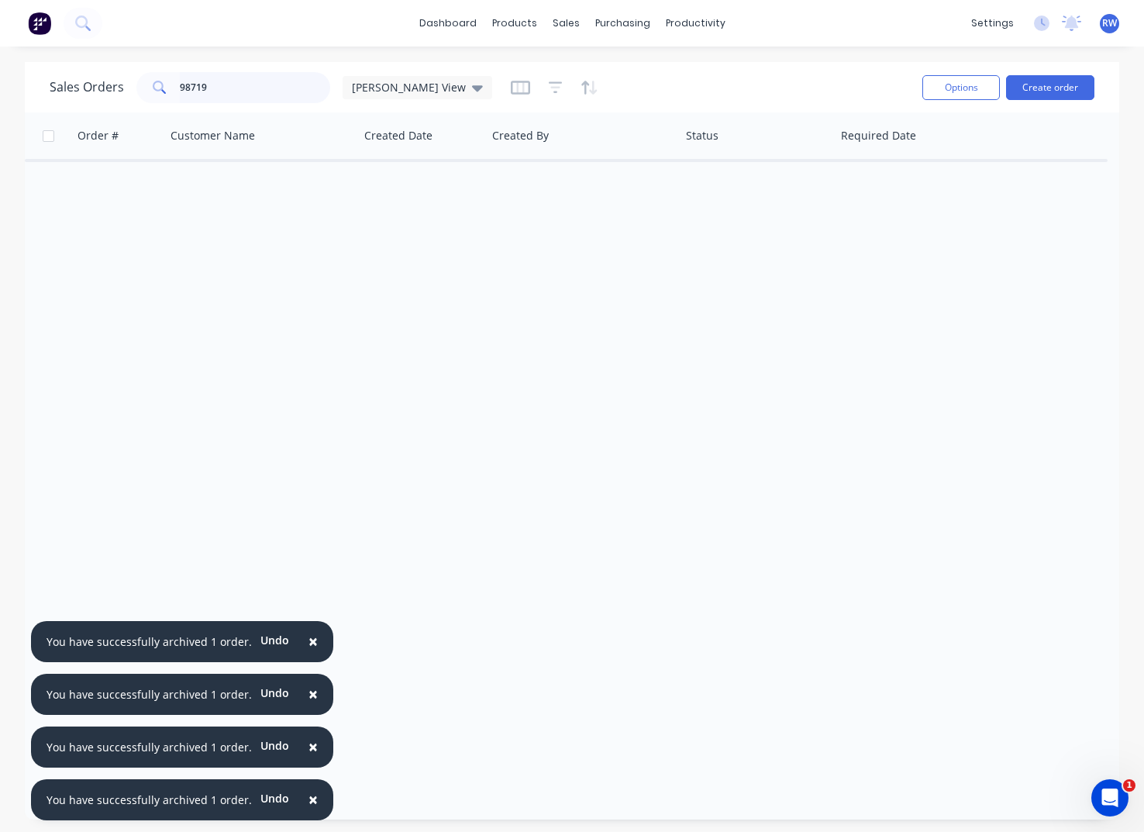
click at [225, 91] on input "98719" at bounding box center [255, 87] width 151 height 31
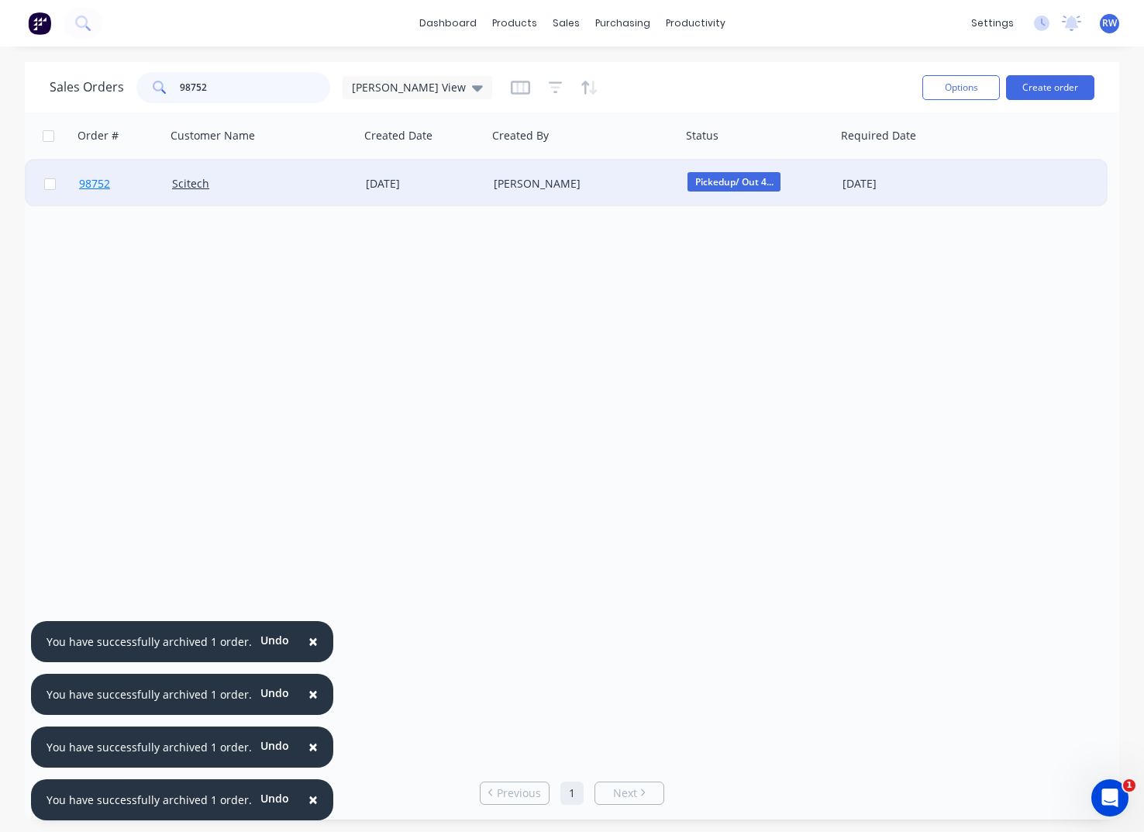
type input "98752"
click at [99, 184] on span "98752" at bounding box center [94, 184] width 31 height 16
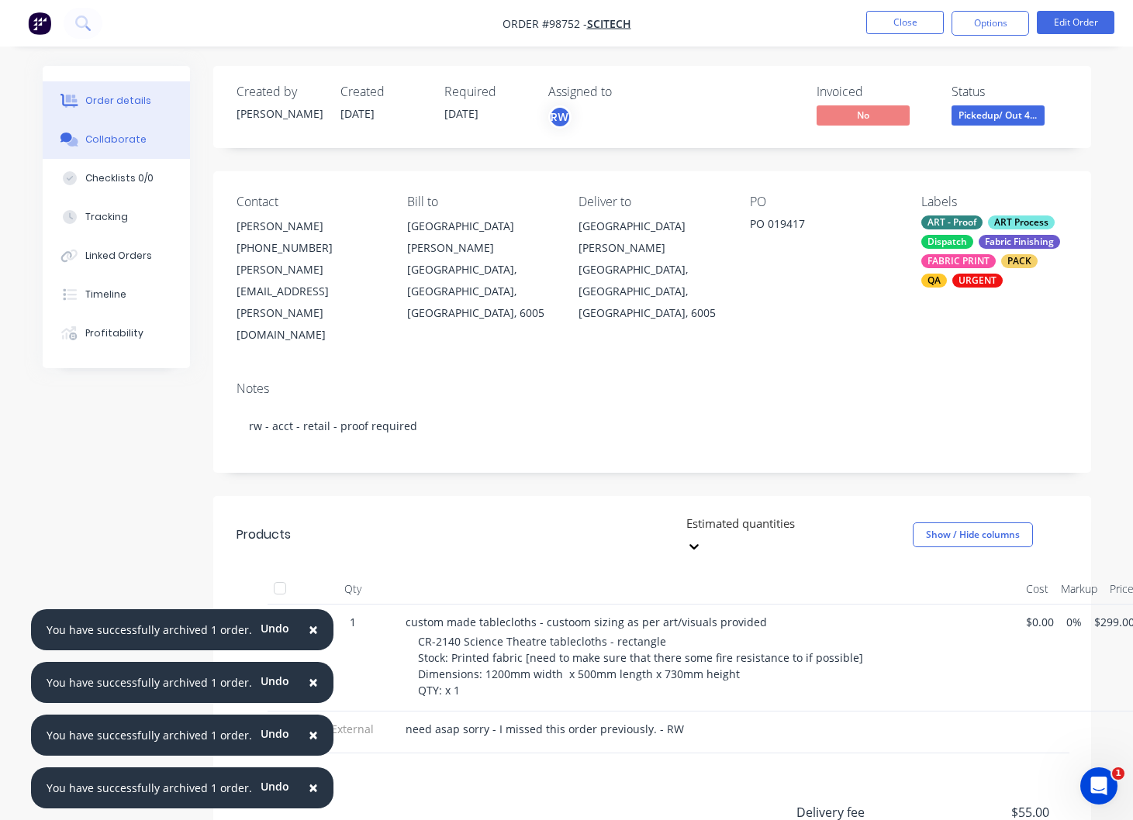
click at [121, 143] on div "Collaborate" at bounding box center [115, 140] width 61 height 14
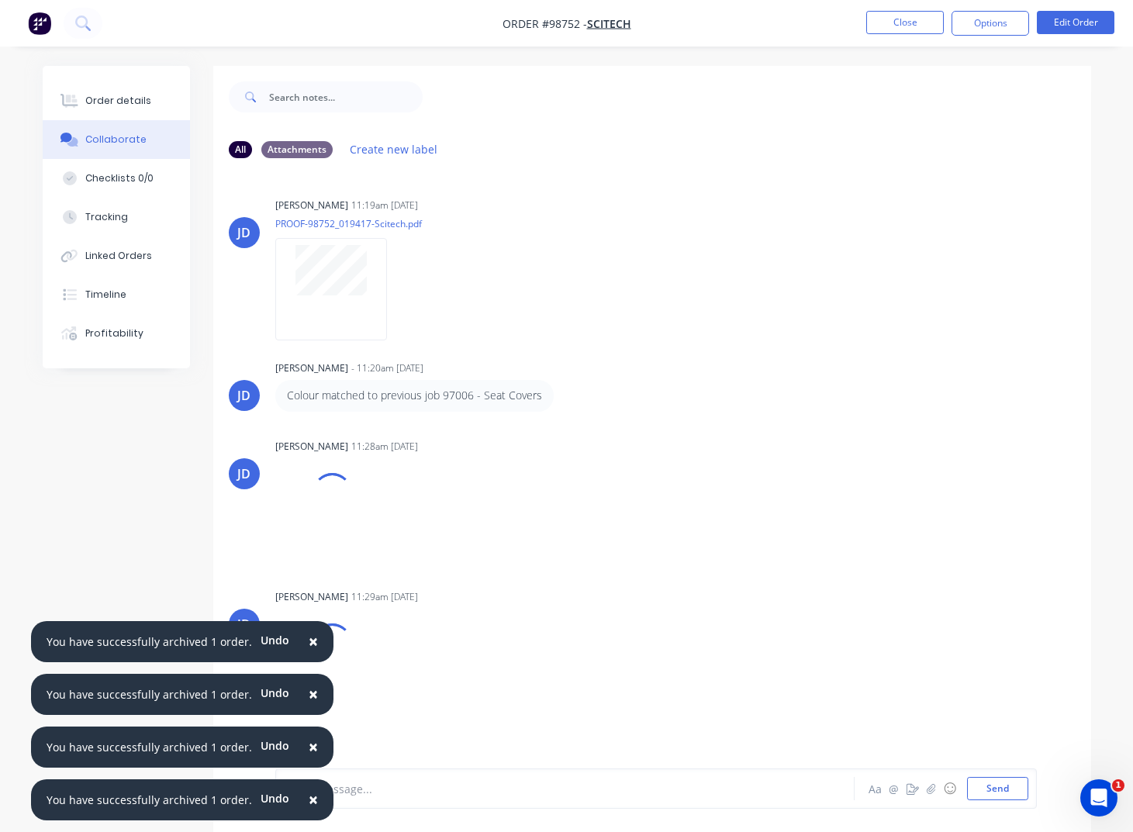
scroll to position [23, 0]
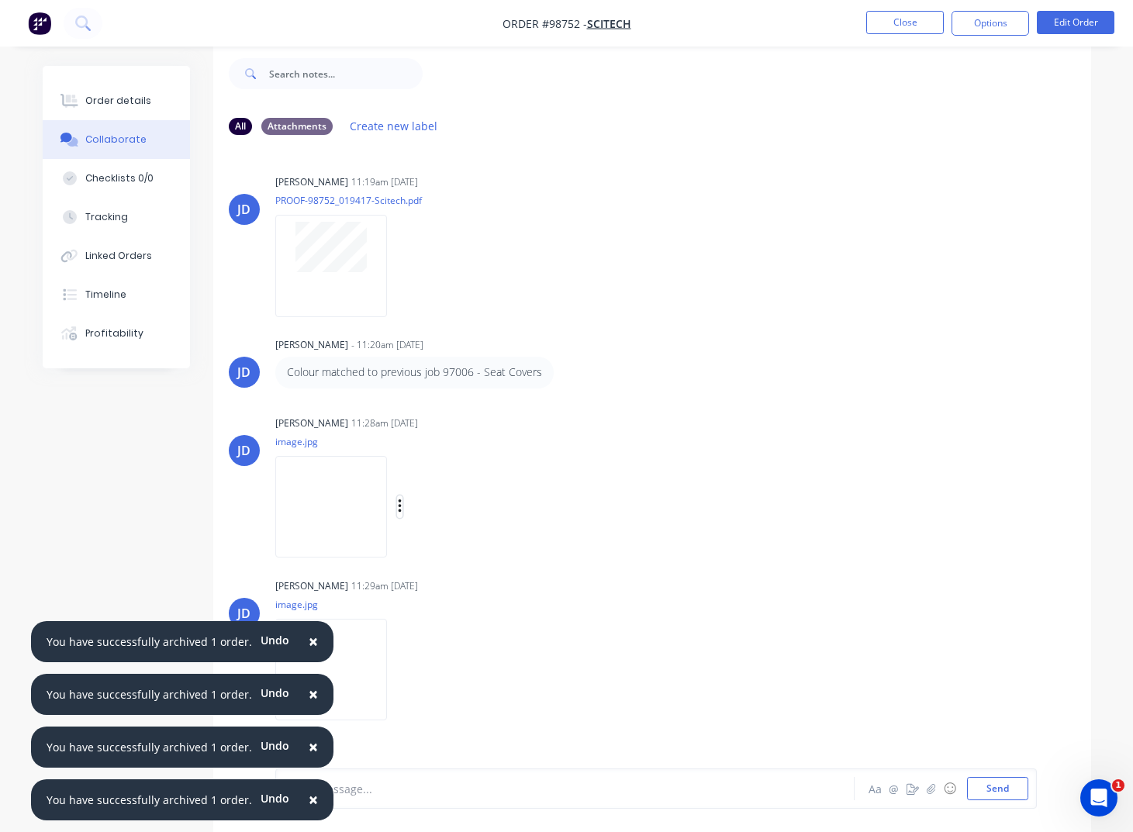
click at [401, 506] on icon "button" at bounding box center [399, 506] width 3 height 14
drag, startPoint x: 463, startPoint y: 547, endPoint x: 465, endPoint y: 576, distance: 29.6
click at [0, 0] on button "Download" at bounding box center [0, 0] width 0 height 0
click at [401, 669] on icon "button" at bounding box center [399, 669] width 3 height 14
click at [460, 690] on button "Download" at bounding box center [501, 688] width 174 height 35
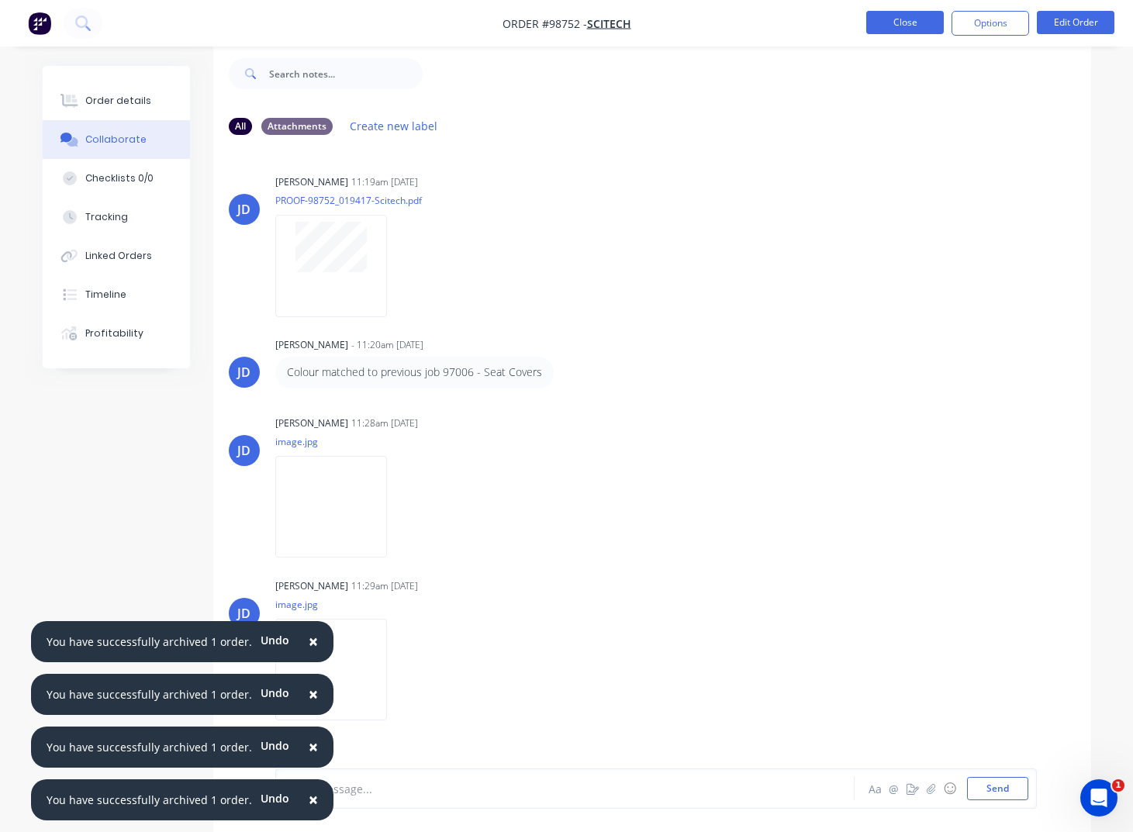
click at [884, 26] on button "Close" at bounding box center [905, 22] width 78 height 23
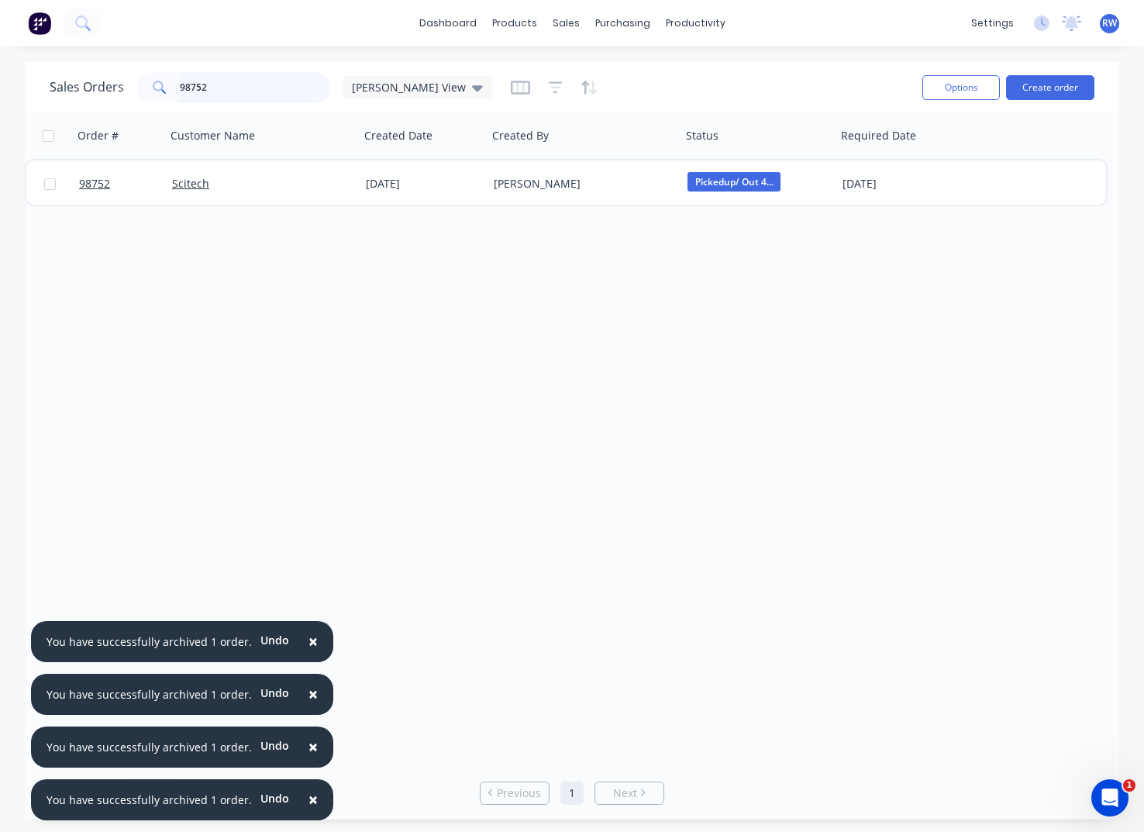
click at [229, 91] on input "98752" at bounding box center [255, 87] width 151 height 31
drag, startPoint x: 218, startPoint y: 88, endPoint x: 128, endPoint y: 81, distance: 90.3
click at [180, 81] on input "98752" at bounding box center [255, 87] width 151 height 31
type input "bandits"
click at [411, 88] on span "[PERSON_NAME] View" at bounding box center [409, 87] width 114 height 16
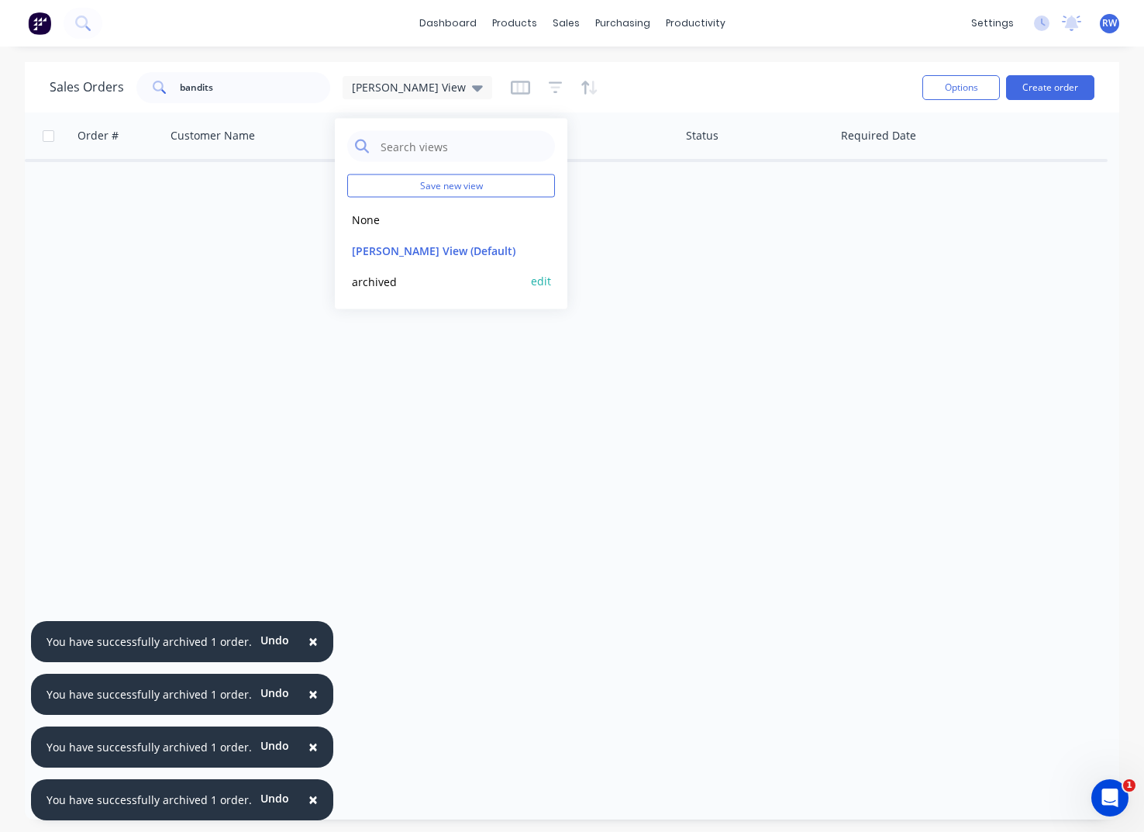
click at [382, 285] on button "archived" at bounding box center [435, 281] width 177 height 18
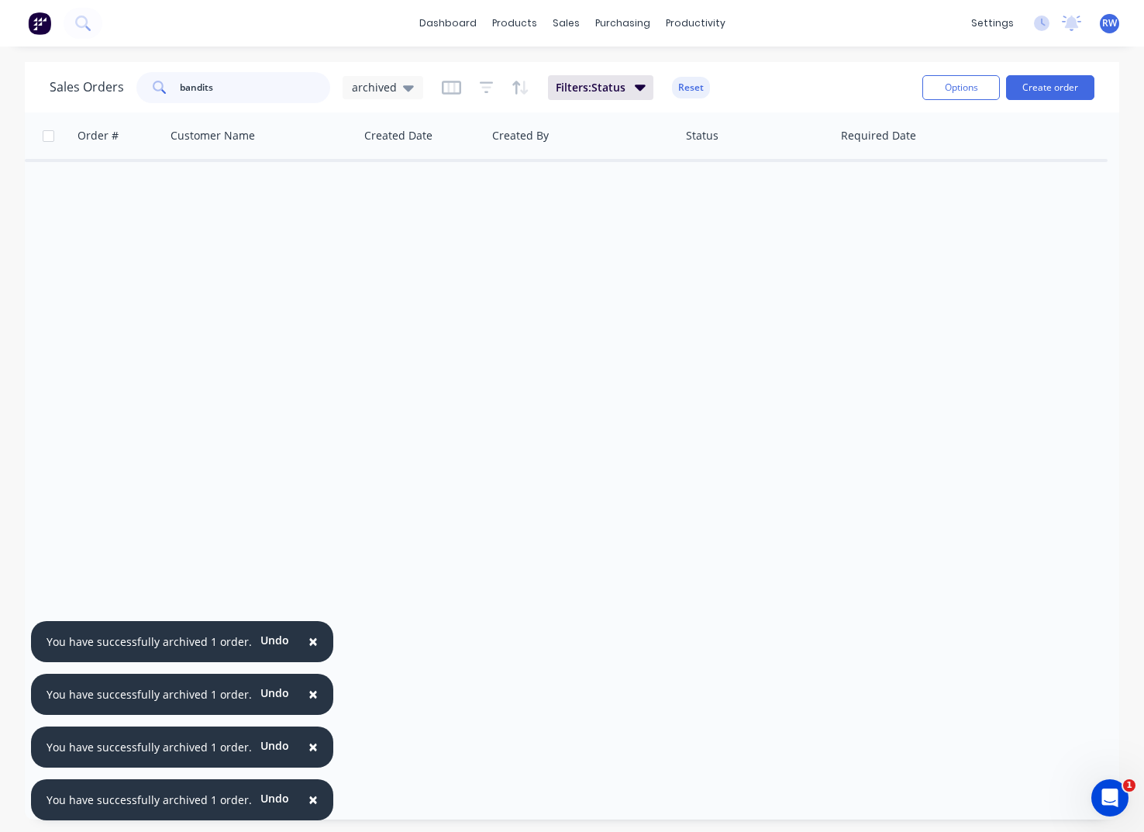
drag, startPoint x: 221, startPoint y: 88, endPoint x: 155, endPoint y: 81, distance: 66.2
click at [180, 82] on input "bandits" at bounding box center [255, 87] width 151 height 31
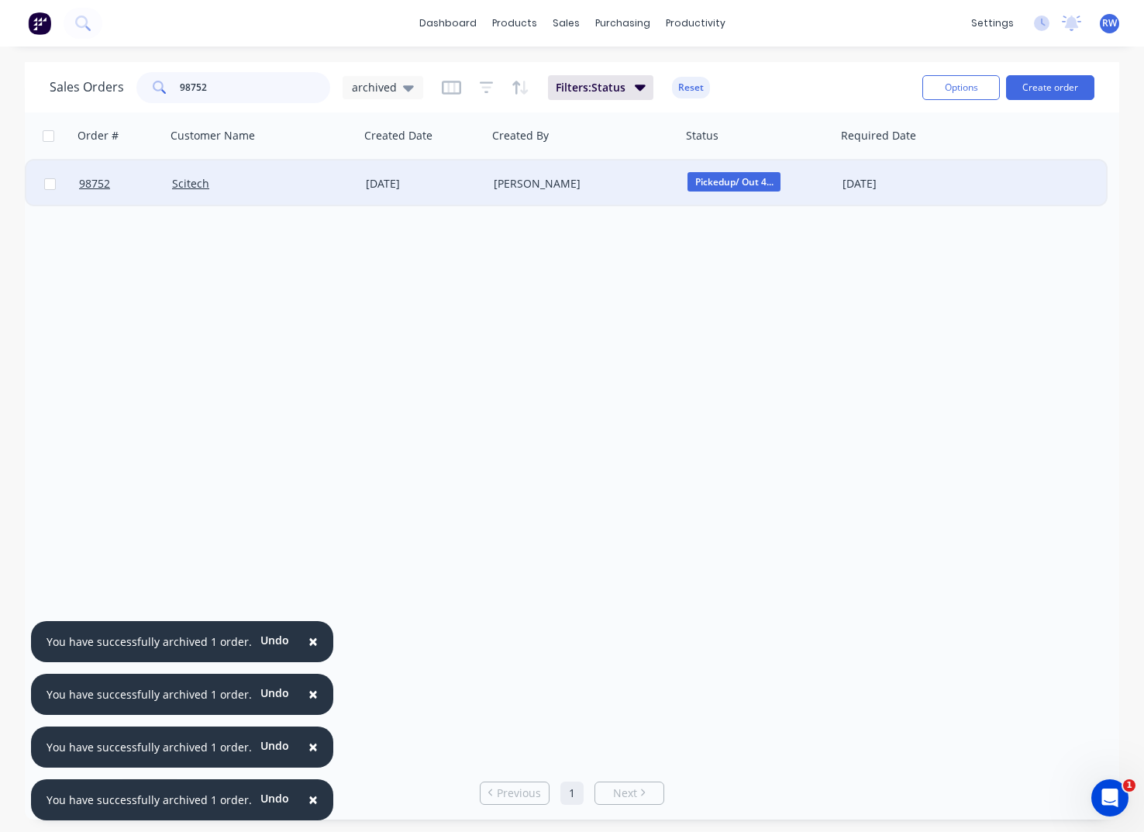
type input "98752"
click at [50, 185] on input "checkbox" at bounding box center [50, 184] width 12 height 12
checkbox input "true"
click at [1050, 88] on button "Create order" at bounding box center [1050, 87] width 88 height 25
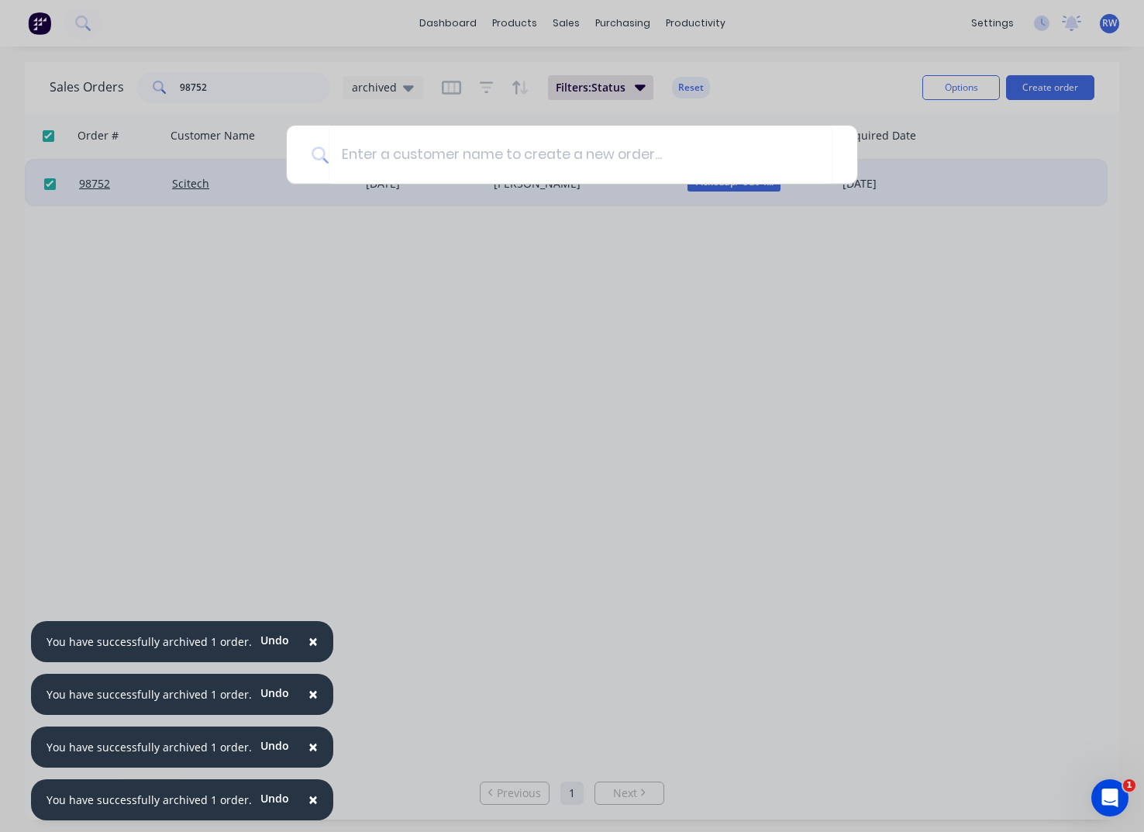
click at [851, 93] on div at bounding box center [572, 416] width 1144 height 832
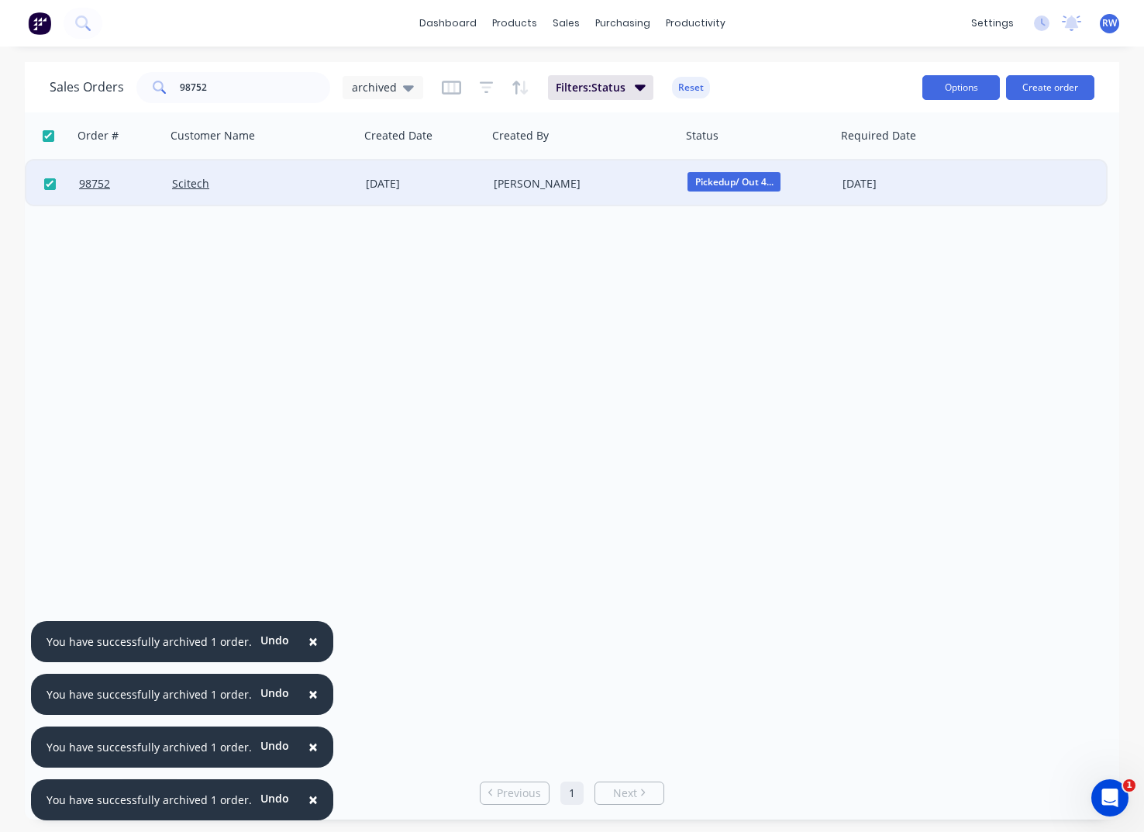
click at [948, 95] on button "Options" at bounding box center [962, 87] width 78 height 25
click at [909, 154] on div "Archive" at bounding box center [915, 158] width 143 height 22
checkbox input "false"
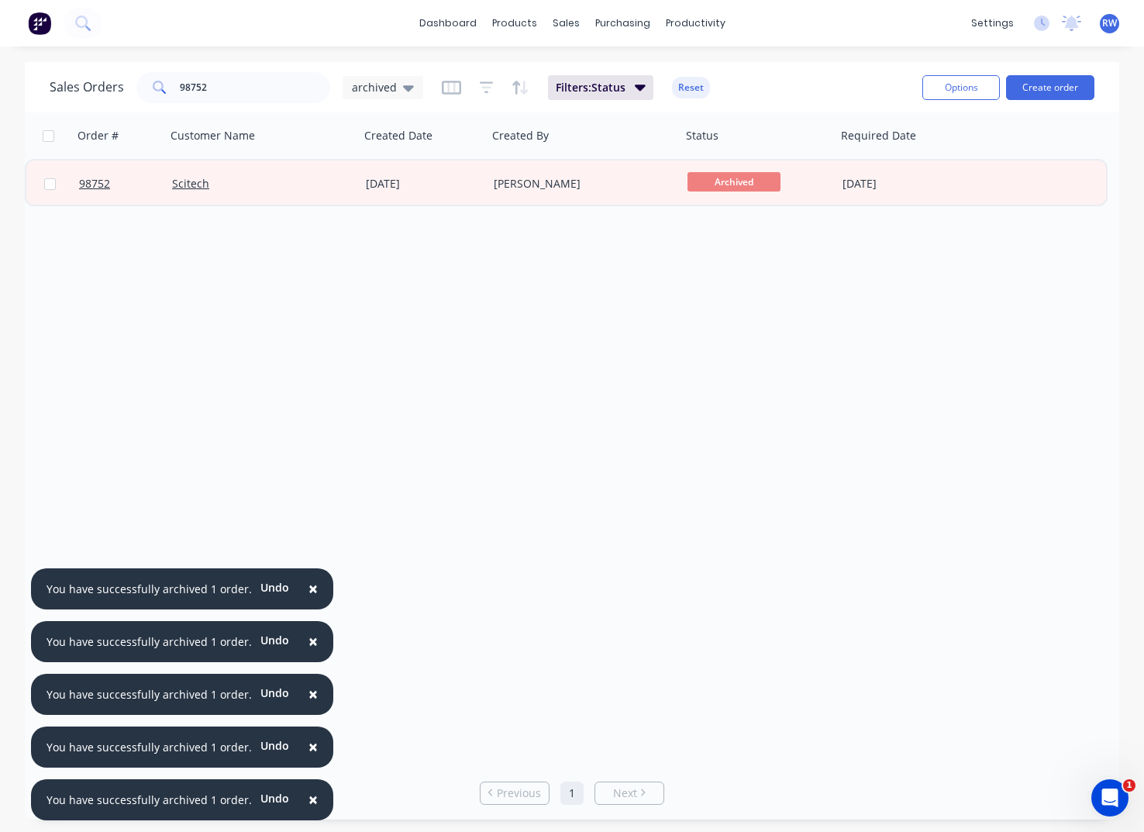
drag, startPoint x: 347, startPoint y: 61, endPoint x: 338, endPoint y: 62, distance: 9.3
click at [377, 88] on span "archived" at bounding box center [374, 87] width 45 height 16
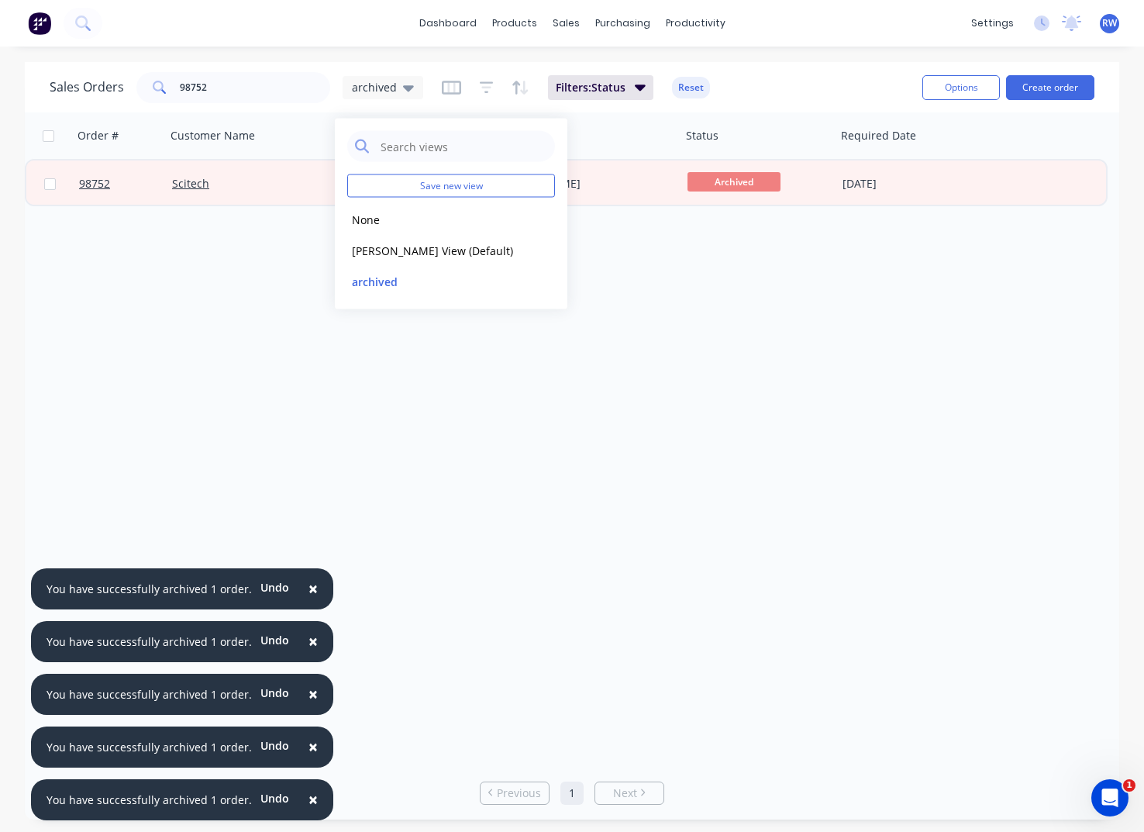
click at [370, 246] on button "[PERSON_NAME] View (Default)" at bounding box center [435, 250] width 177 height 18
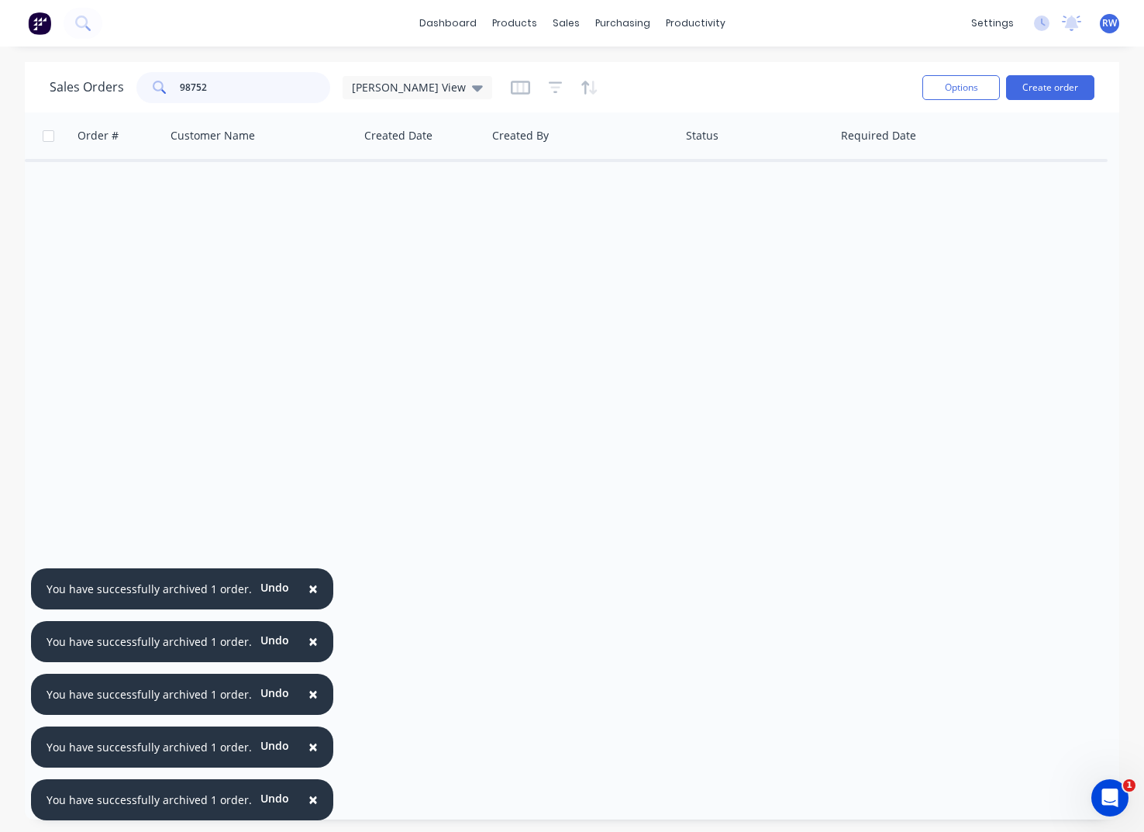
drag, startPoint x: 257, startPoint y: 90, endPoint x: 98, endPoint y: 85, distance: 159.8
click at [180, 85] on input "98752" at bounding box center [255, 87] width 151 height 31
drag, startPoint x: 242, startPoint y: 81, endPoint x: 99, endPoint y: 75, distance: 142.8
click at [180, 75] on input "quality press" at bounding box center [255, 87] width 151 height 31
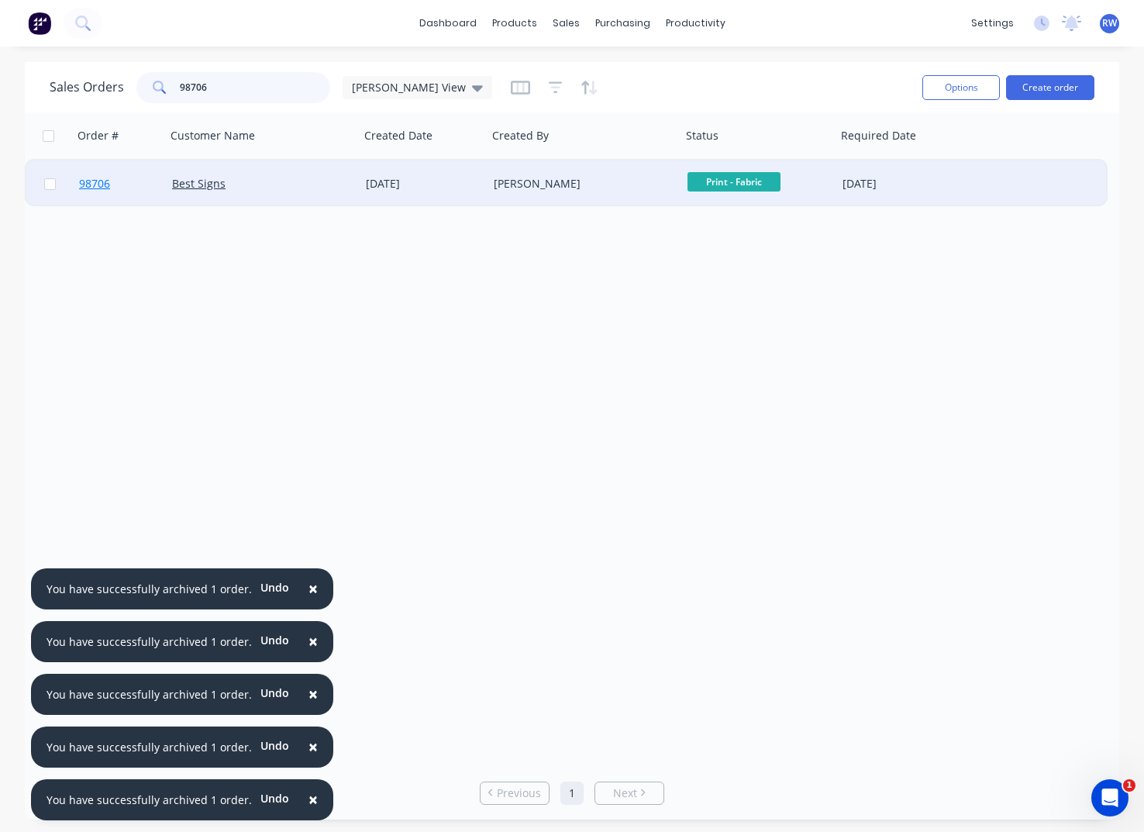
type input "98706"
click at [92, 181] on span "98706" at bounding box center [94, 184] width 31 height 16
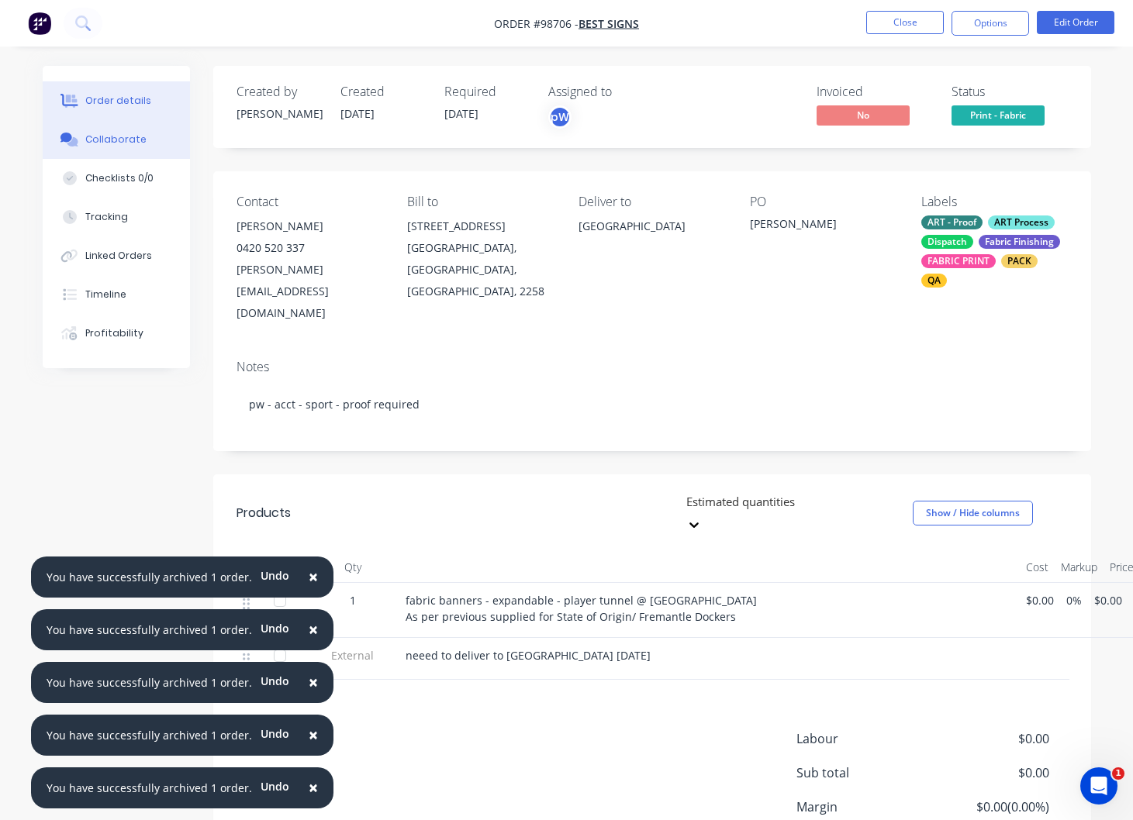
click at [103, 145] on div "Collaborate" at bounding box center [115, 140] width 61 height 14
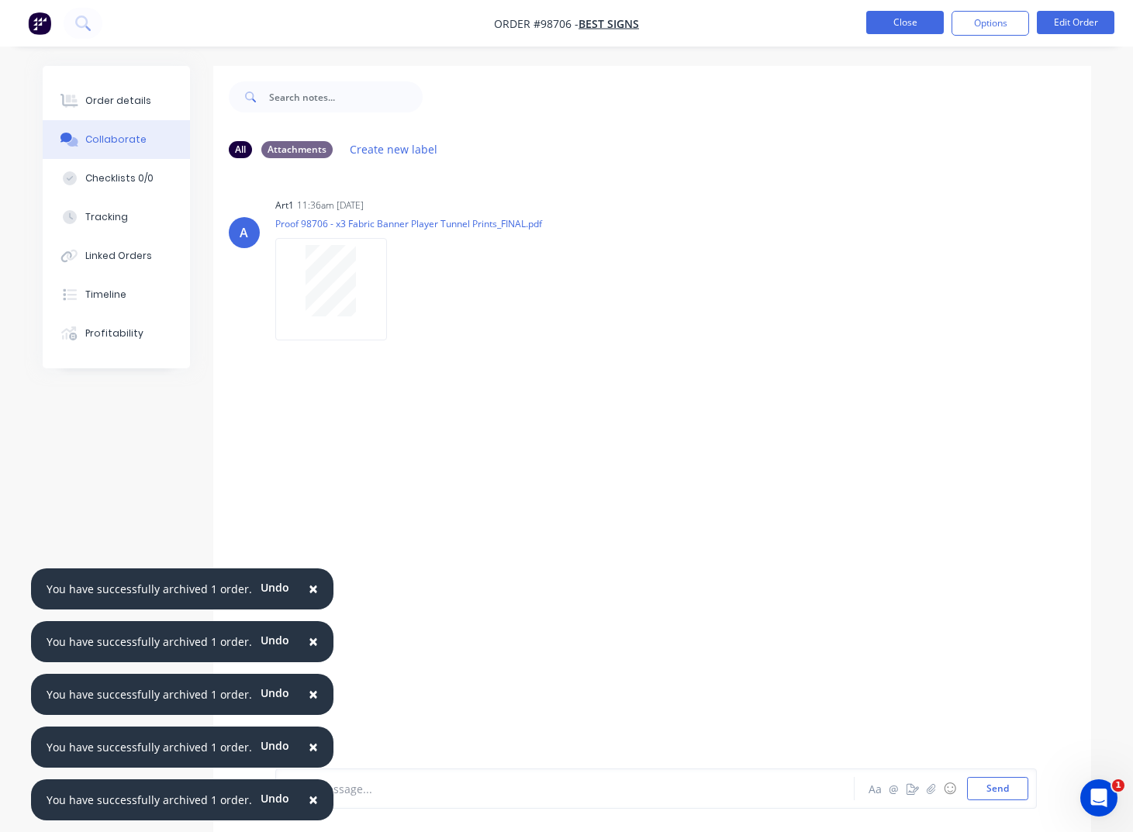
click at [899, 22] on button "Close" at bounding box center [905, 22] width 78 height 23
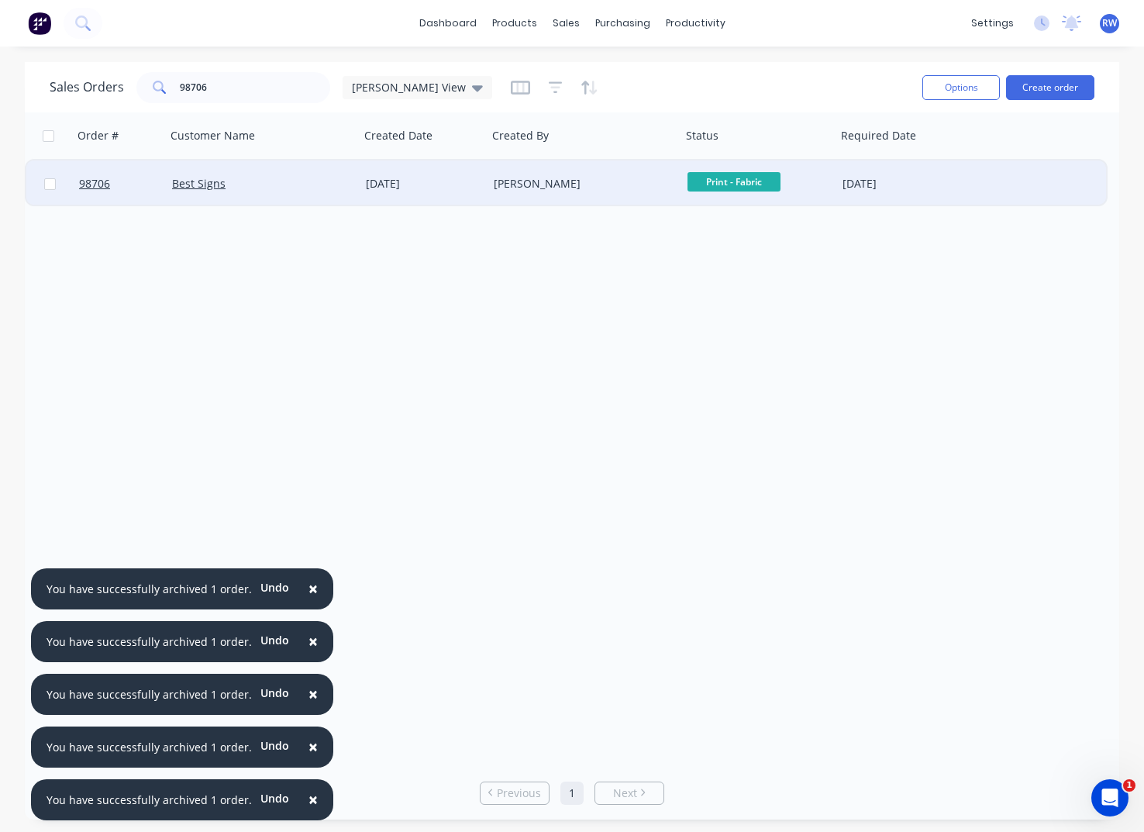
click at [50, 183] on input "checkbox" at bounding box center [50, 184] width 12 height 12
checkbox input "true"
click at [937, 85] on button "Options" at bounding box center [962, 87] width 78 height 25
click at [889, 160] on div "Archive" at bounding box center [915, 158] width 143 height 22
checkbox input "false"
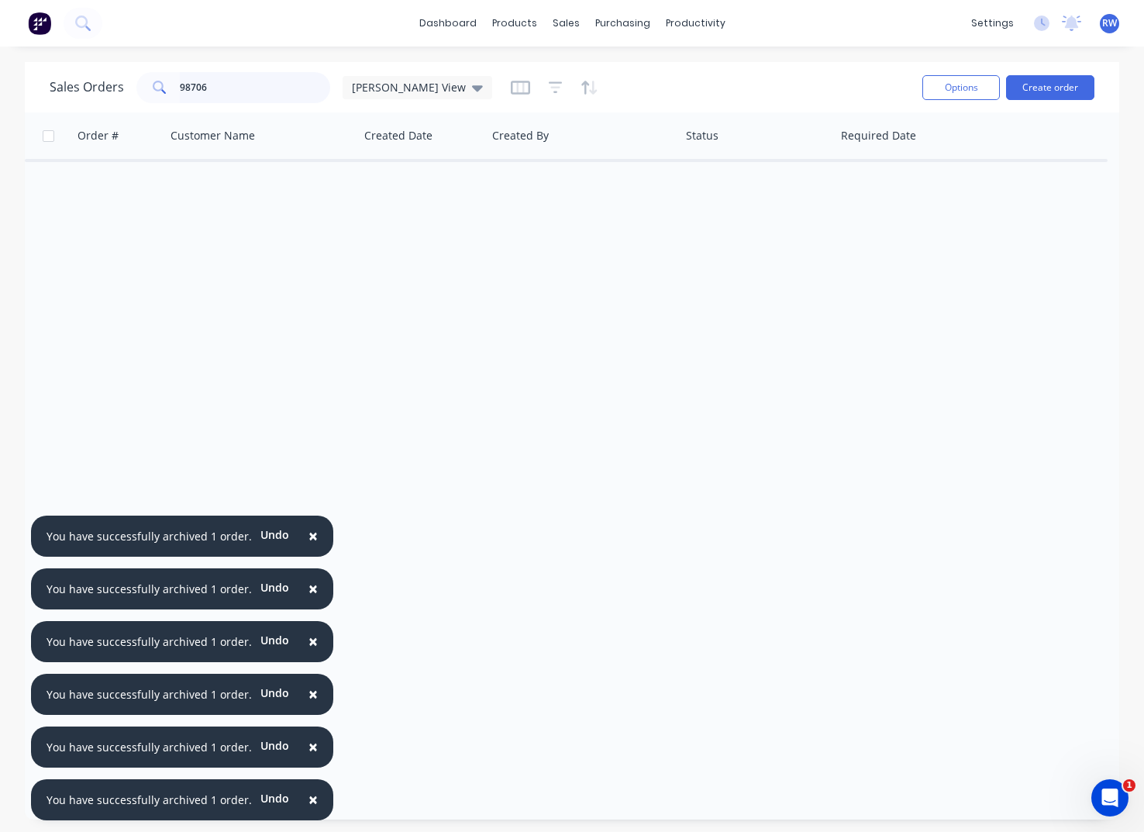
click at [234, 83] on input "98706" at bounding box center [255, 87] width 151 height 31
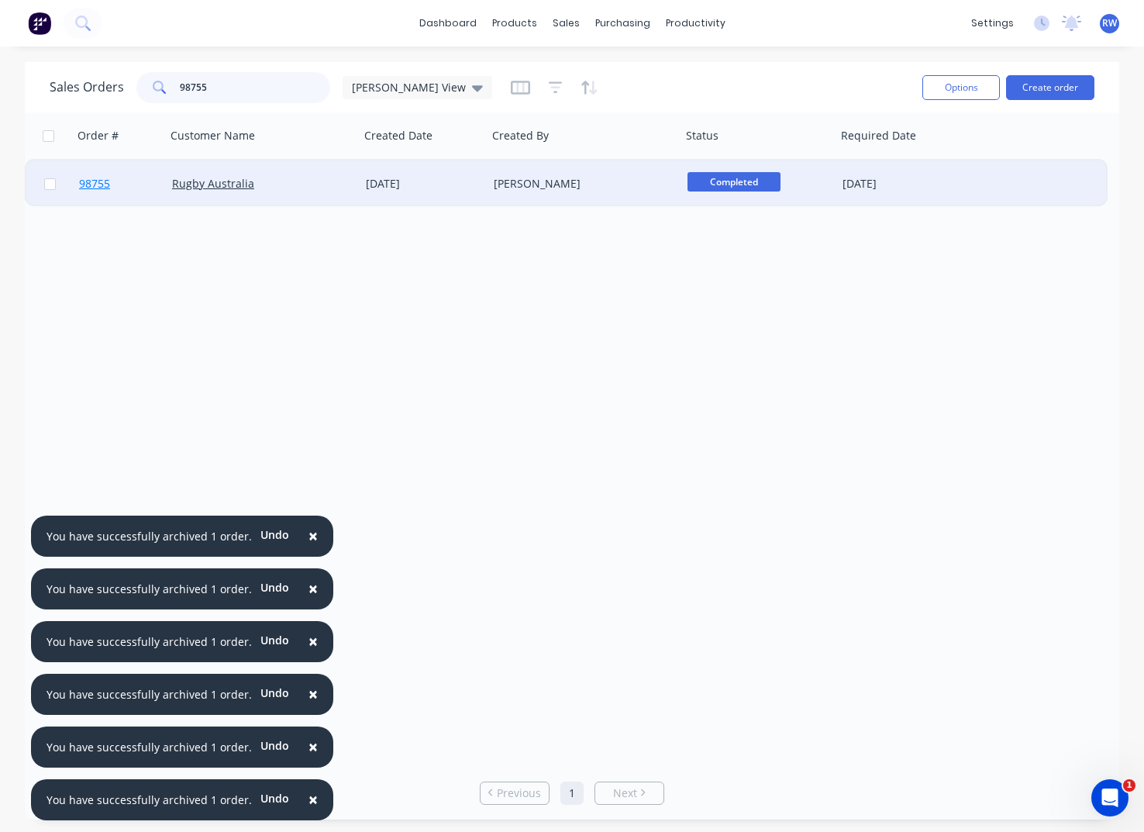
type input "98755"
drag, startPoint x: 98, startPoint y: 185, endPoint x: 105, endPoint y: 182, distance: 8.1
click at [109, 182] on span "98755" at bounding box center [94, 184] width 31 height 16
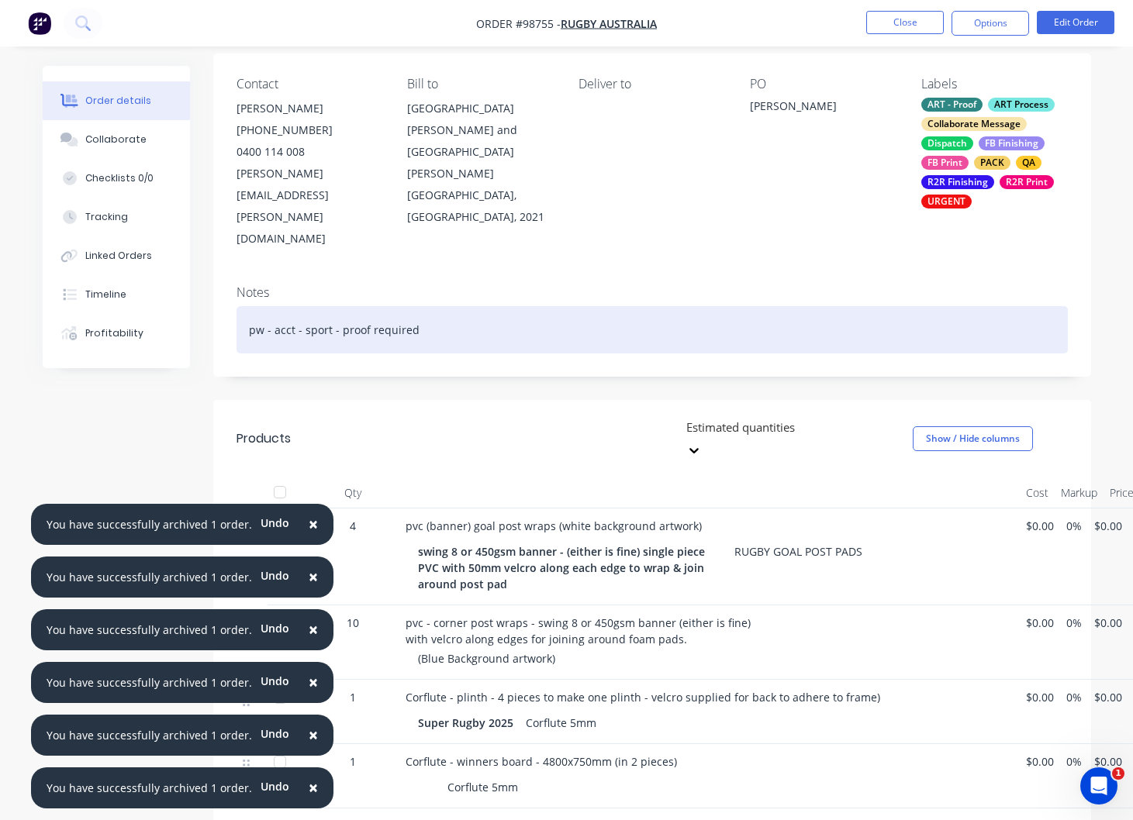
scroll to position [117, 0]
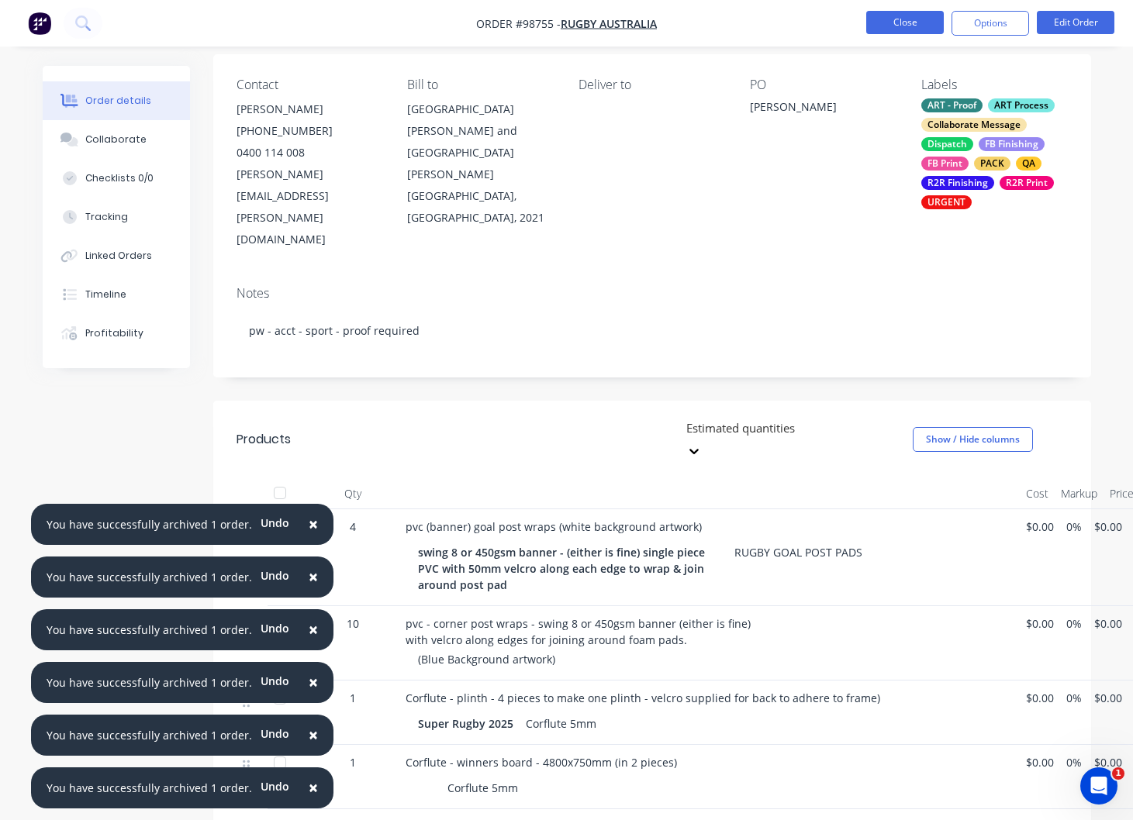
click at [898, 26] on button "Close" at bounding box center [905, 22] width 78 height 23
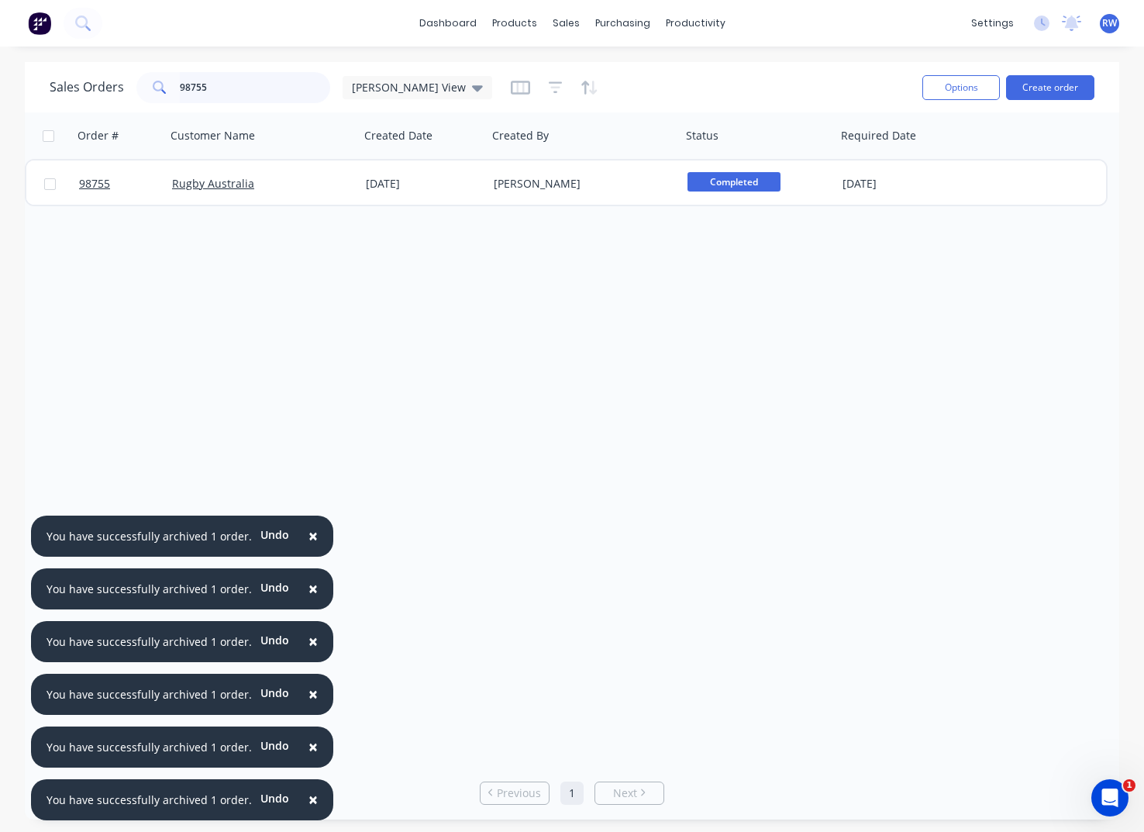
click at [264, 88] on input "98755" at bounding box center [255, 87] width 151 height 31
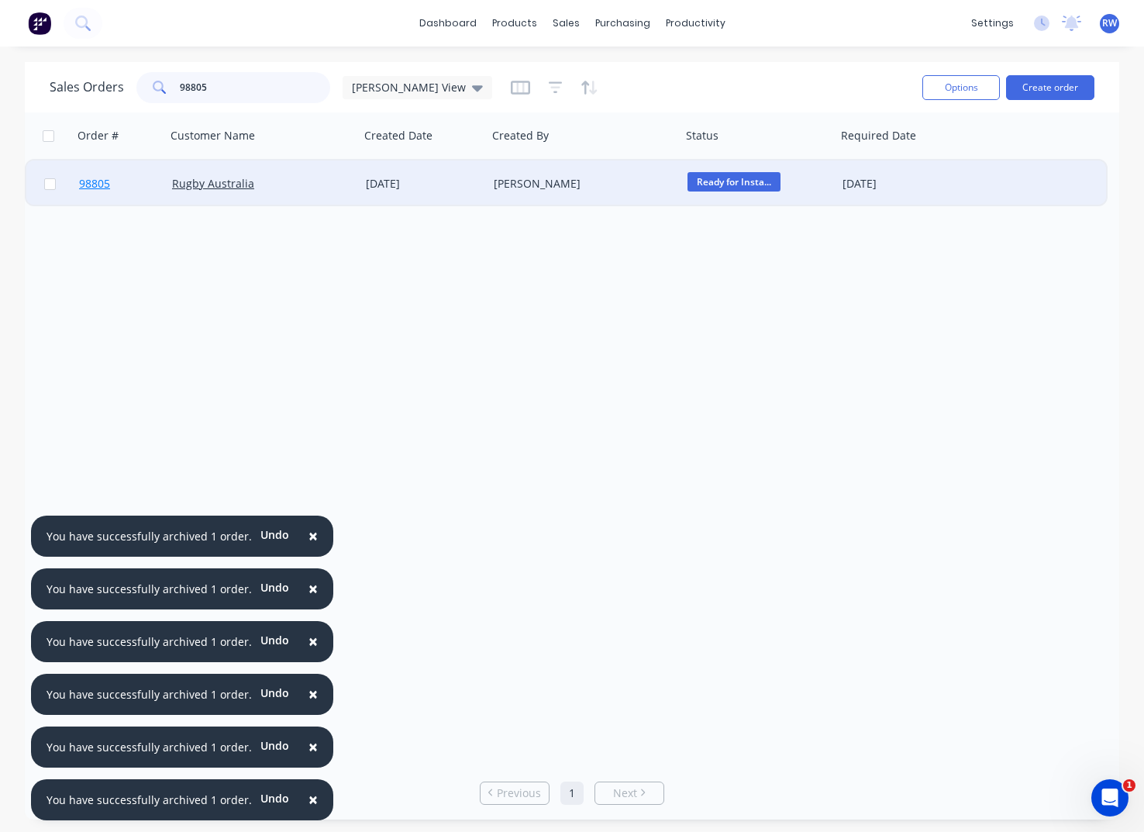
type input "98805"
click at [91, 184] on span "98805" at bounding box center [94, 184] width 31 height 16
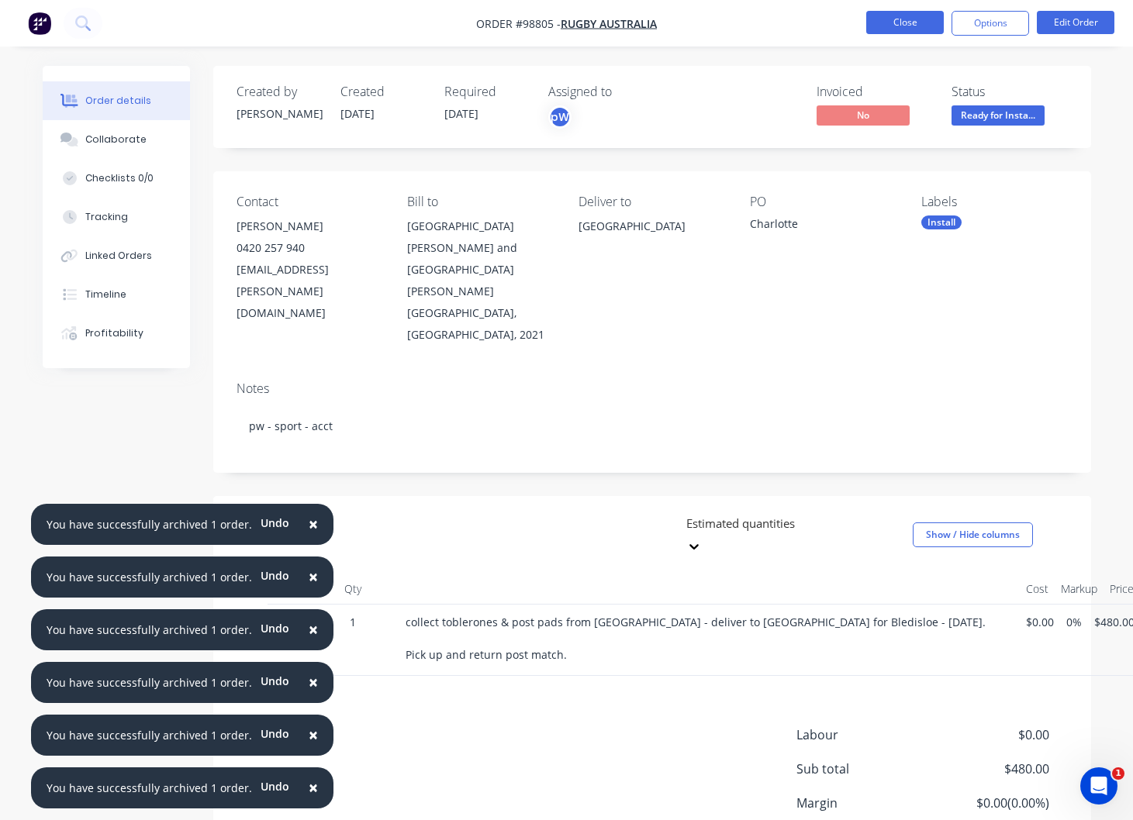
click at [896, 22] on button "Close" at bounding box center [905, 22] width 78 height 23
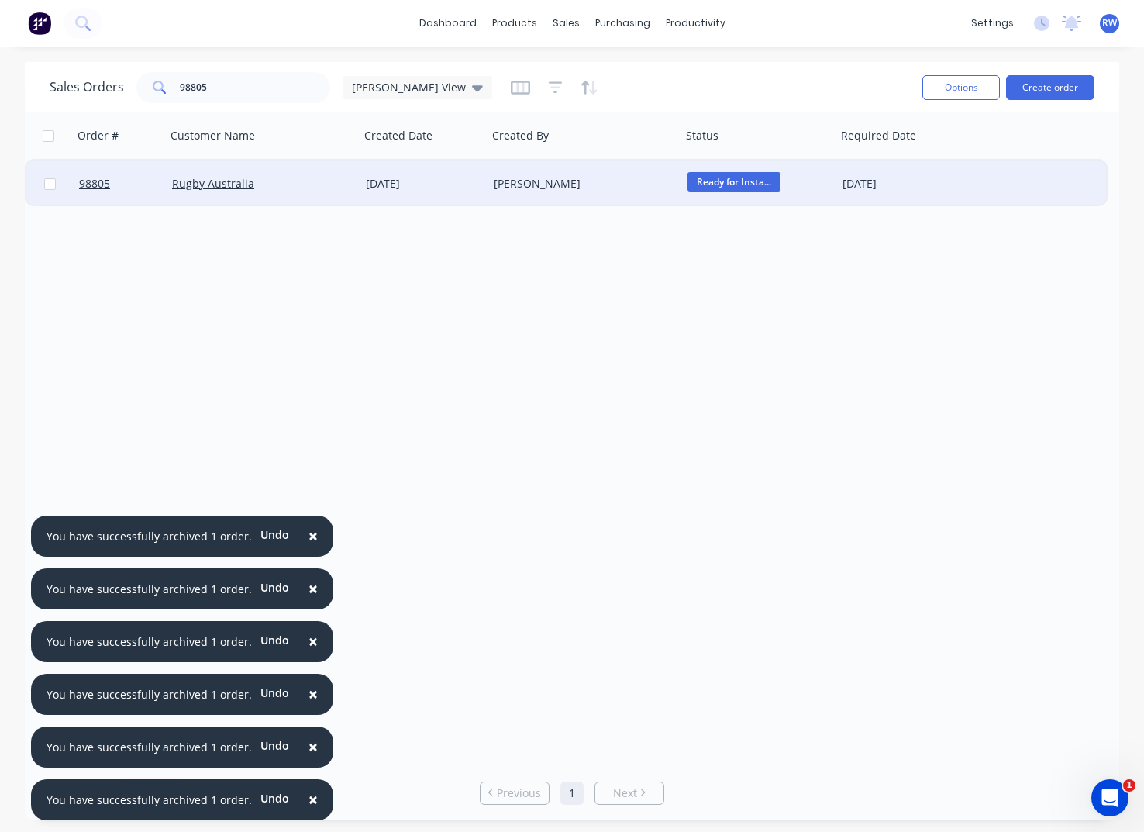
click at [48, 186] on input "checkbox" at bounding box center [50, 184] width 12 height 12
checkbox input "true"
click at [957, 87] on button "Options" at bounding box center [962, 87] width 78 height 25
click at [927, 152] on div "Archive" at bounding box center [915, 158] width 143 height 22
checkbox input "false"
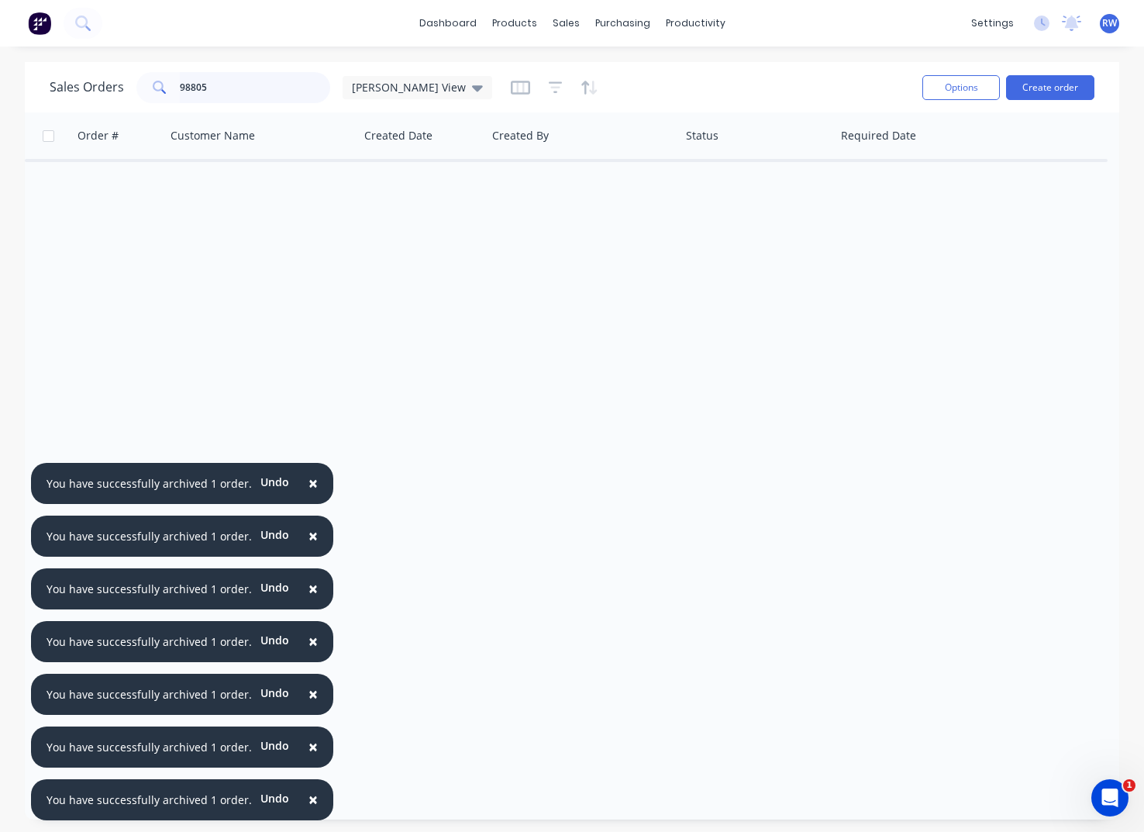
click at [233, 88] on input "98805" at bounding box center [255, 87] width 151 height 31
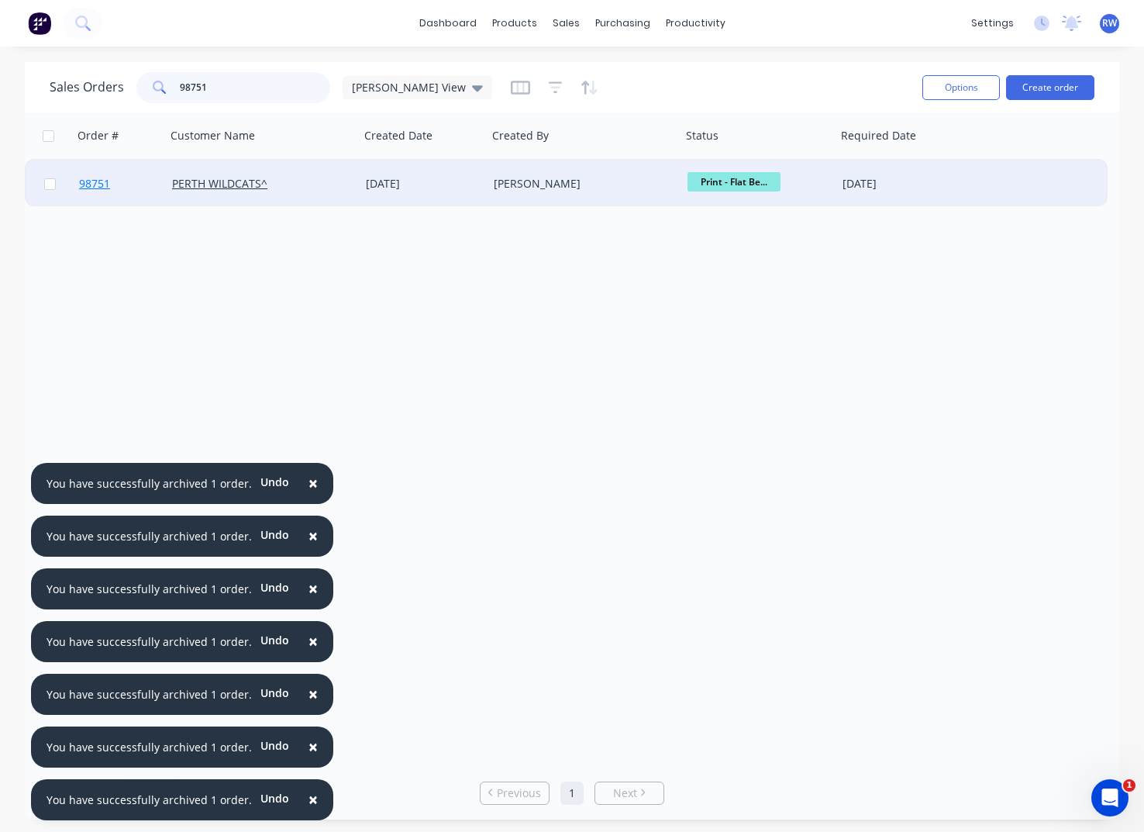
type input "98751"
click at [103, 188] on span "98751" at bounding box center [94, 184] width 31 height 16
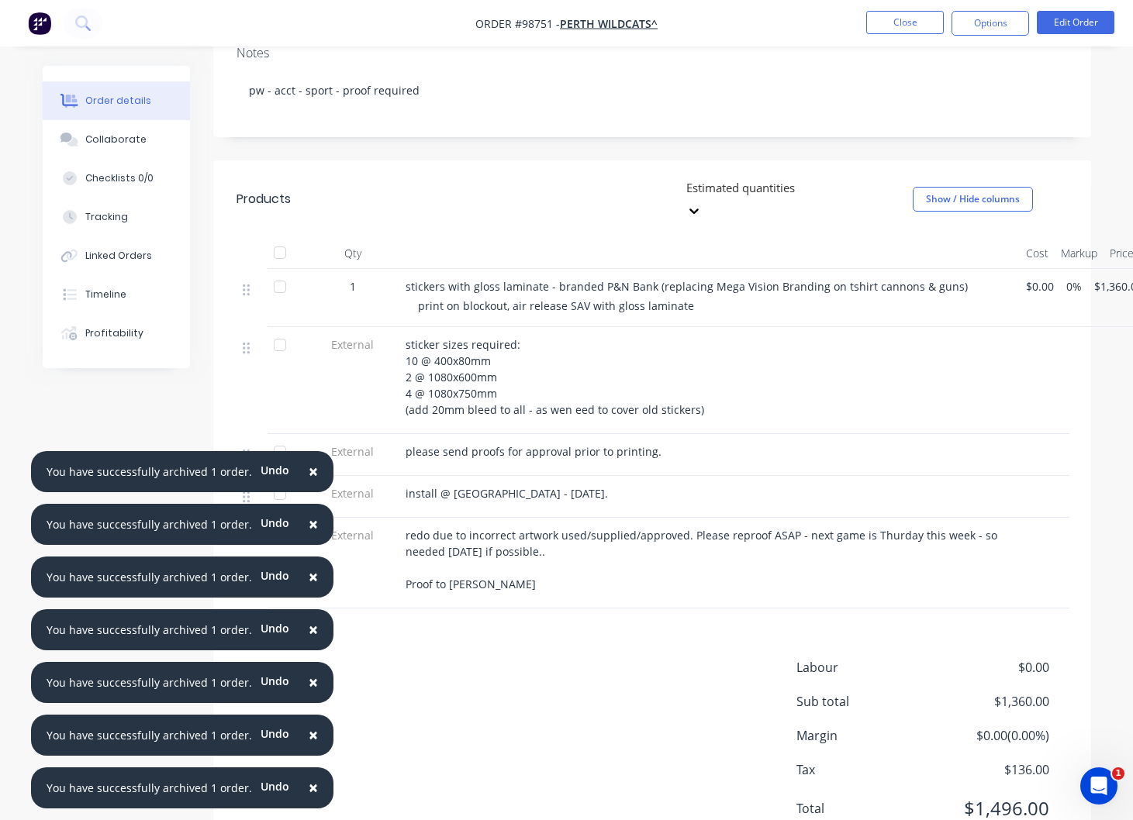
scroll to position [319, 0]
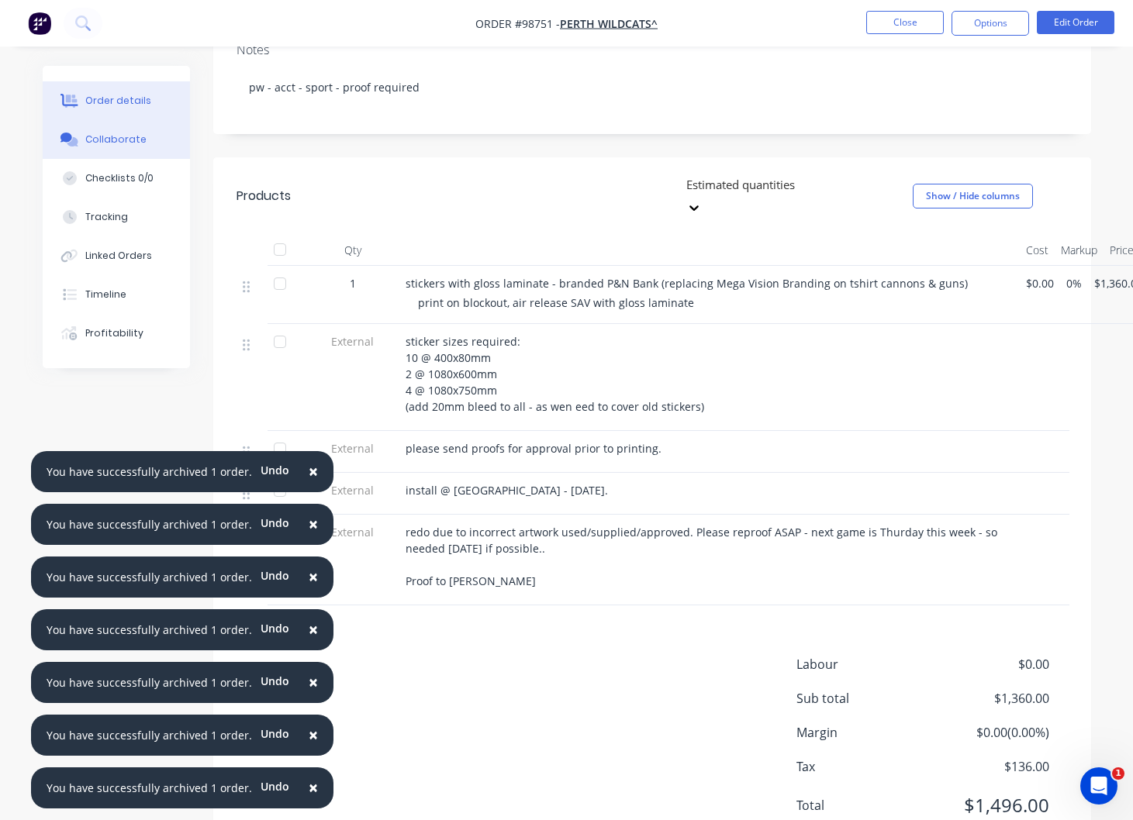
click at [126, 143] on div "Collaborate" at bounding box center [115, 140] width 61 height 14
